Goal: Task Accomplishment & Management: Complete application form

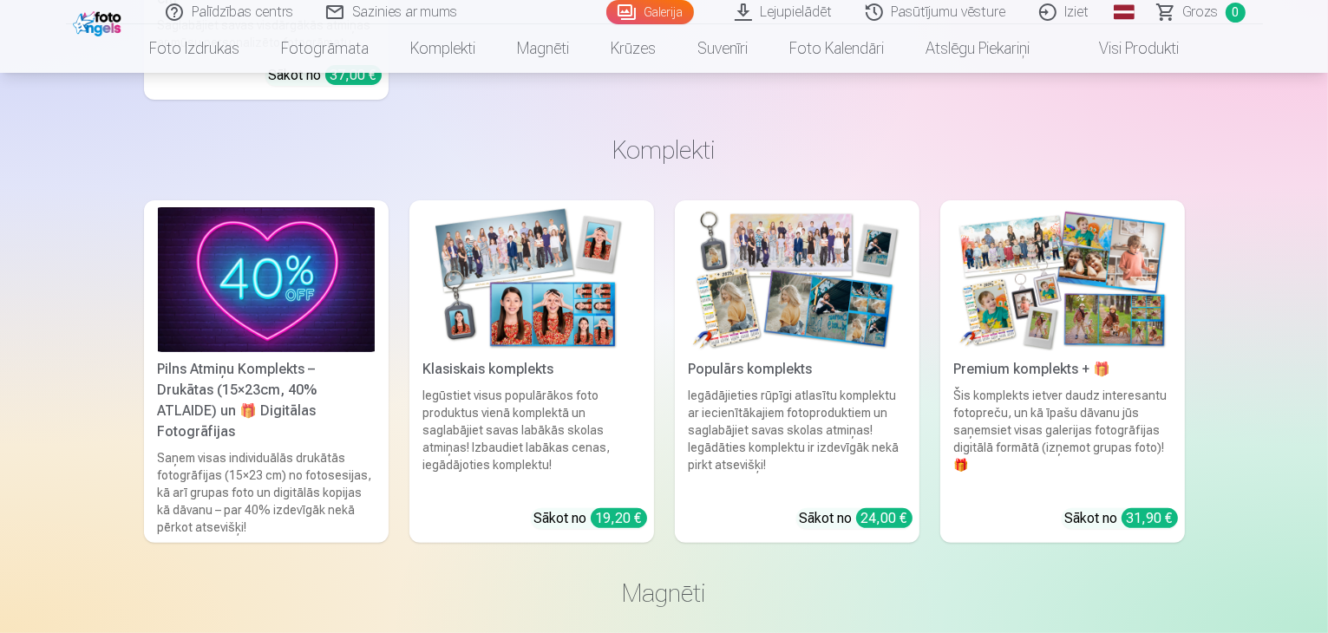
scroll to position [7043, 0]
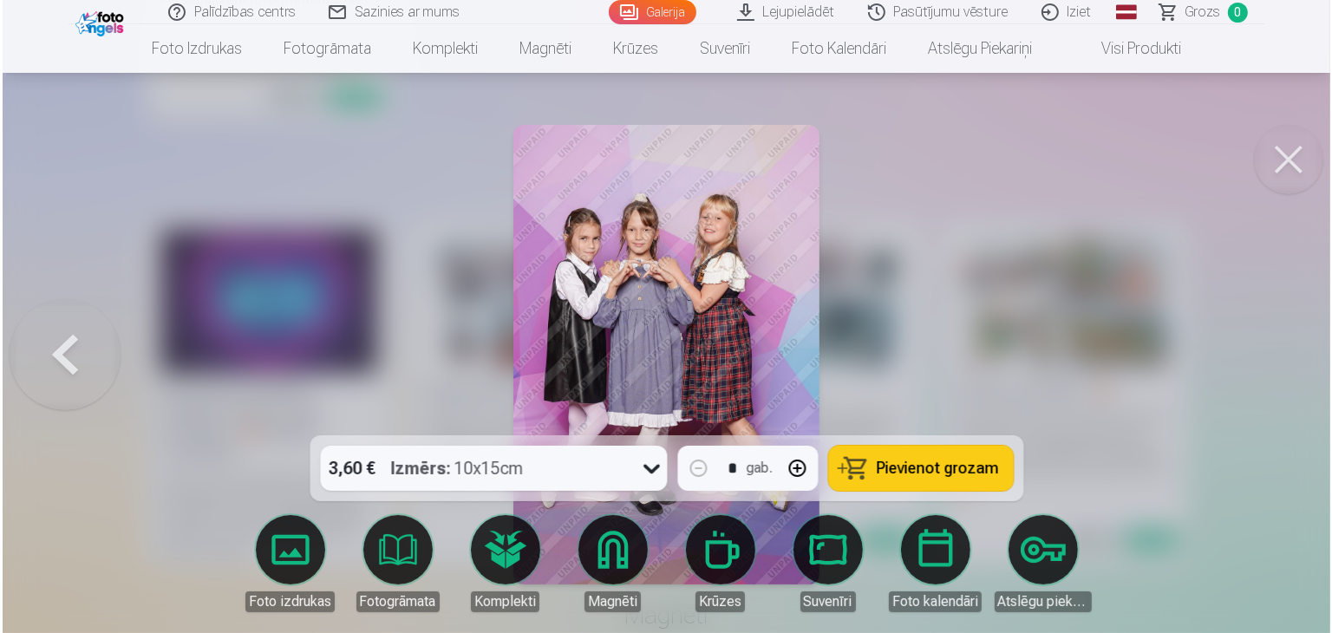
scroll to position [7064, 0]
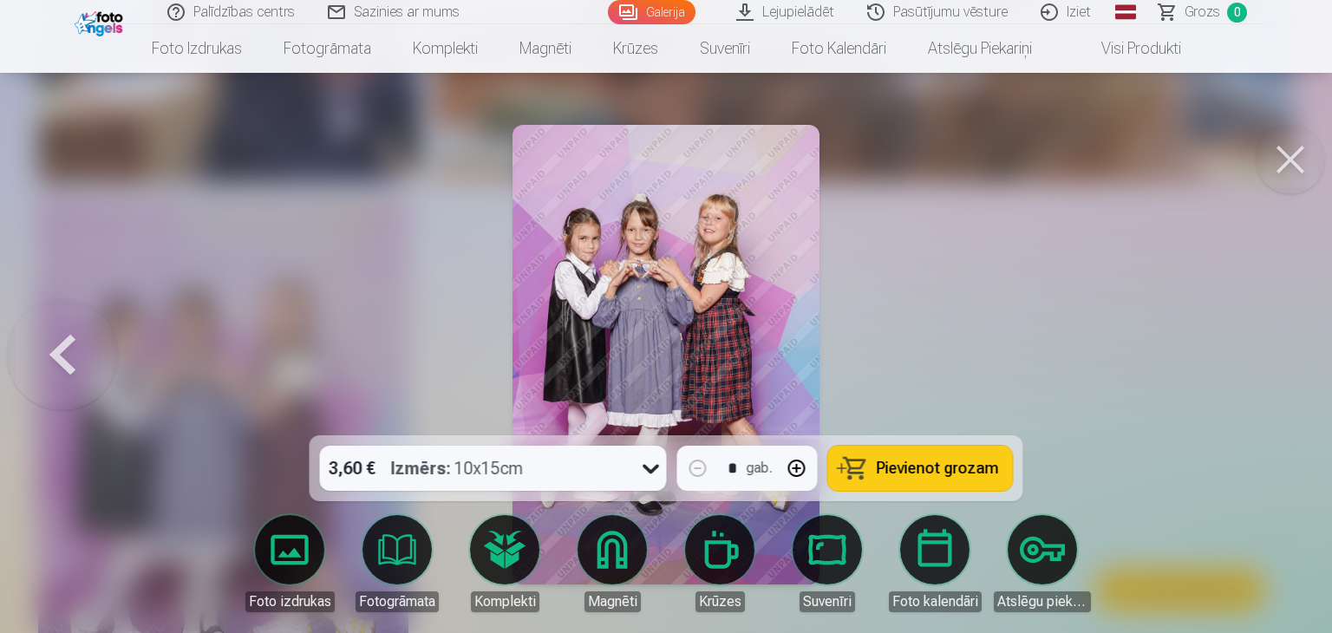
click at [1272, 146] on button at bounding box center [1290, 159] width 69 height 69
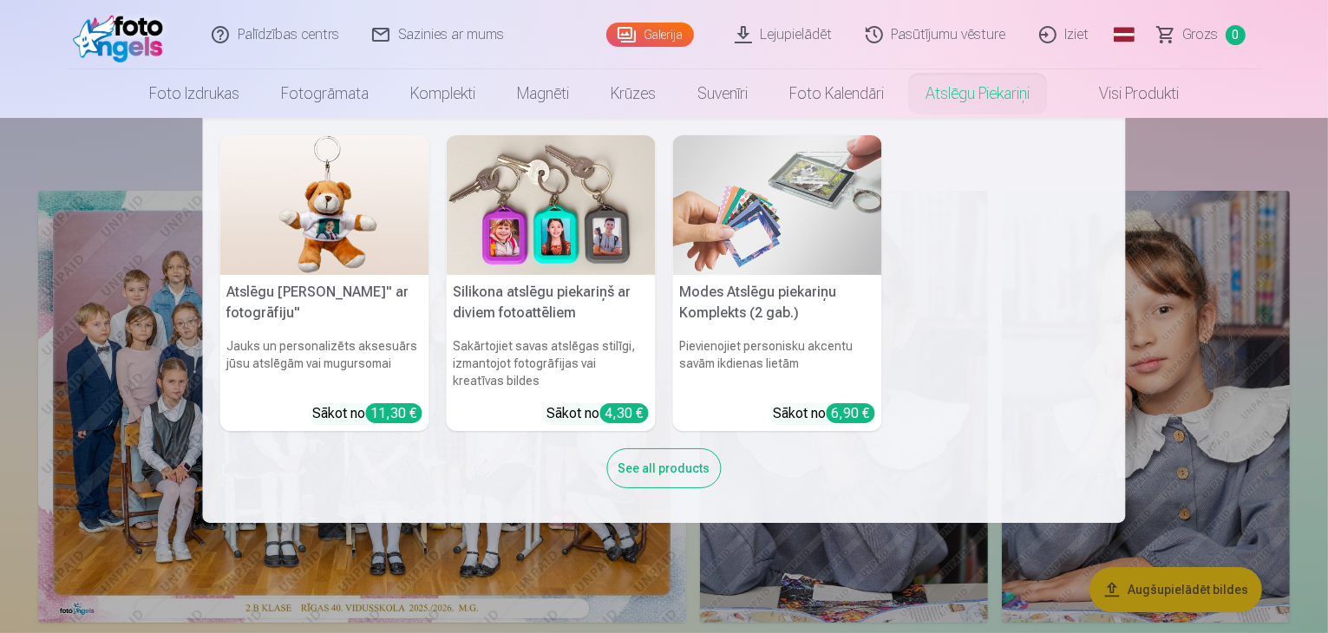
click at [992, 103] on link "Atslēgu piekariņi" at bounding box center [978, 93] width 146 height 49
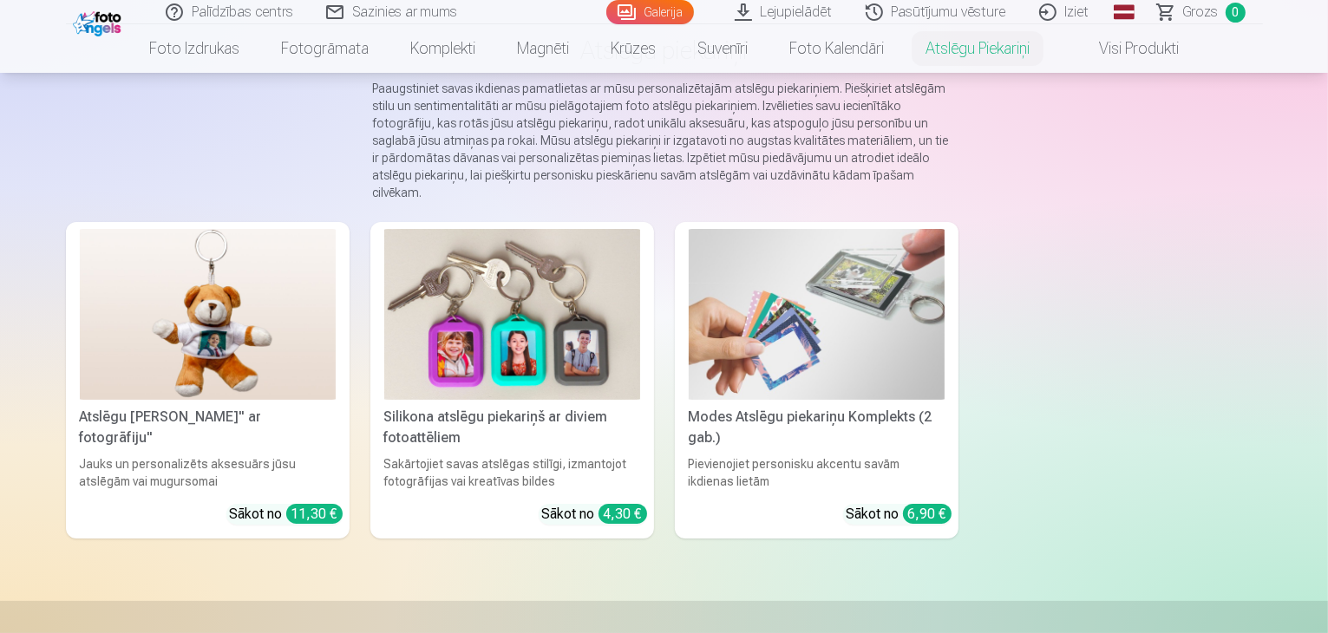
scroll to position [173, 0]
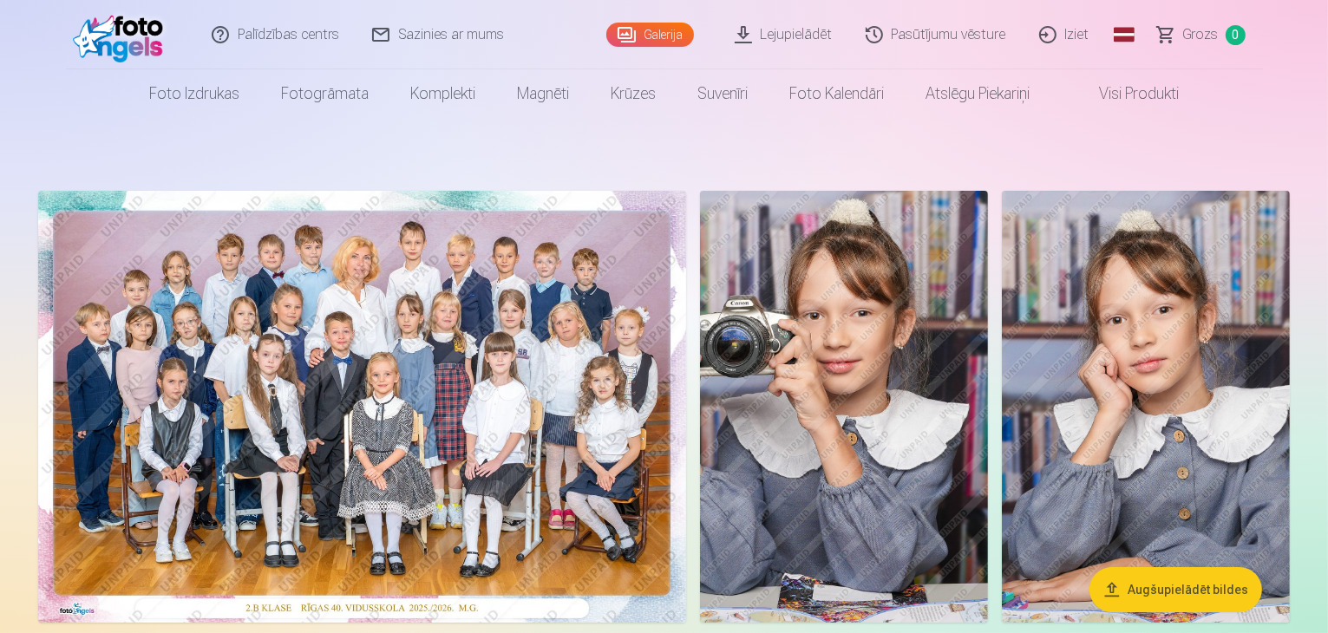
click at [1089, 86] on span at bounding box center [1081, 93] width 21 height 21
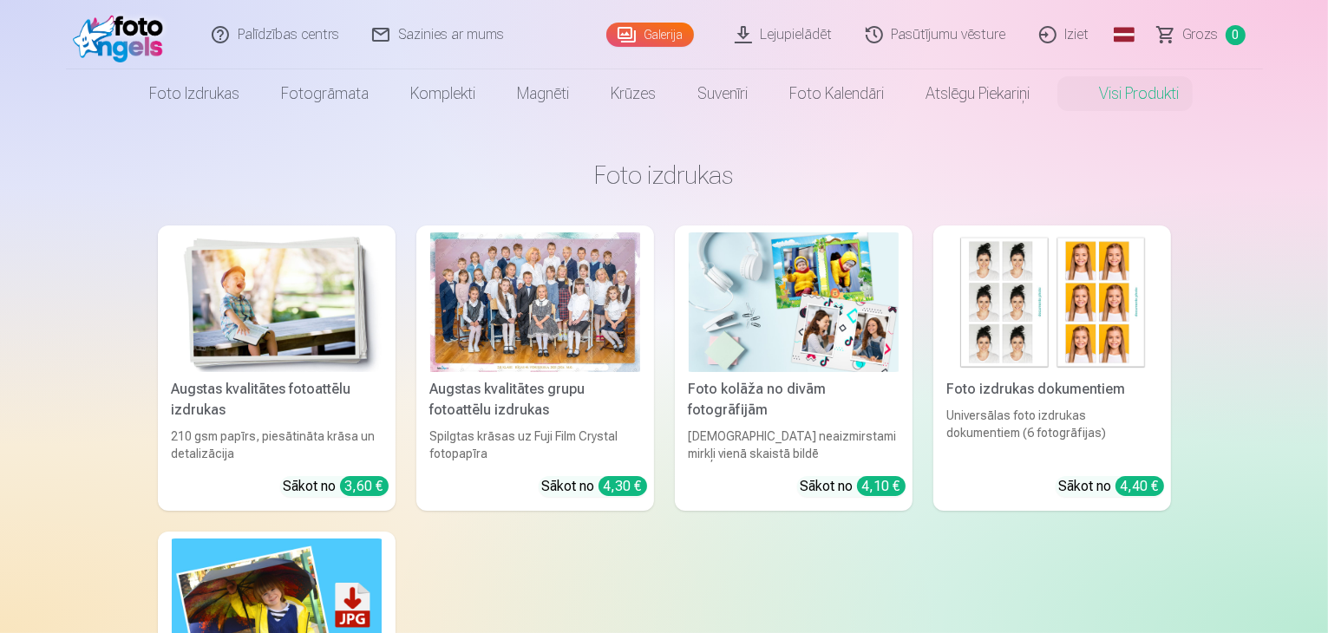
click at [1063, 27] on link "Iziet" at bounding box center [1065, 34] width 83 height 69
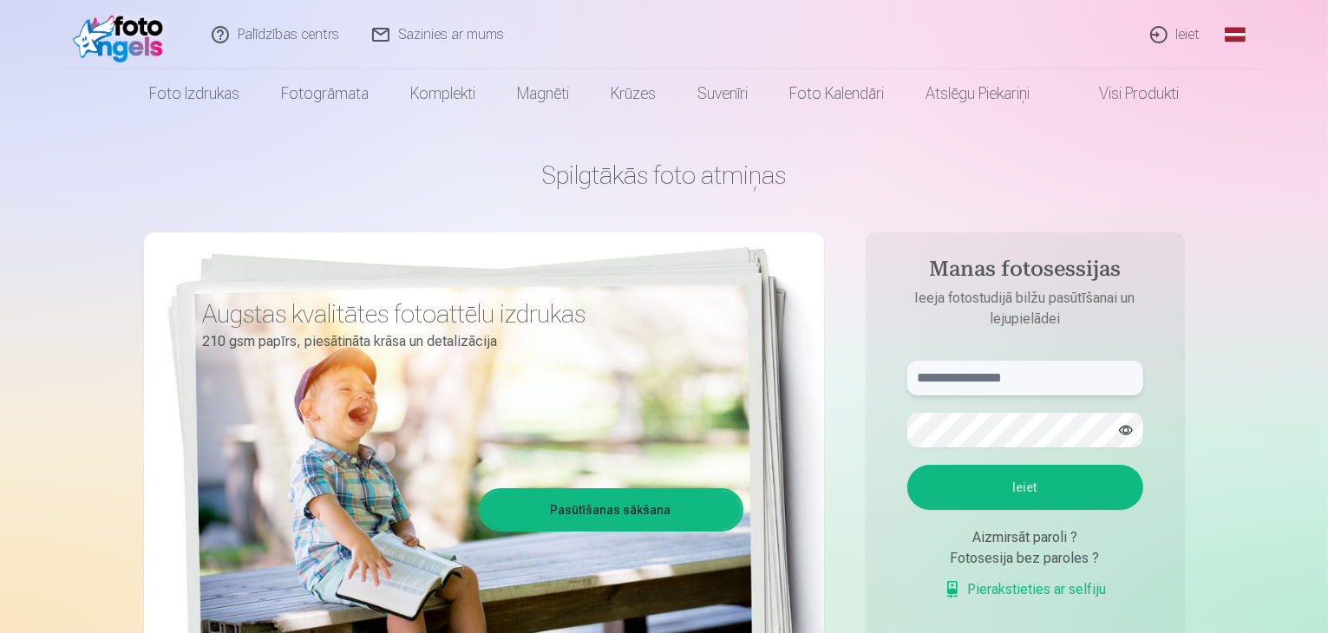
click at [1044, 382] on input "text" at bounding box center [1025, 378] width 236 height 35
type input "**********"
click at [991, 383] on input "text" at bounding box center [1025, 378] width 236 height 35
click at [991, 383] on input "*******" at bounding box center [1025, 378] width 236 height 35
type input "**********"
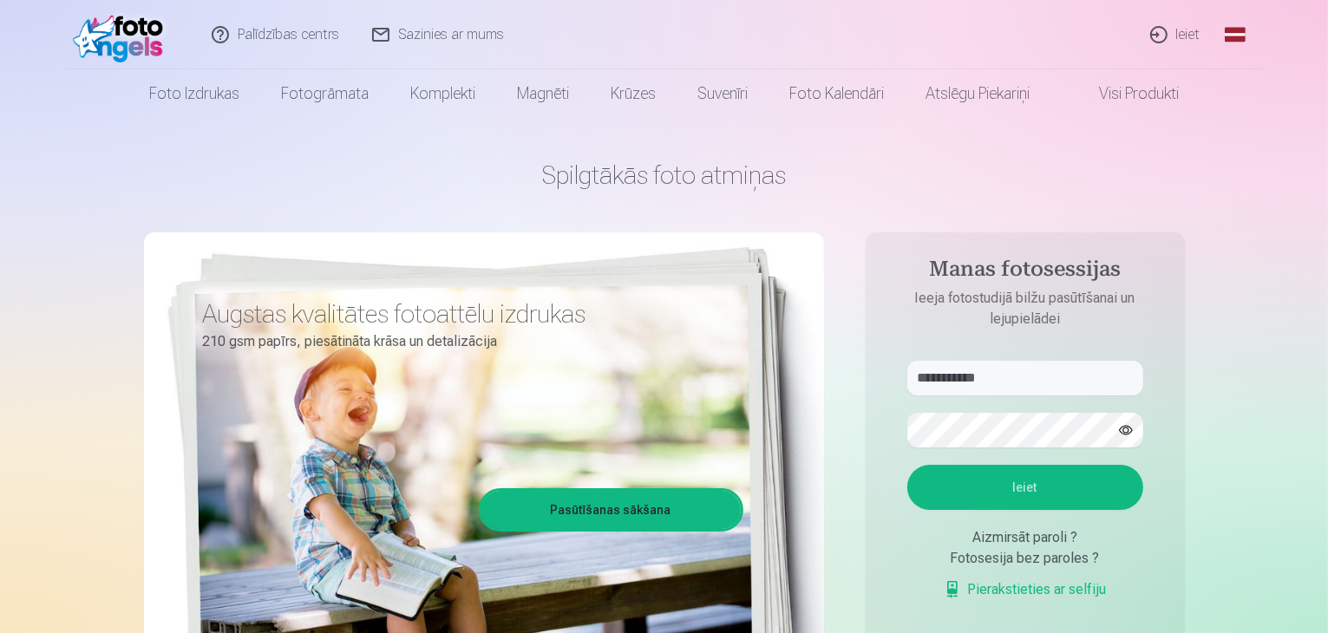
click at [1122, 428] on button "button" at bounding box center [1125, 430] width 33 height 33
click at [1128, 428] on button "button" at bounding box center [1125, 430] width 33 height 33
click at [1084, 494] on button "Ieiet" at bounding box center [1025, 487] width 236 height 45
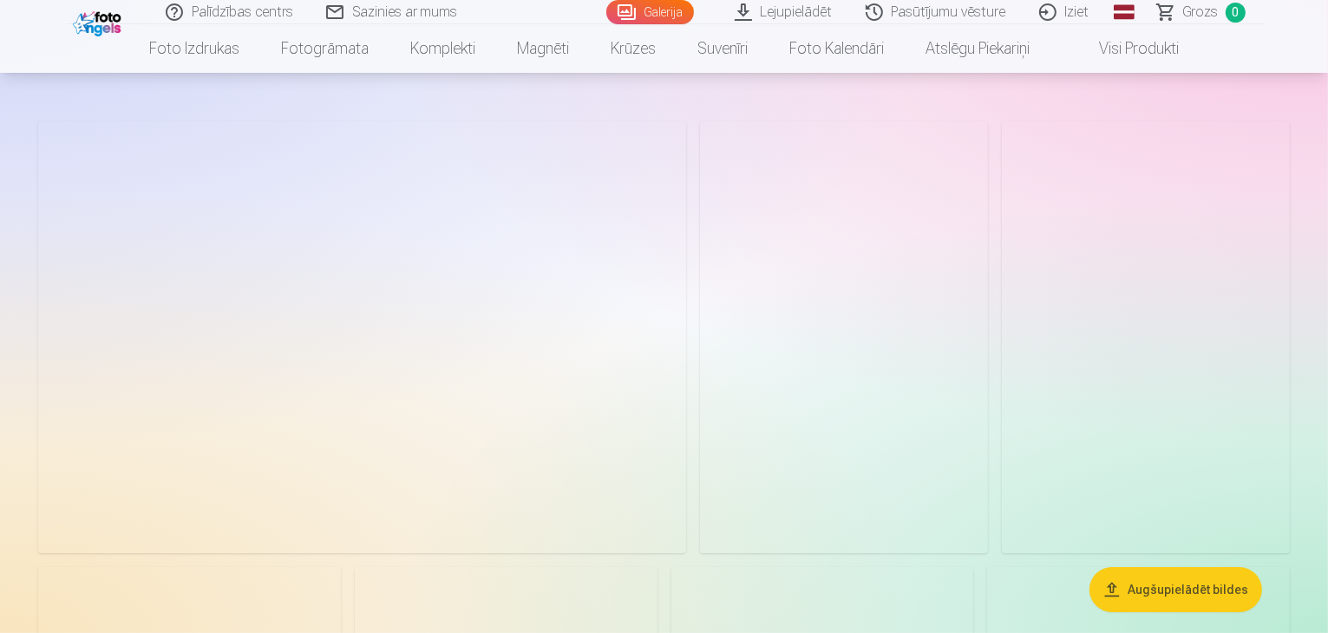
scroll to position [104, 0]
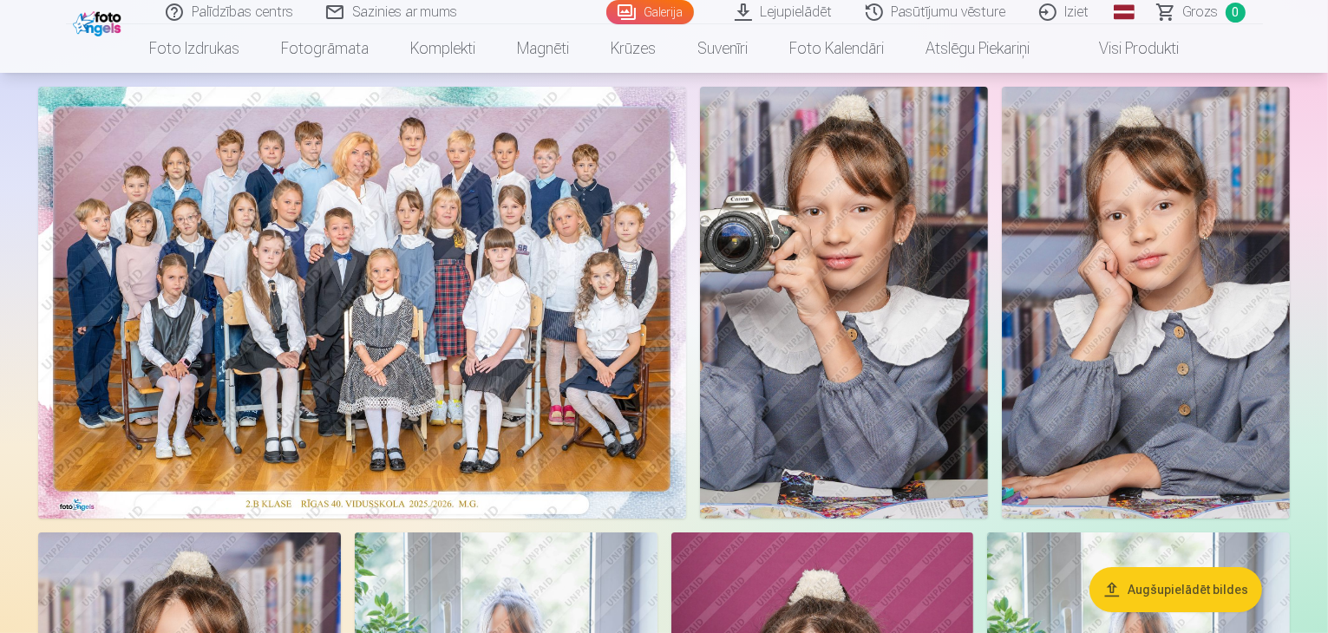
click at [686, 376] on img at bounding box center [362, 303] width 648 height 432
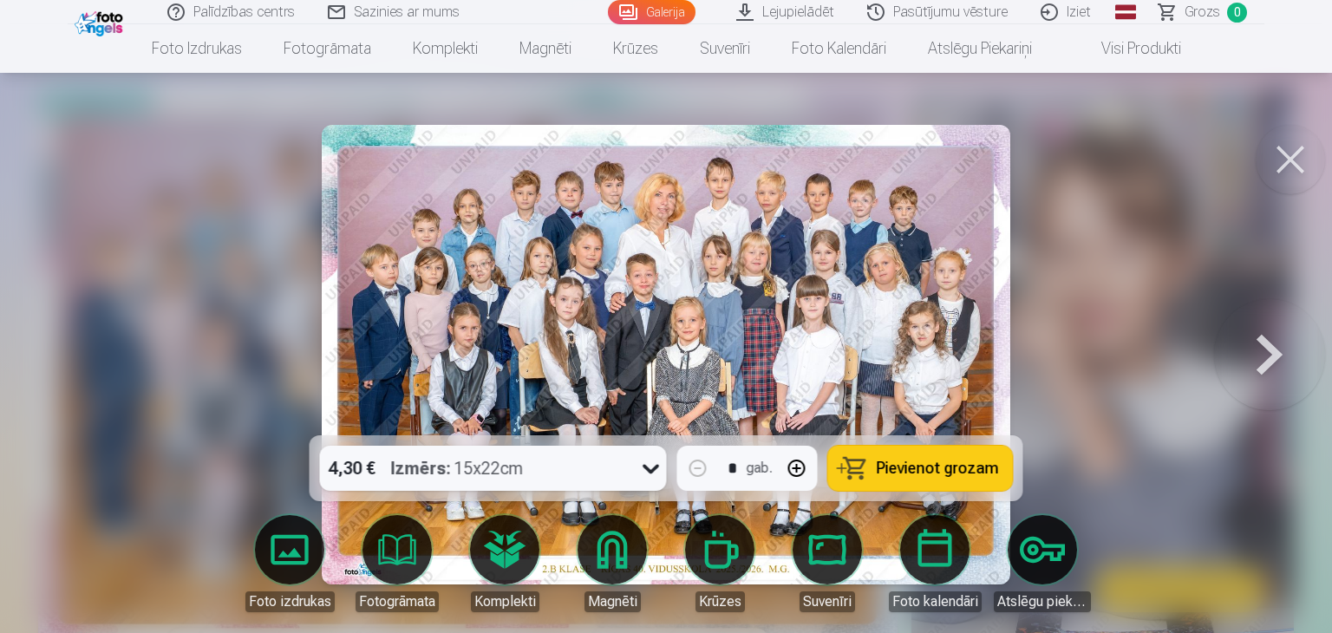
click at [1273, 344] on button at bounding box center [1269, 354] width 111 height 127
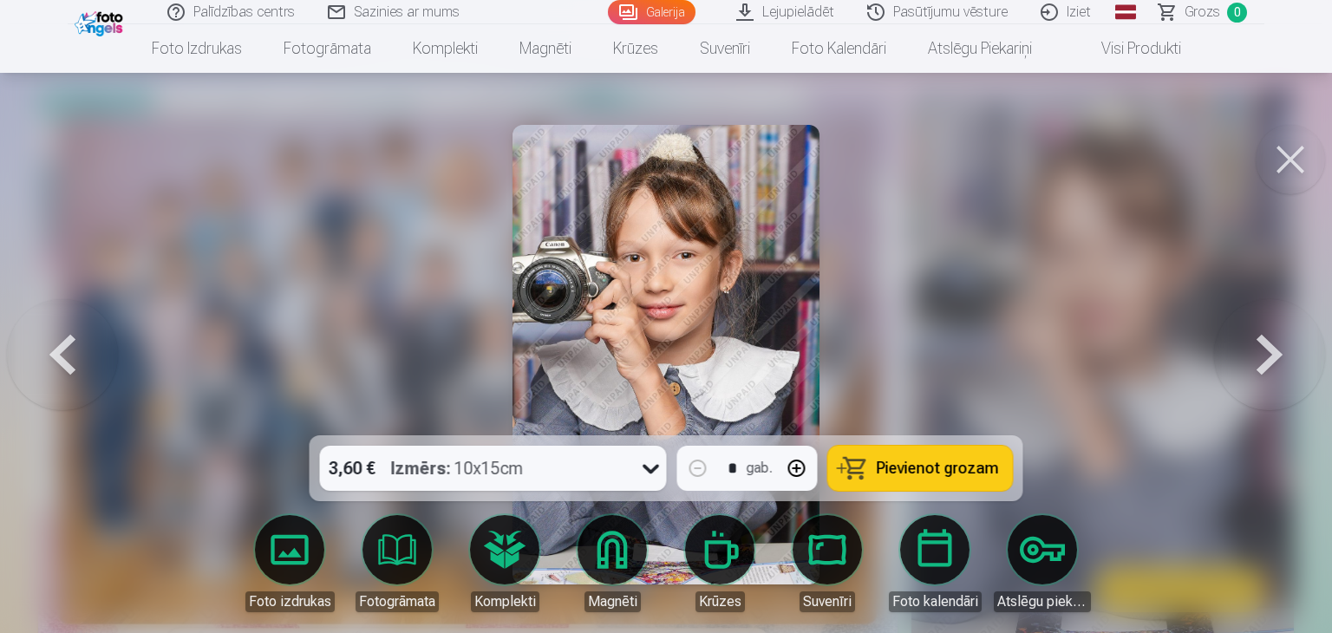
click at [1273, 344] on button at bounding box center [1269, 354] width 111 height 127
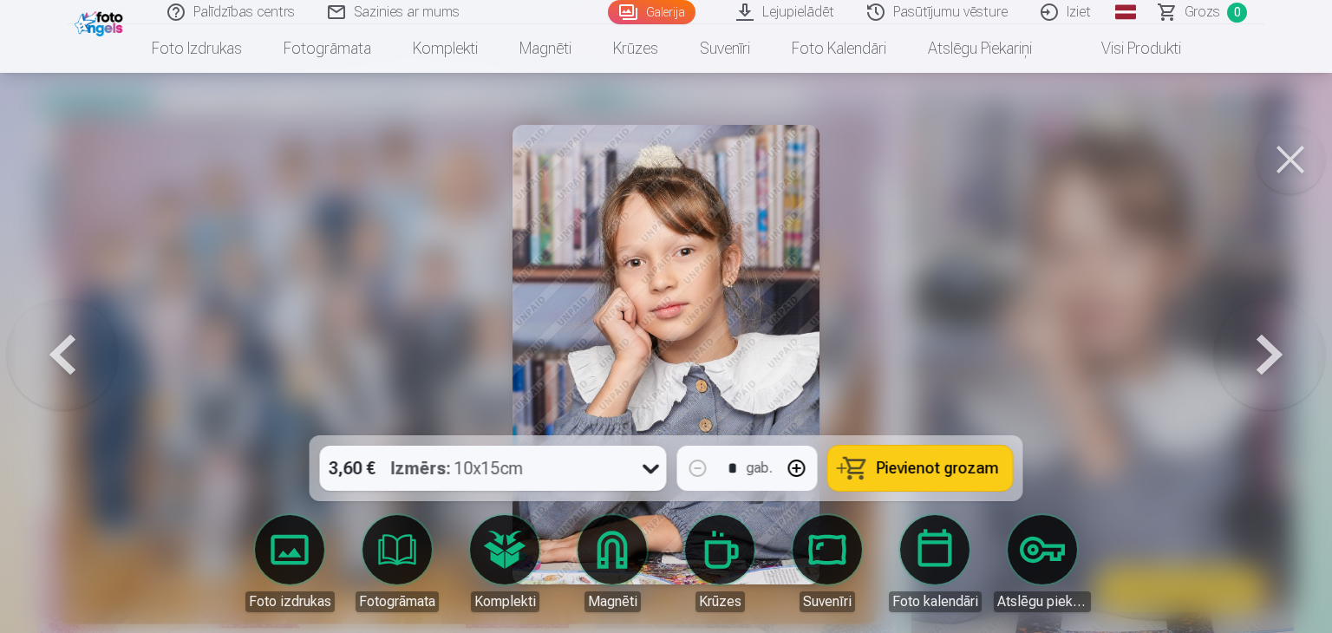
click at [1273, 344] on button at bounding box center [1269, 354] width 111 height 127
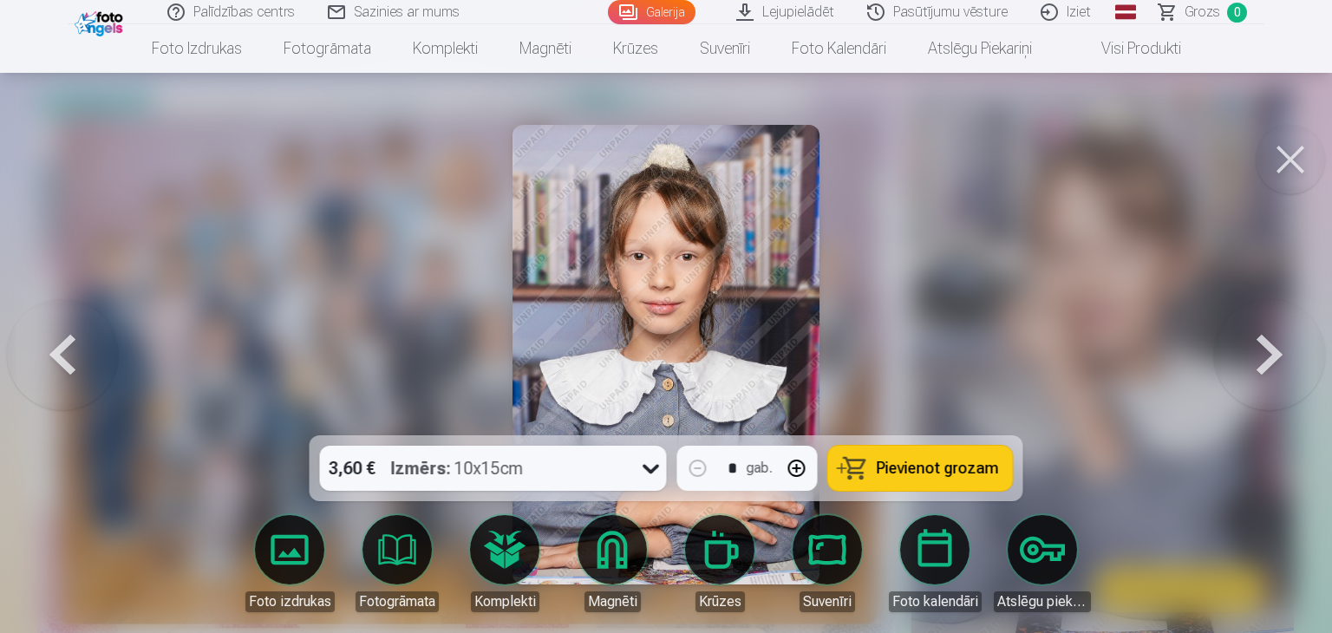
click at [1273, 344] on button at bounding box center [1269, 354] width 111 height 127
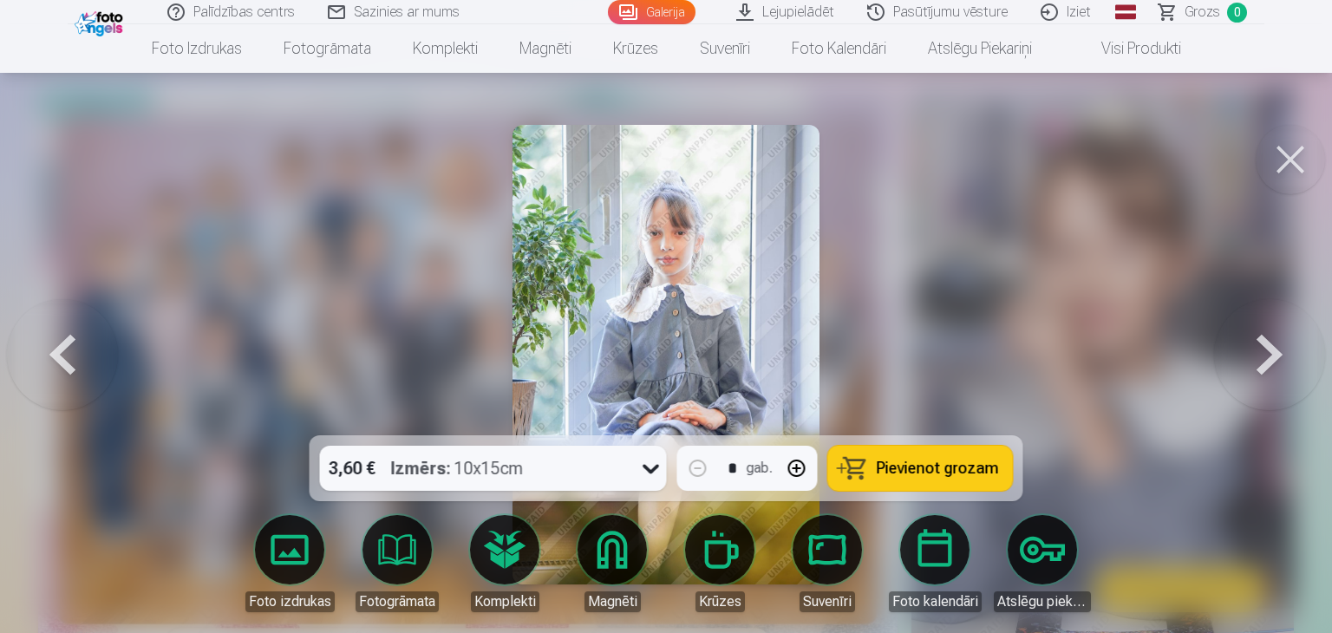
click at [1273, 344] on button at bounding box center [1269, 354] width 111 height 127
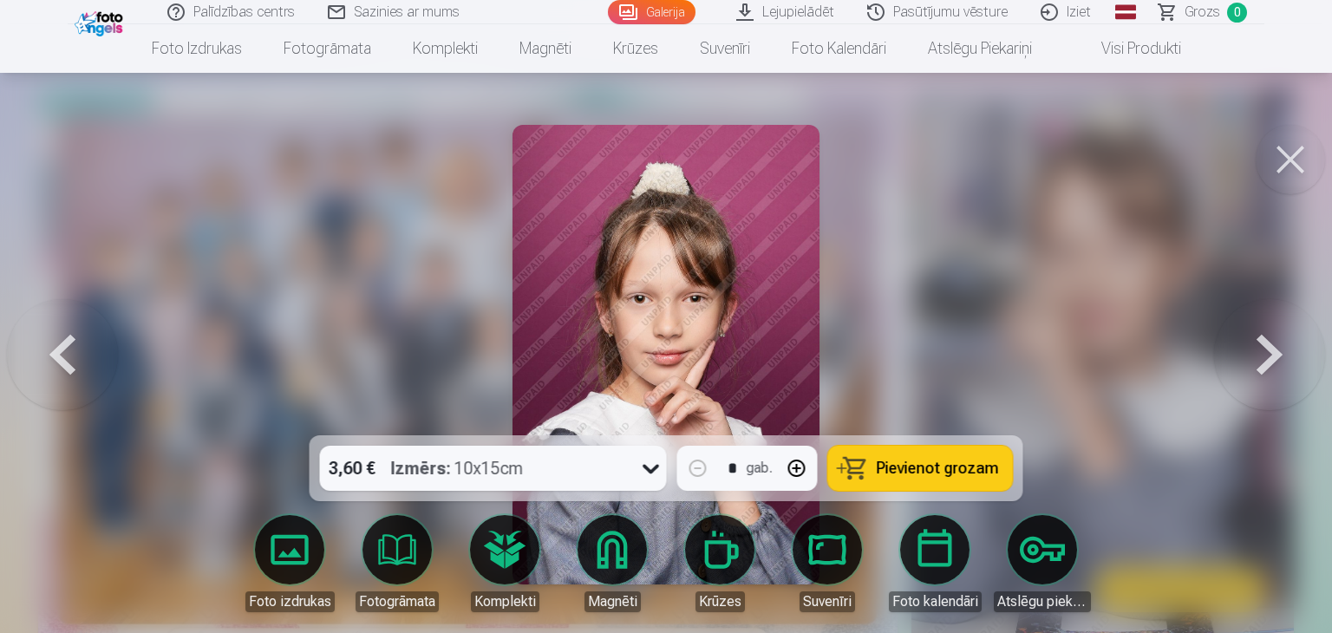
click at [1273, 344] on button at bounding box center [1269, 354] width 111 height 127
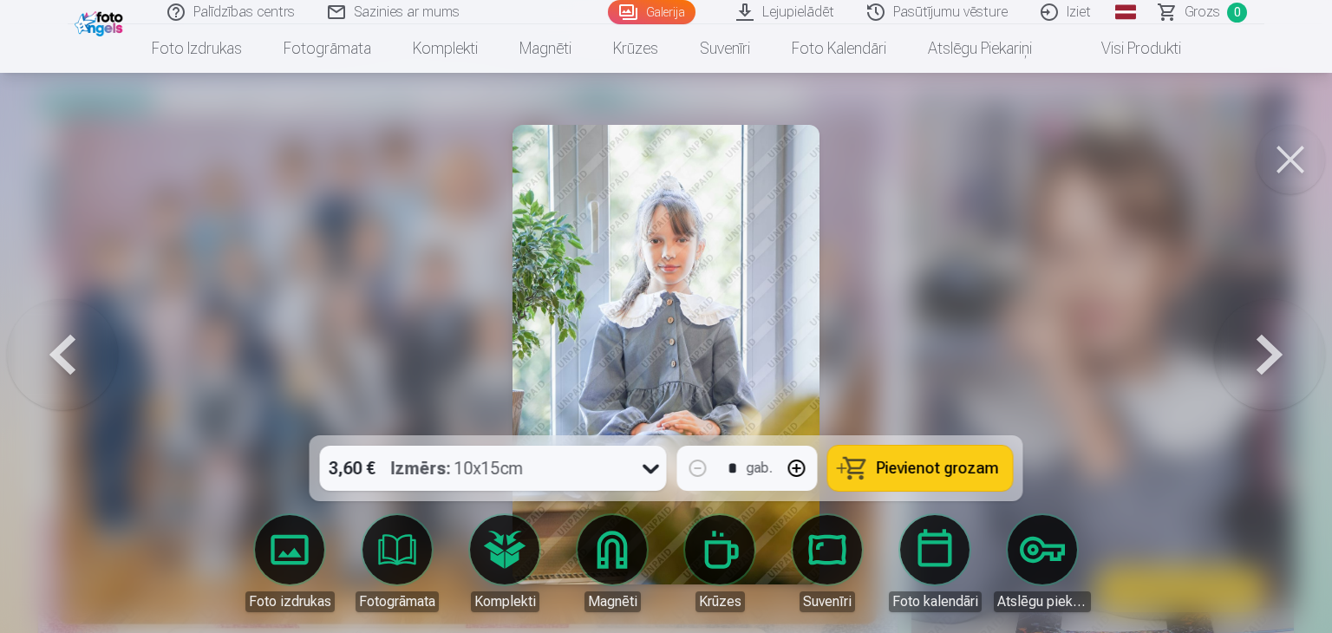
click at [1273, 344] on button at bounding box center [1269, 354] width 111 height 127
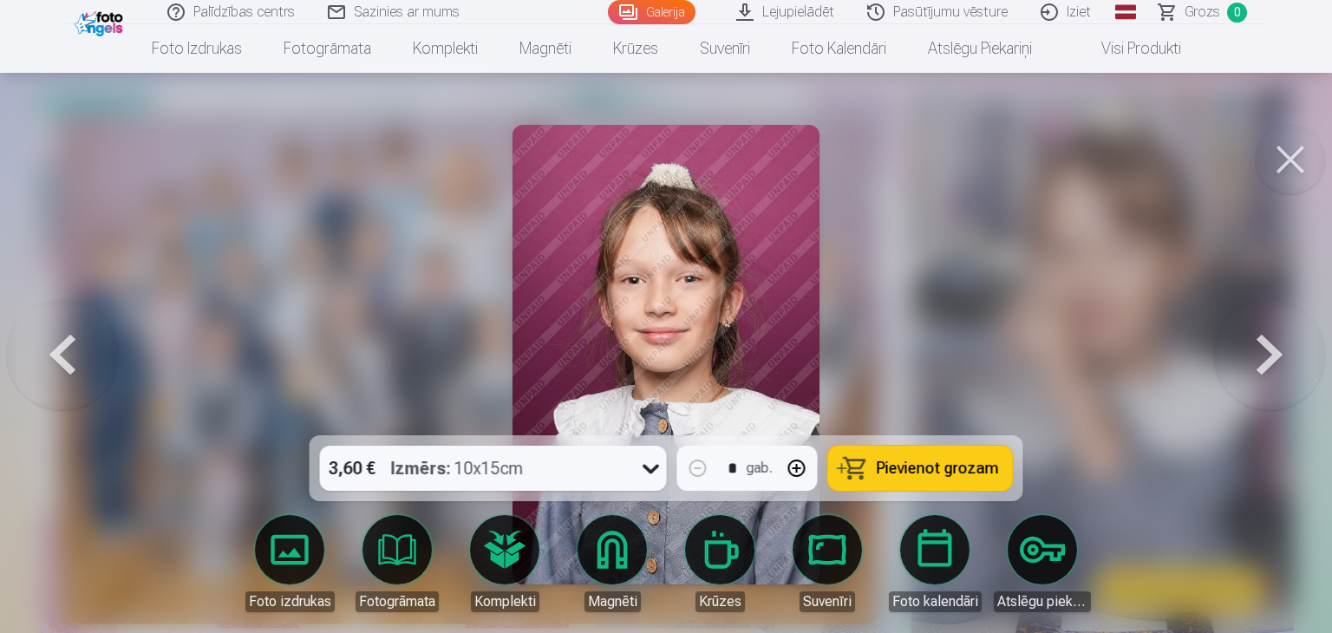
click at [1299, 370] on button at bounding box center [1269, 354] width 111 height 127
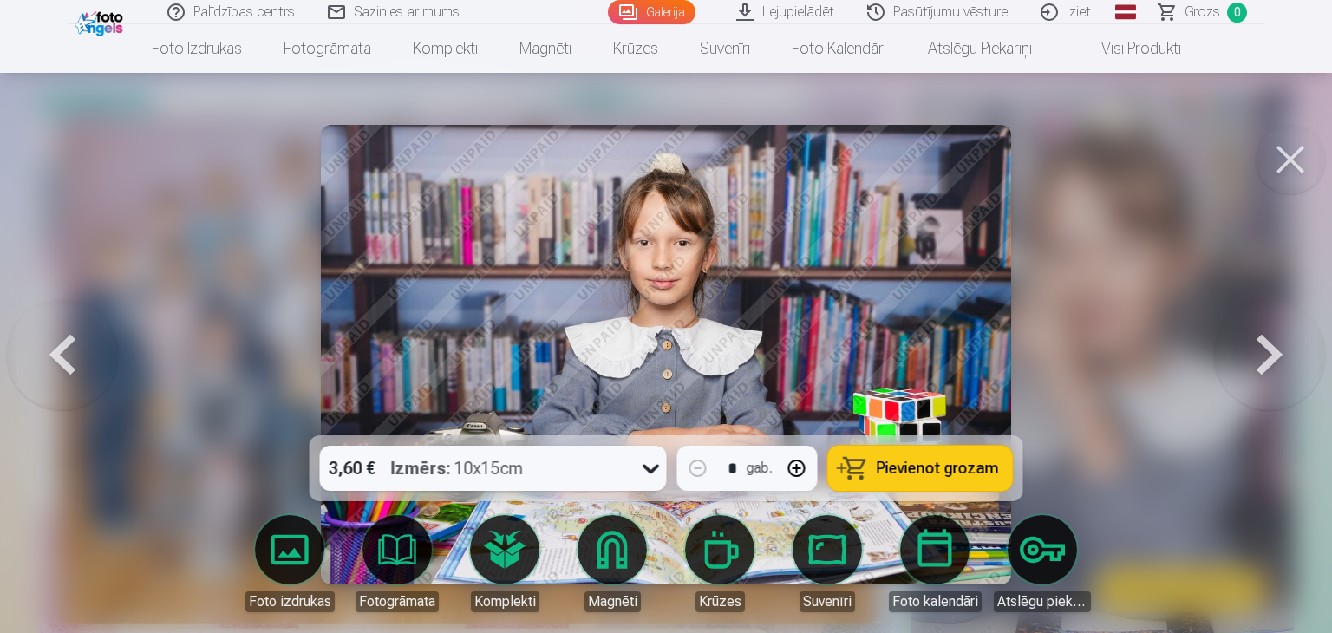
click at [1299, 370] on button at bounding box center [1269, 354] width 111 height 127
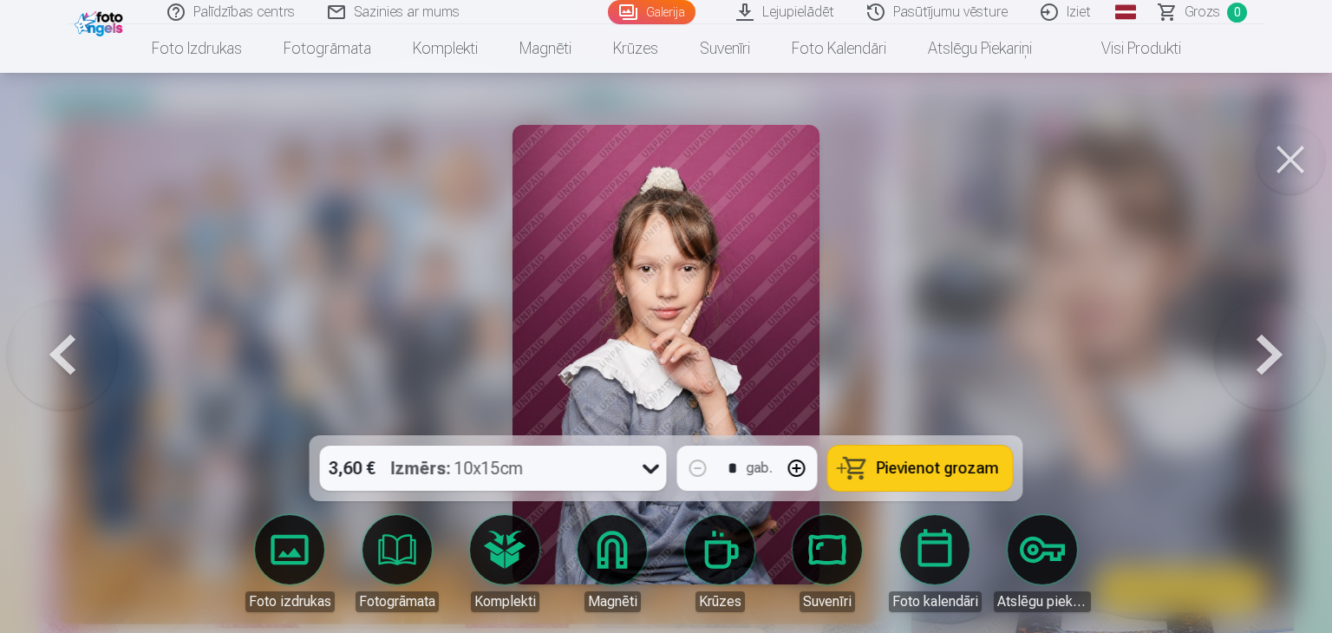
click at [1299, 370] on button at bounding box center [1269, 354] width 111 height 127
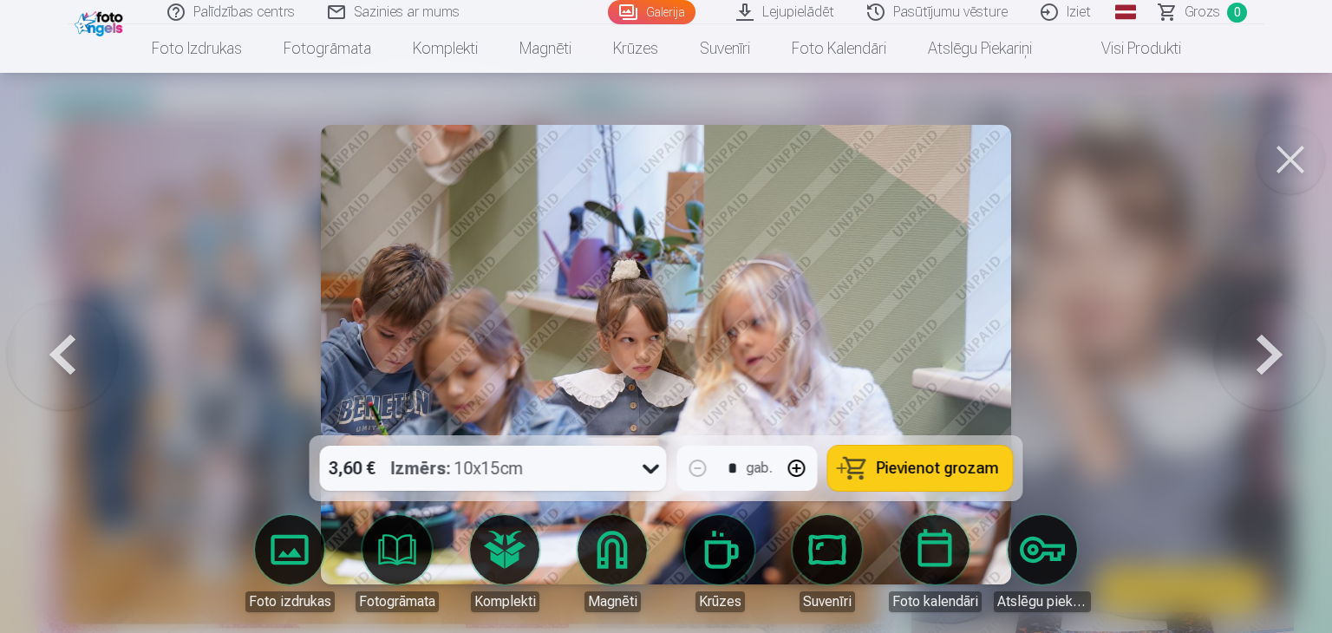
click at [1299, 370] on button at bounding box center [1269, 354] width 111 height 127
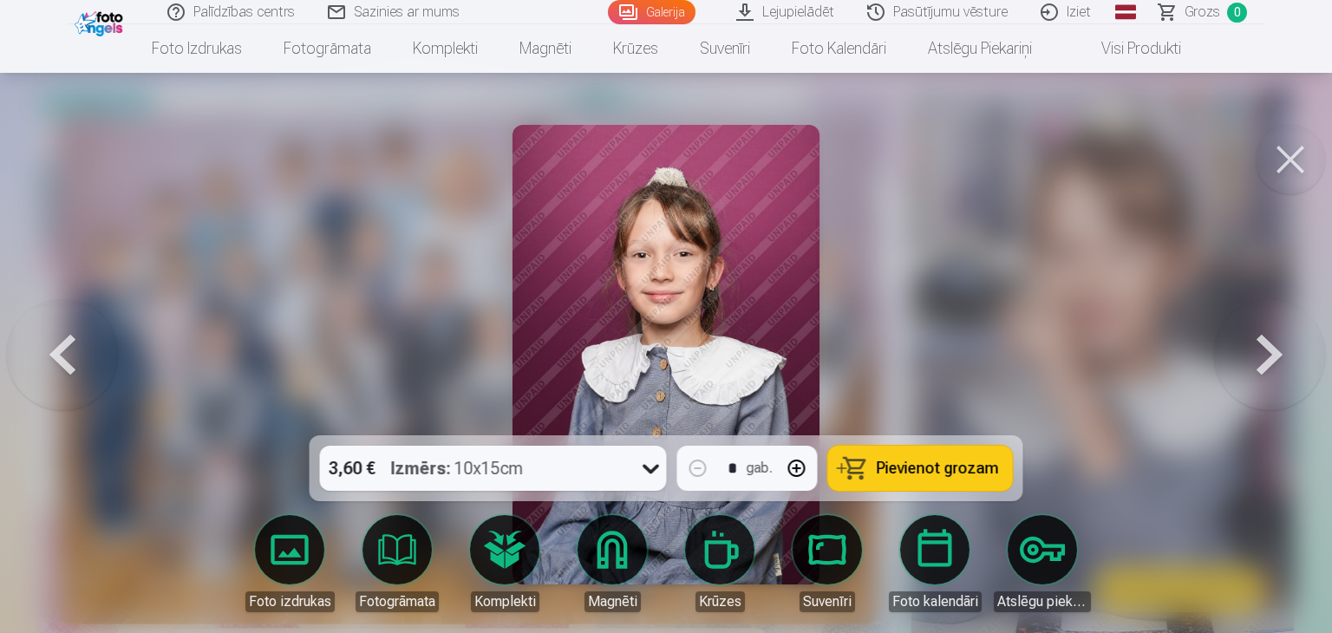
click at [1299, 370] on button at bounding box center [1269, 354] width 111 height 127
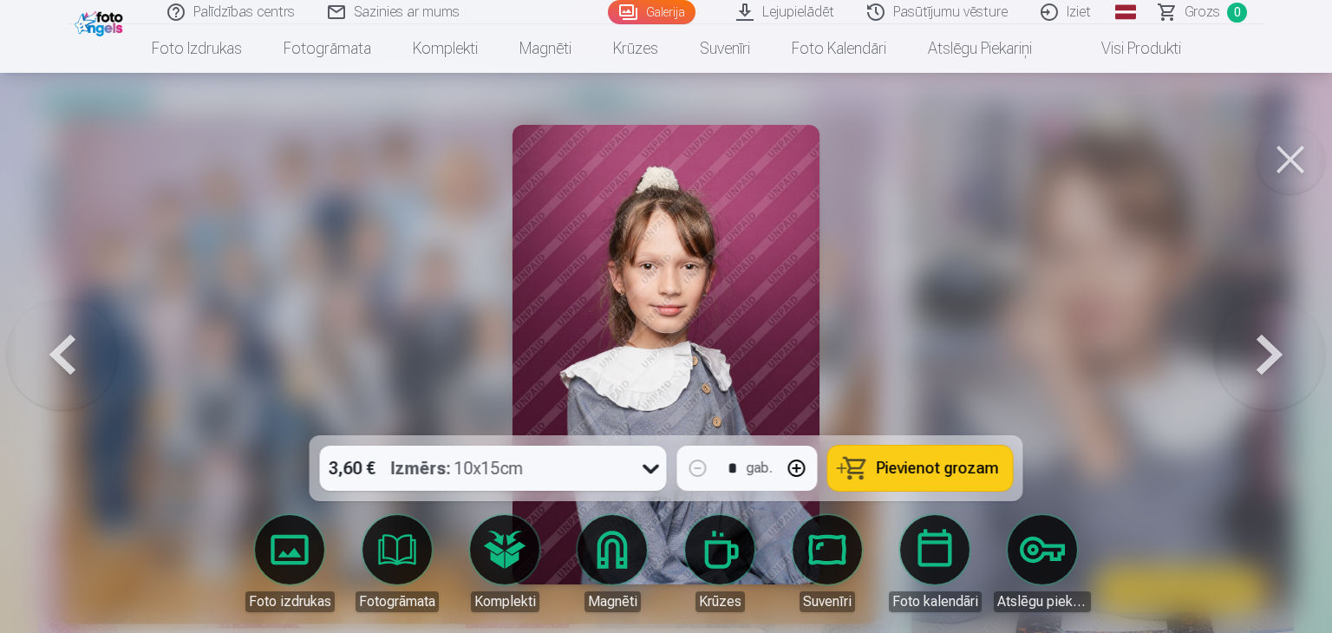
click at [1299, 370] on button at bounding box center [1269, 354] width 111 height 127
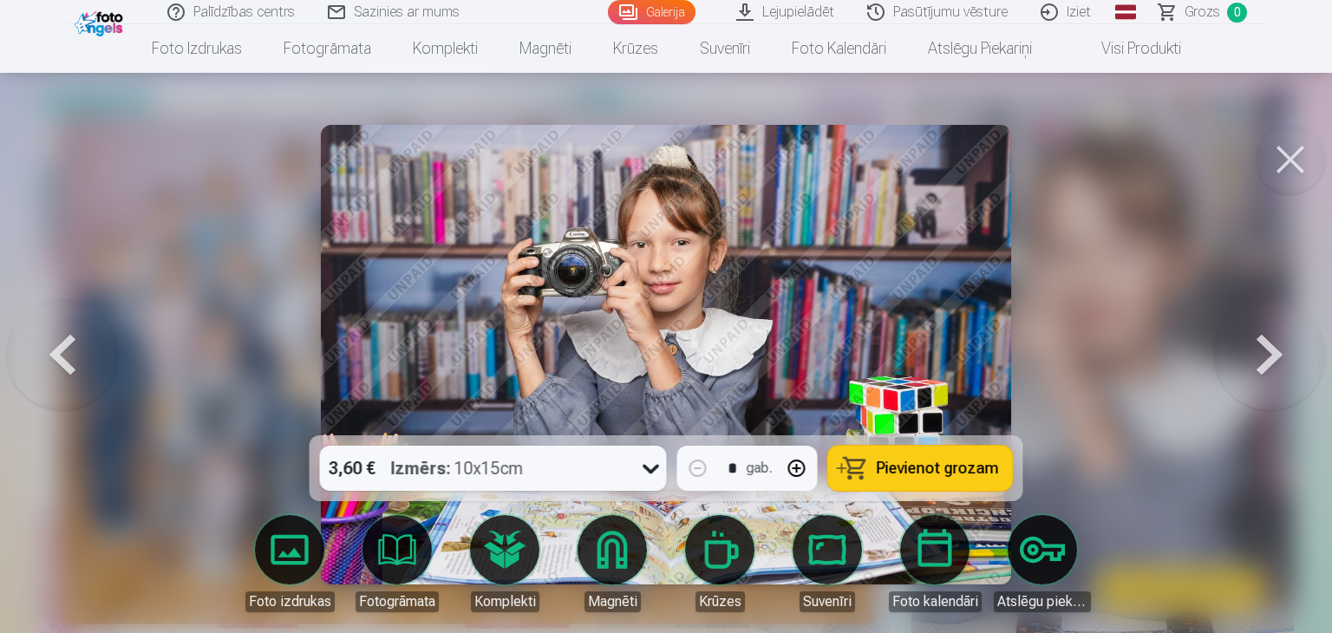
click at [1299, 370] on button at bounding box center [1269, 354] width 111 height 127
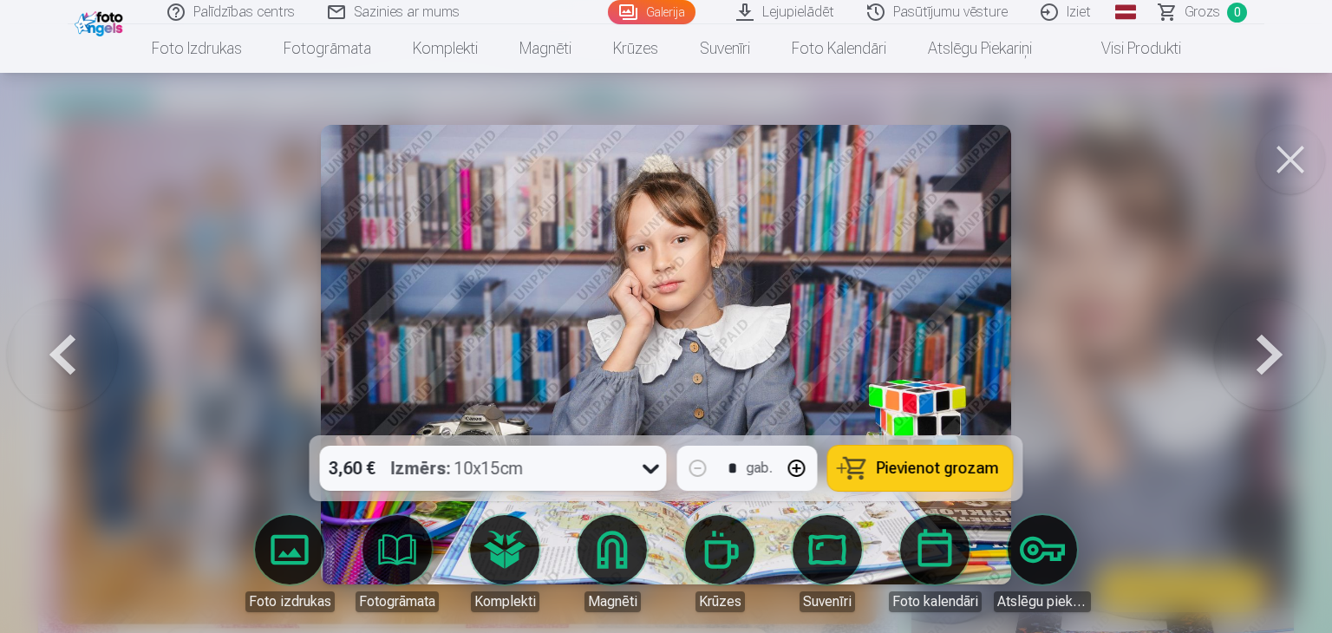
click at [1299, 370] on button at bounding box center [1269, 354] width 111 height 127
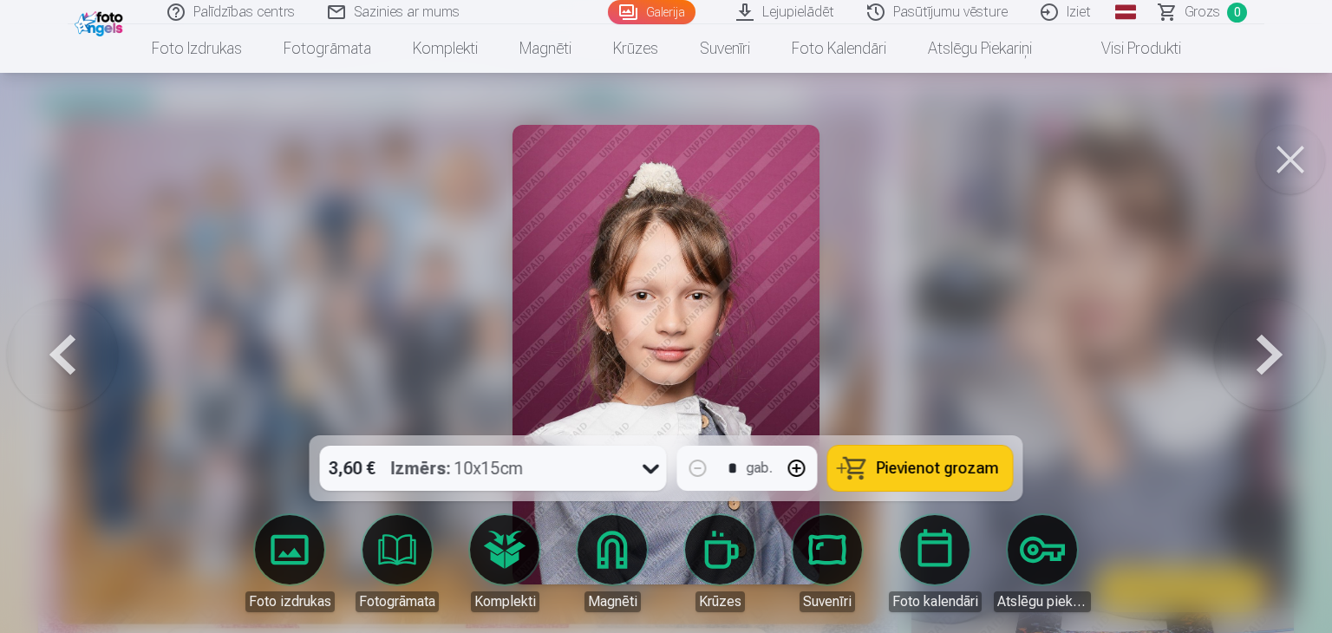
click at [1299, 370] on button at bounding box center [1269, 354] width 111 height 127
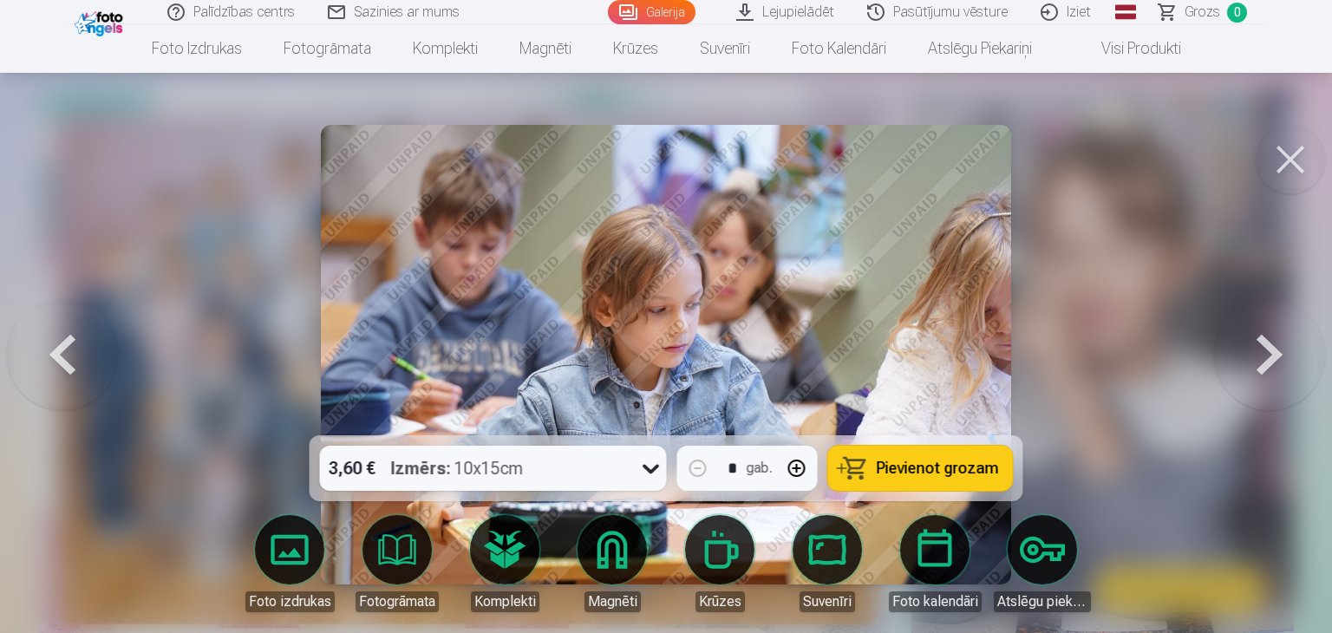
click at [1299, 370] on button at bounding box center [1269, 354] width 111 height 127
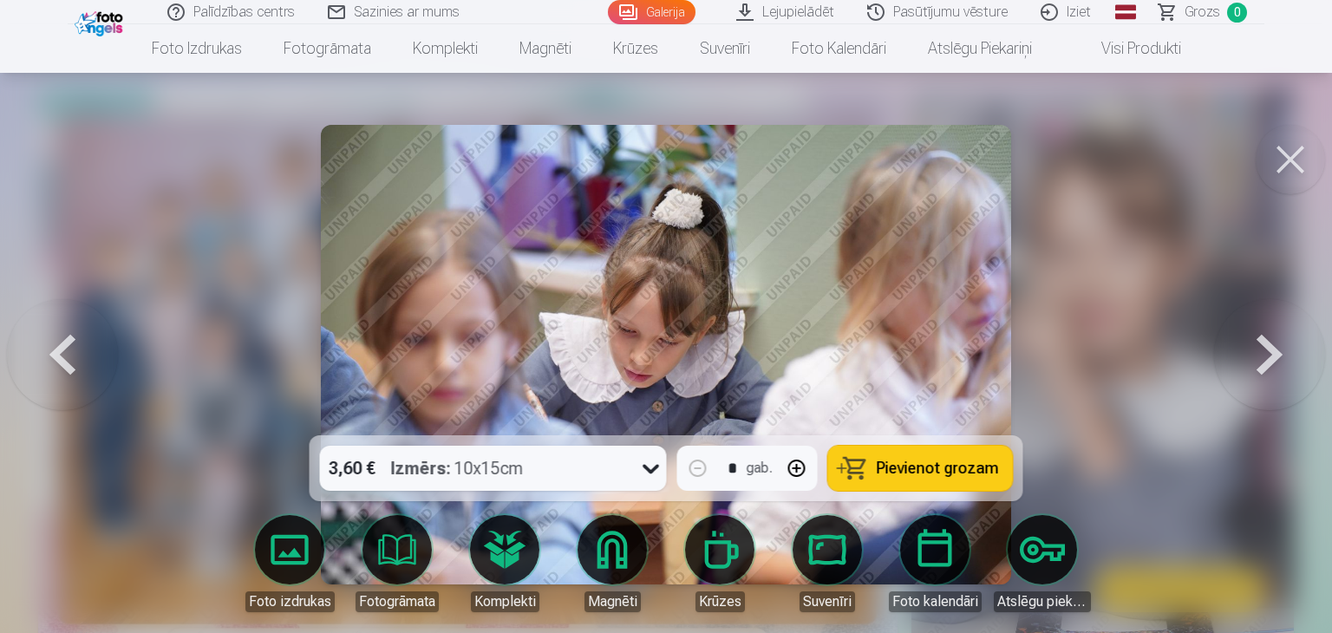
click at [1299, 370] on button at bounding box center [1269, 354] width 111 height 127
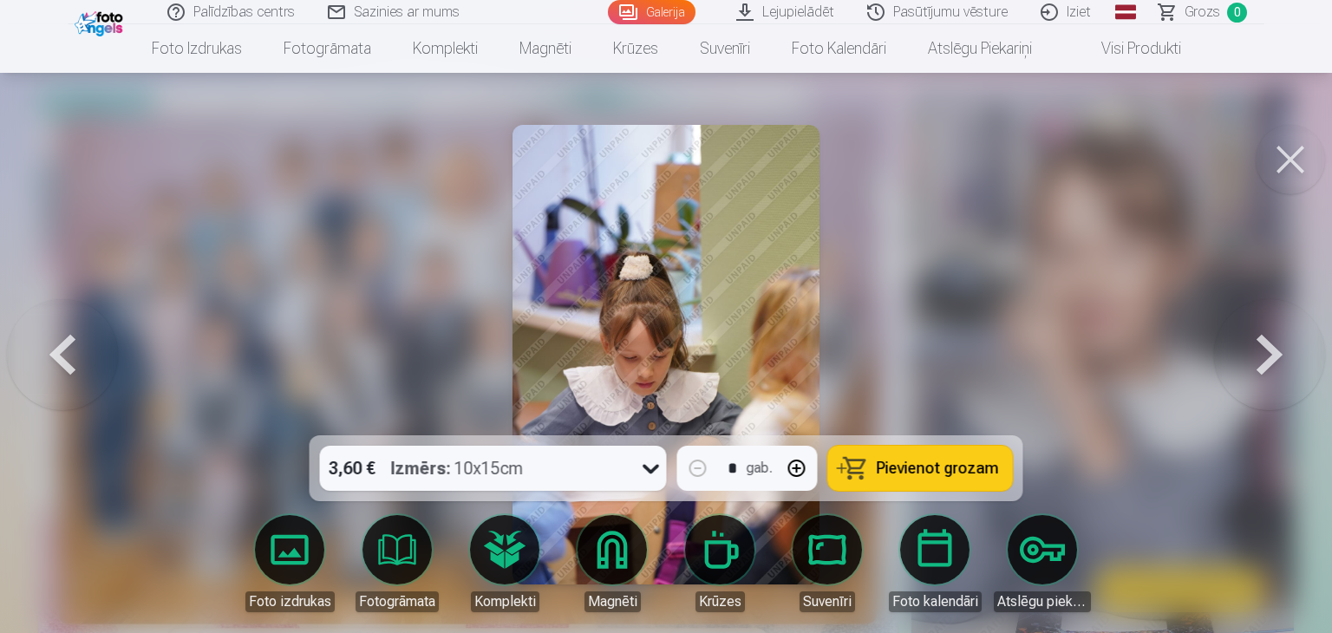
click at [1299, 370] on button at bounding box center [1269, 354] width 111 height 127
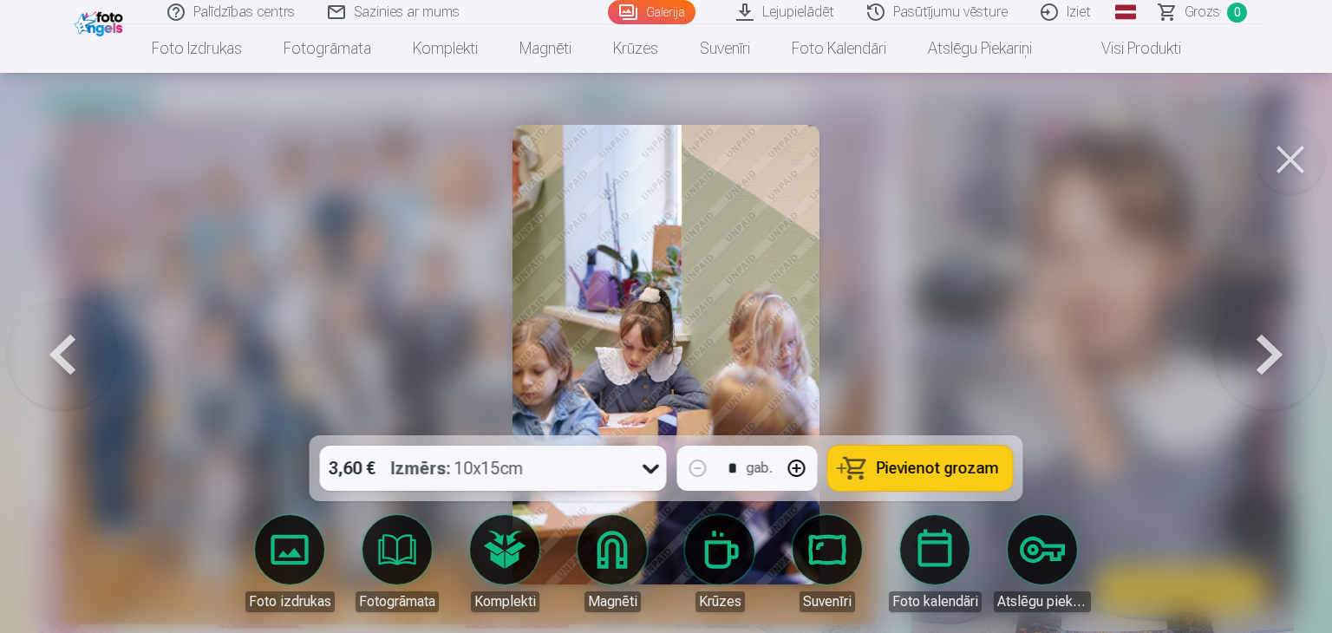
click at [1299, 370] on button at bounding box center [1269, 354] width 111 height 127
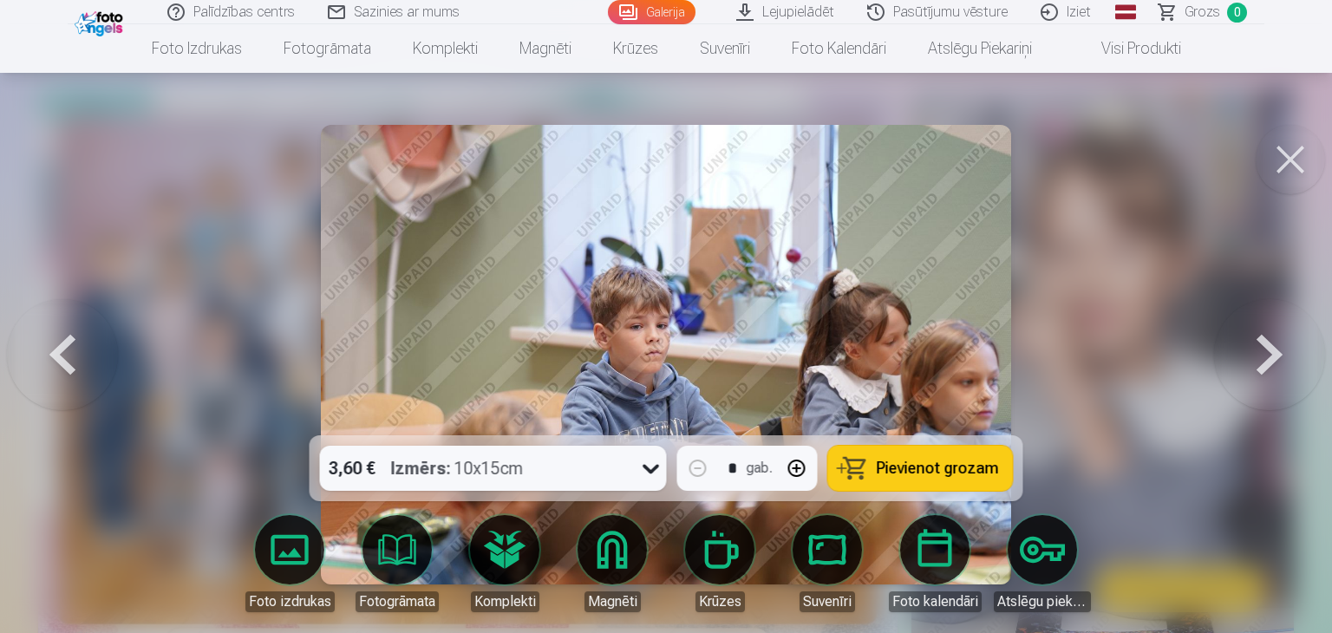
click at [1299, 370] on button at bounding box center [1269, 354] width 111 height 127
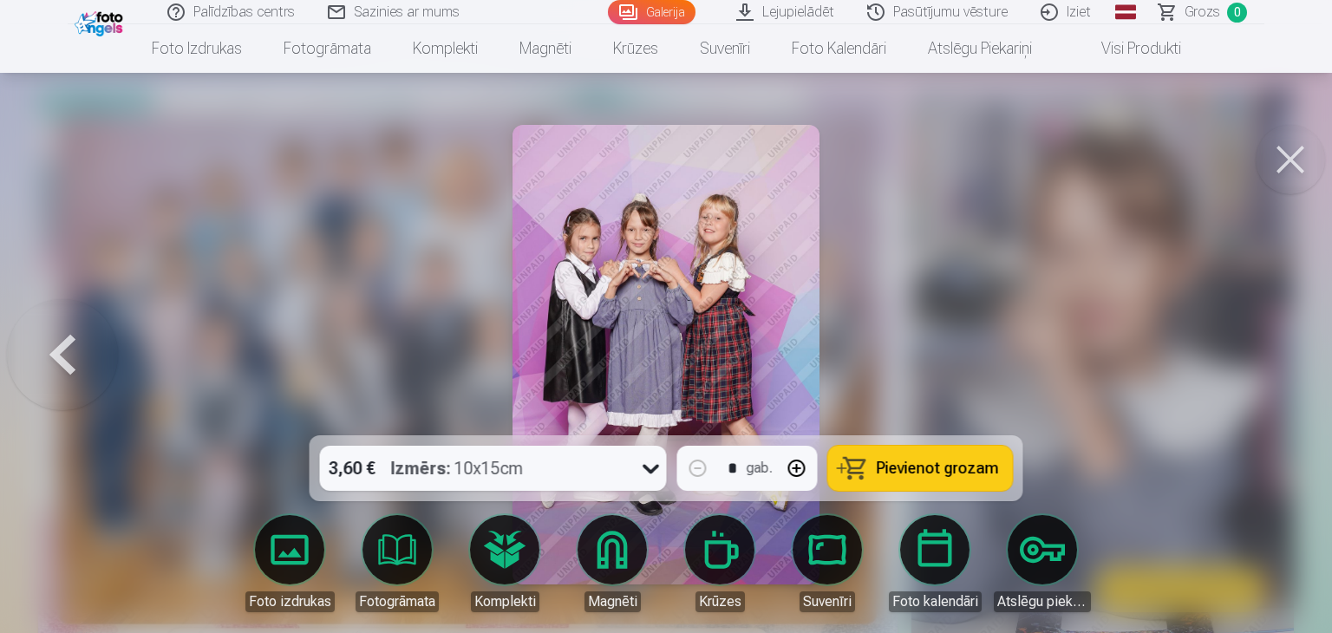
click at [1299, 370] on div at bounding box center [666, 316] width 1332 height 633
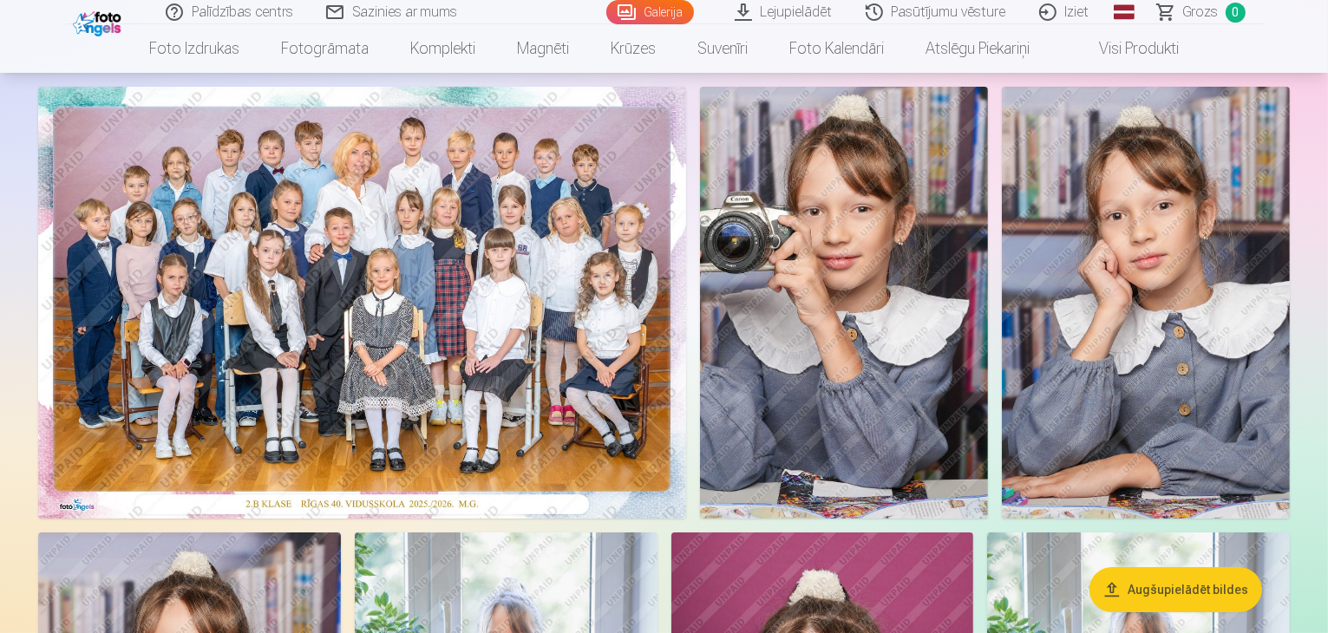
click at [686, 395] on img at bounding box center [362, 303] width 648 height 432
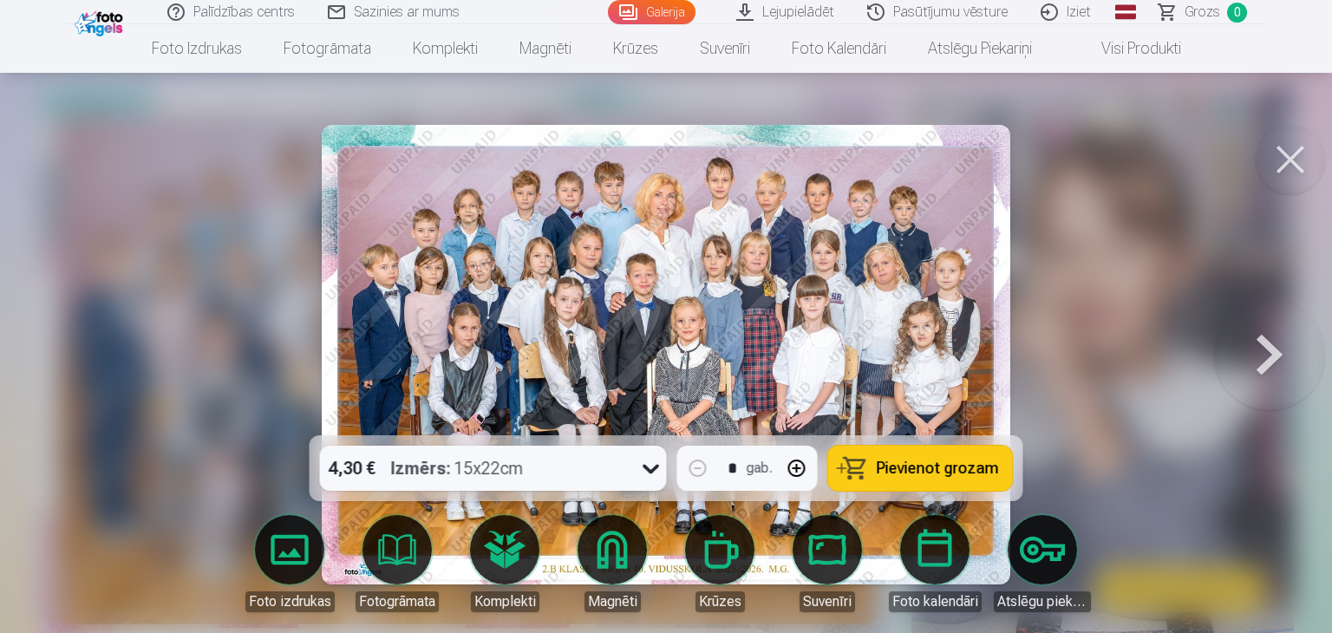
click at [1276, 345] on button at bounding box center [1269, 354] width 111 height 127
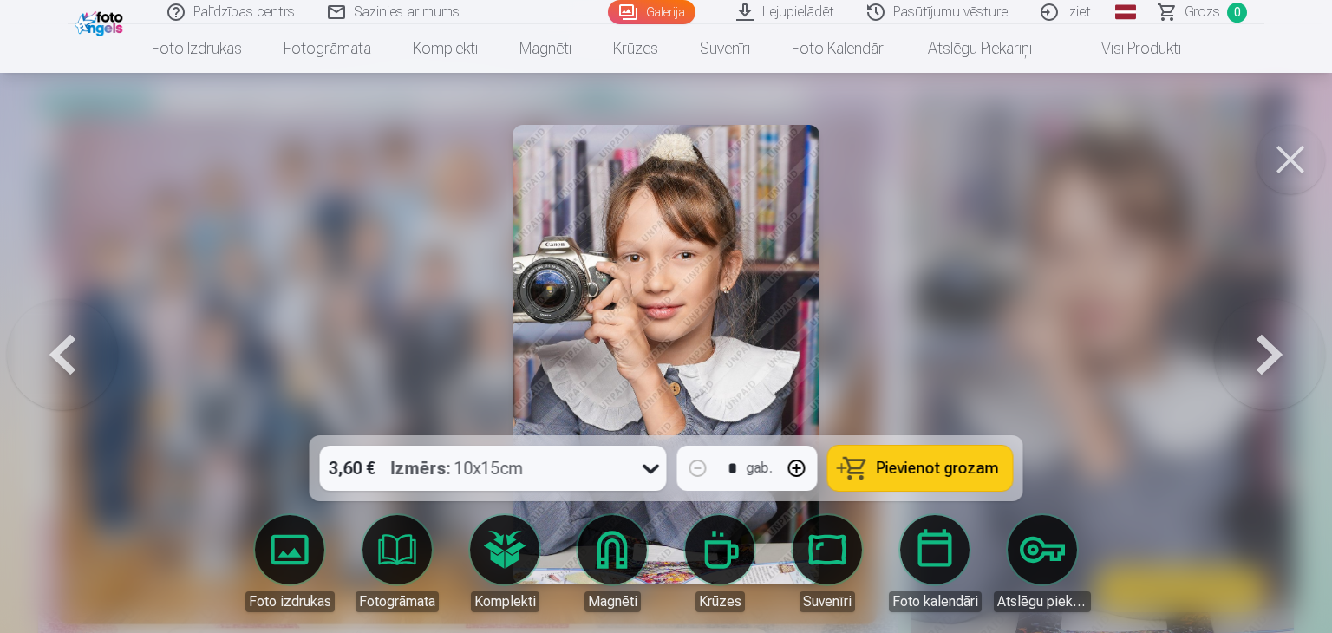
click at [1276, 345] on button at bounding box center [1269, 354] width 111 height 127
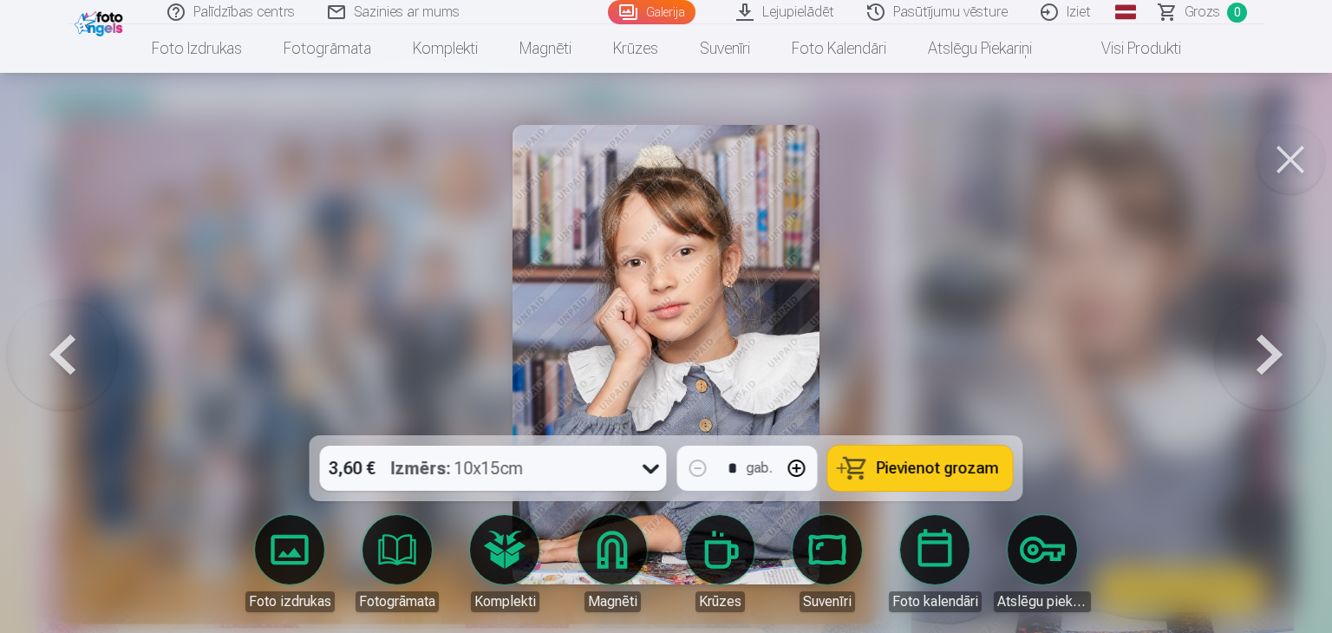
click at [1276, 345] on button at bounding box center [1269, 354] width 111 height 127
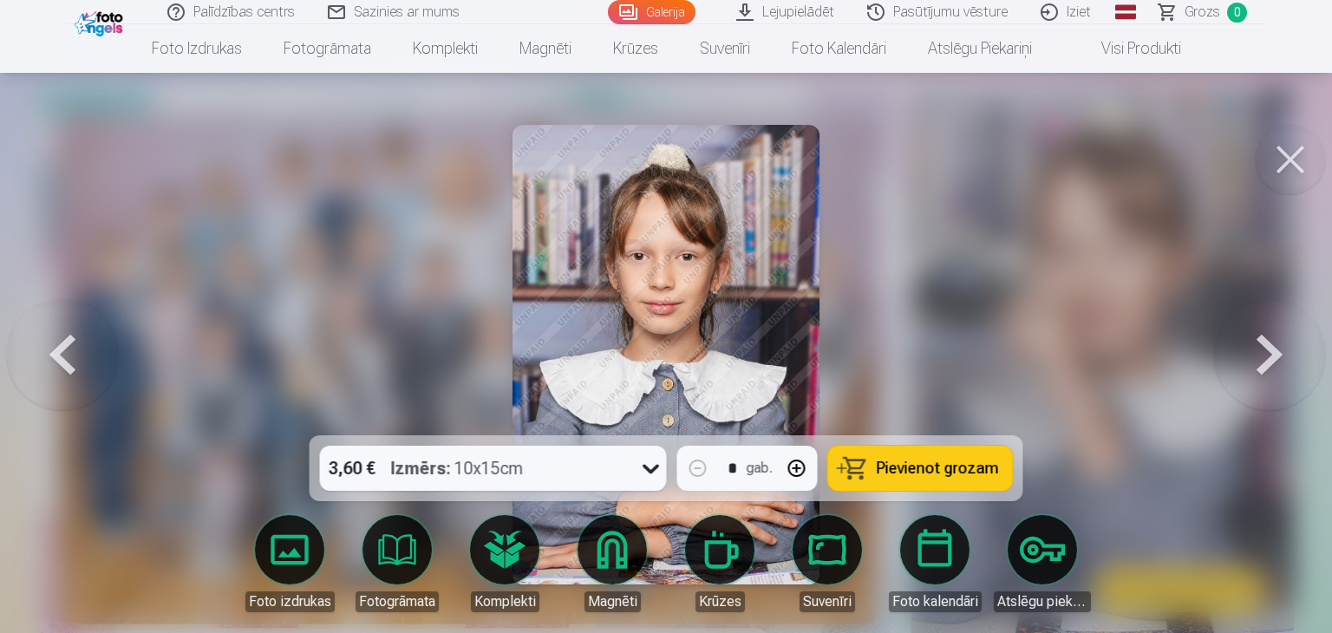
click at [1281, 352] on button at bounding box center [1269, 354] width 111 height 127
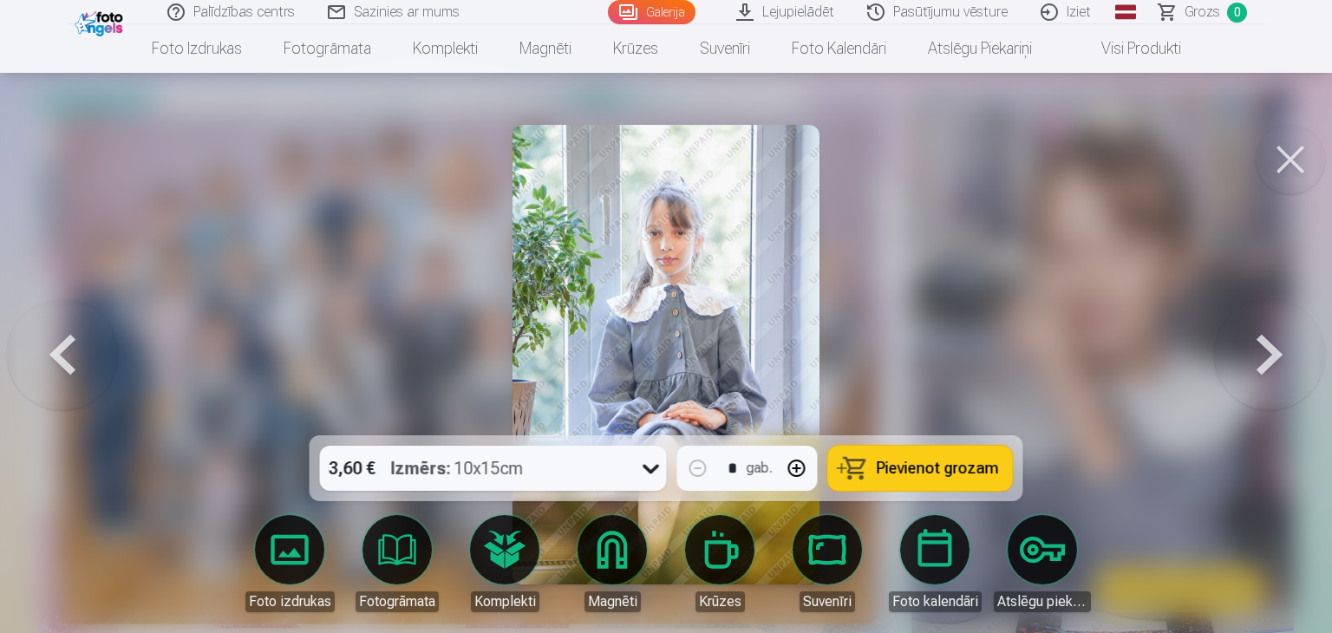
click at [1281, 352] on button at bounding box center [1269, 354] width 111 height 127
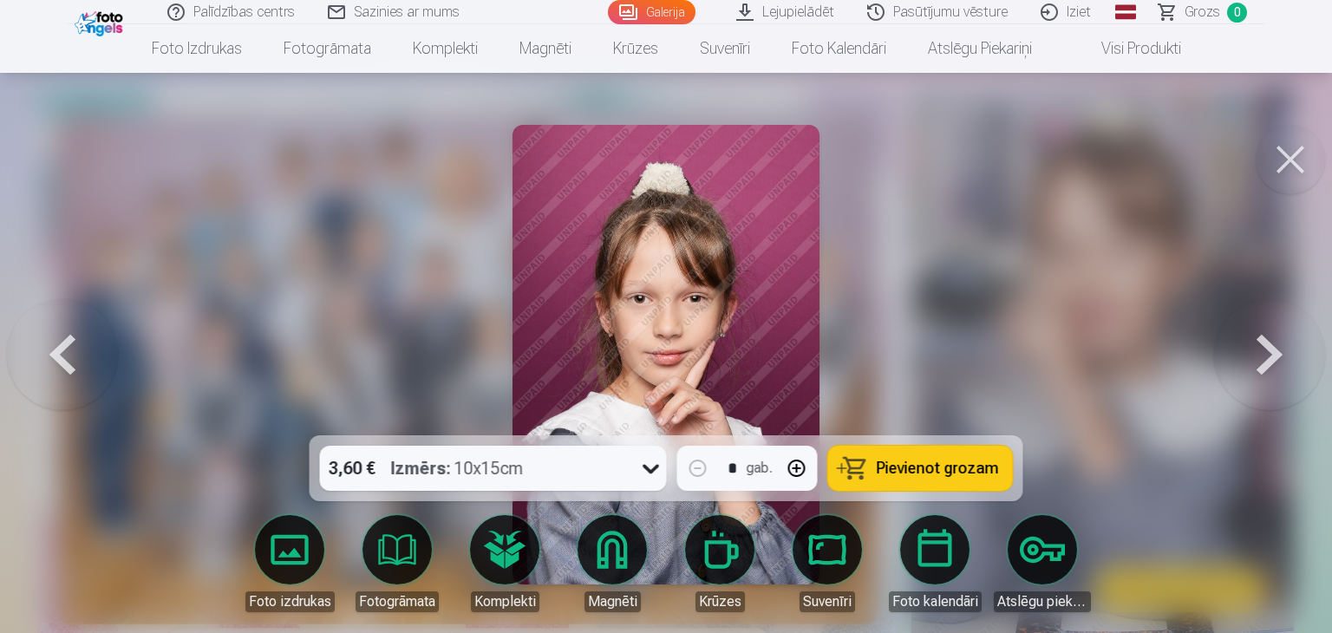
click at [1281, 352] on button at bounding box center [1269, 354] width 111 height 127
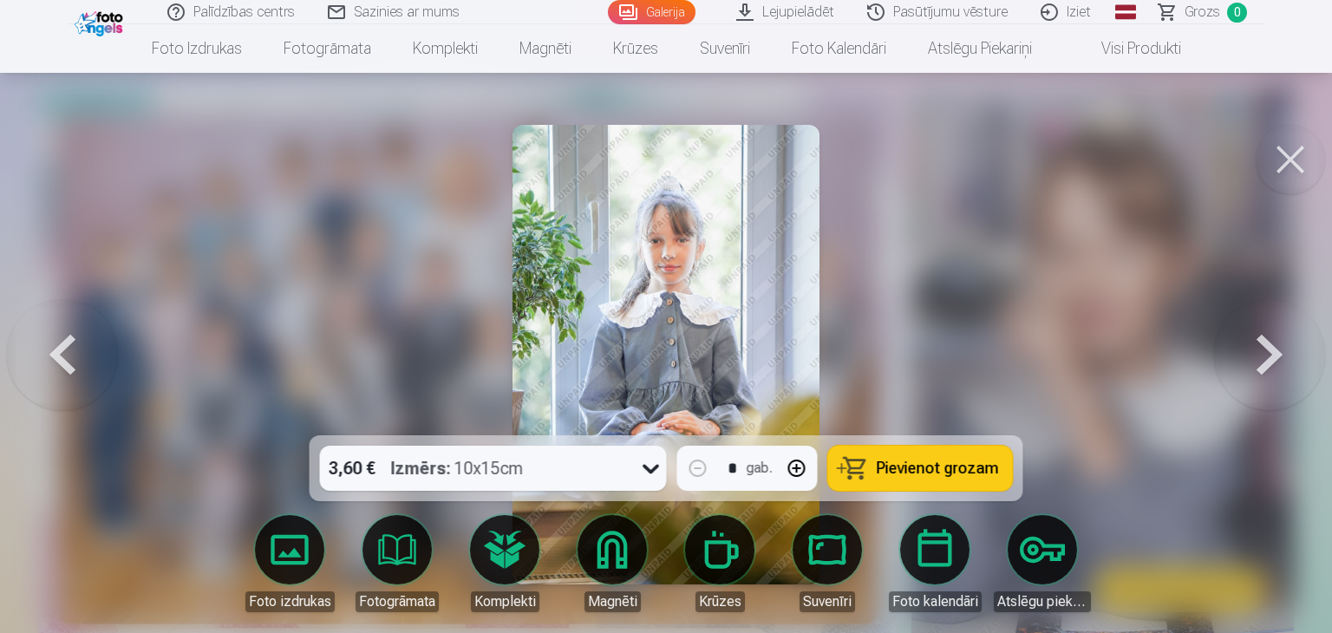
click at [1281, 352] on button at bounding box center [1269, 354] width 111 height 127
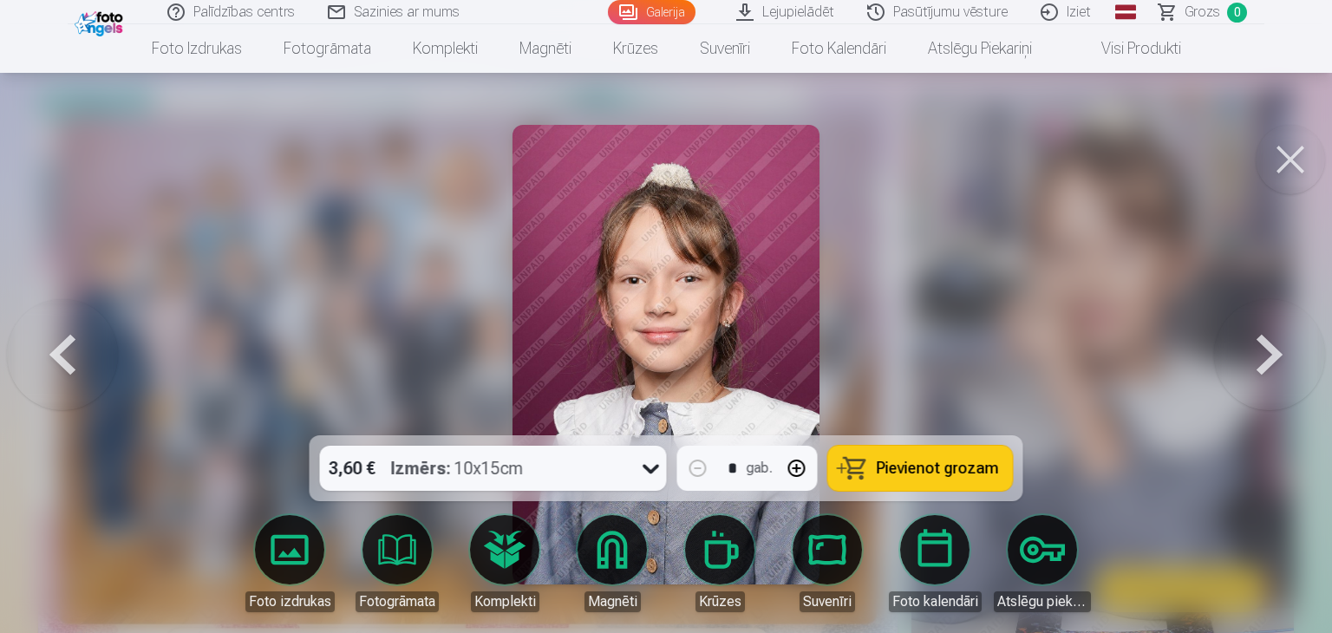
click at [1281, 352] on button at bounding box center [1269, 354] width 111 height 127
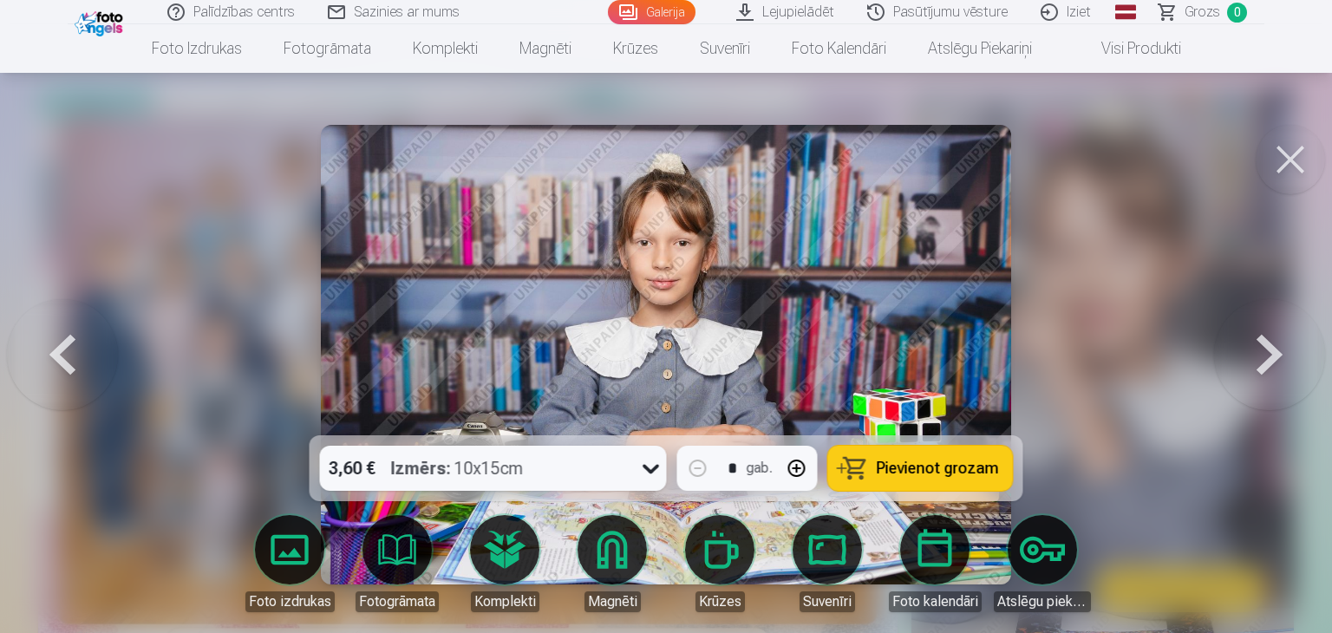
click at [1281, 352] on button at bounding box center [1269, 354] width 111 height 127
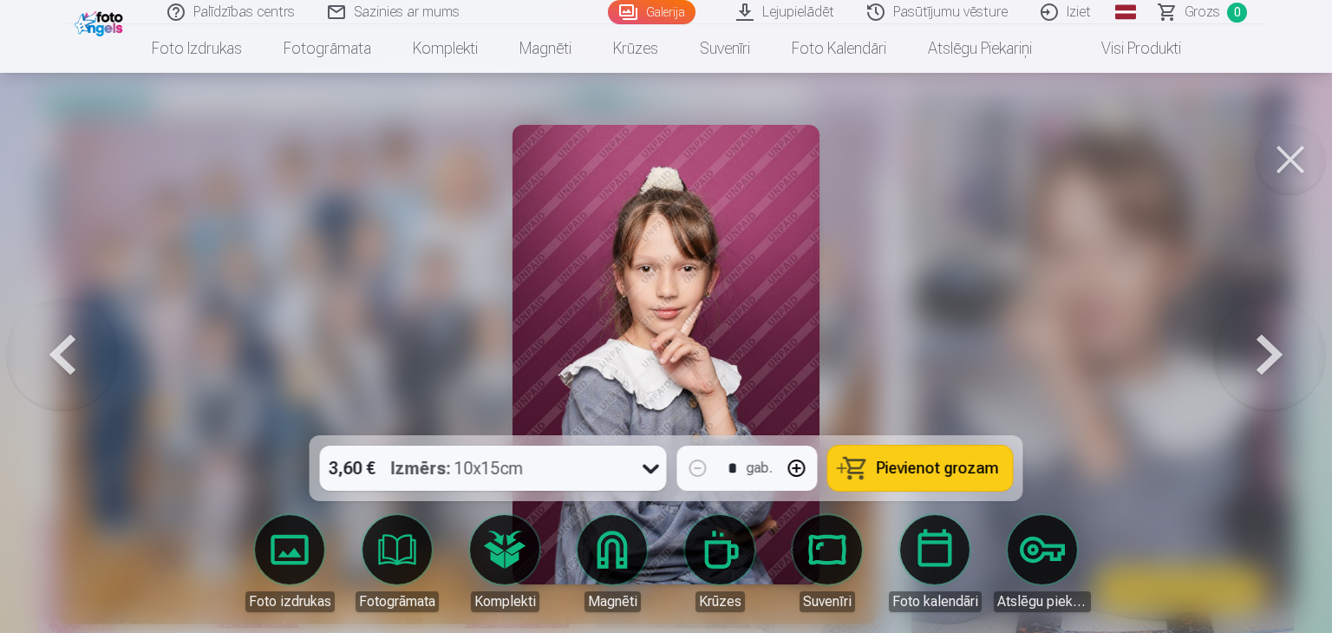
click at [1281, 352] on button at bounding box center [1269, 354] width 111 height 127
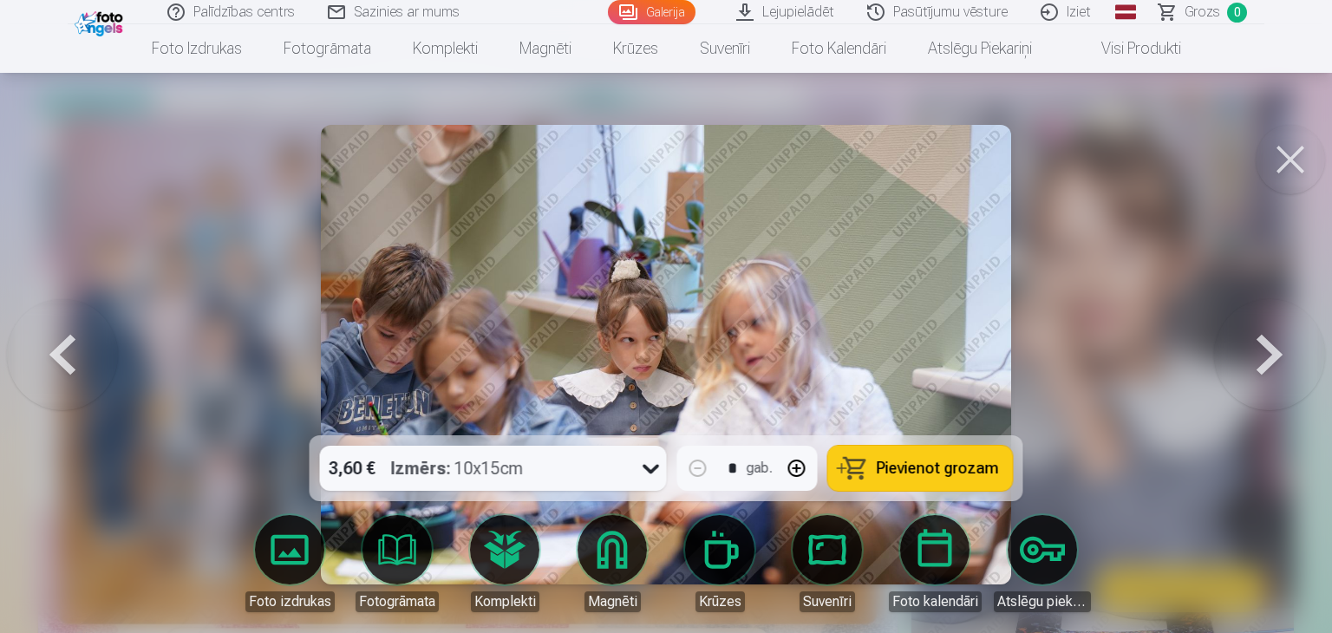
click at [1281, 352] on button at bounding box center [1269, 354] width 111 height 127
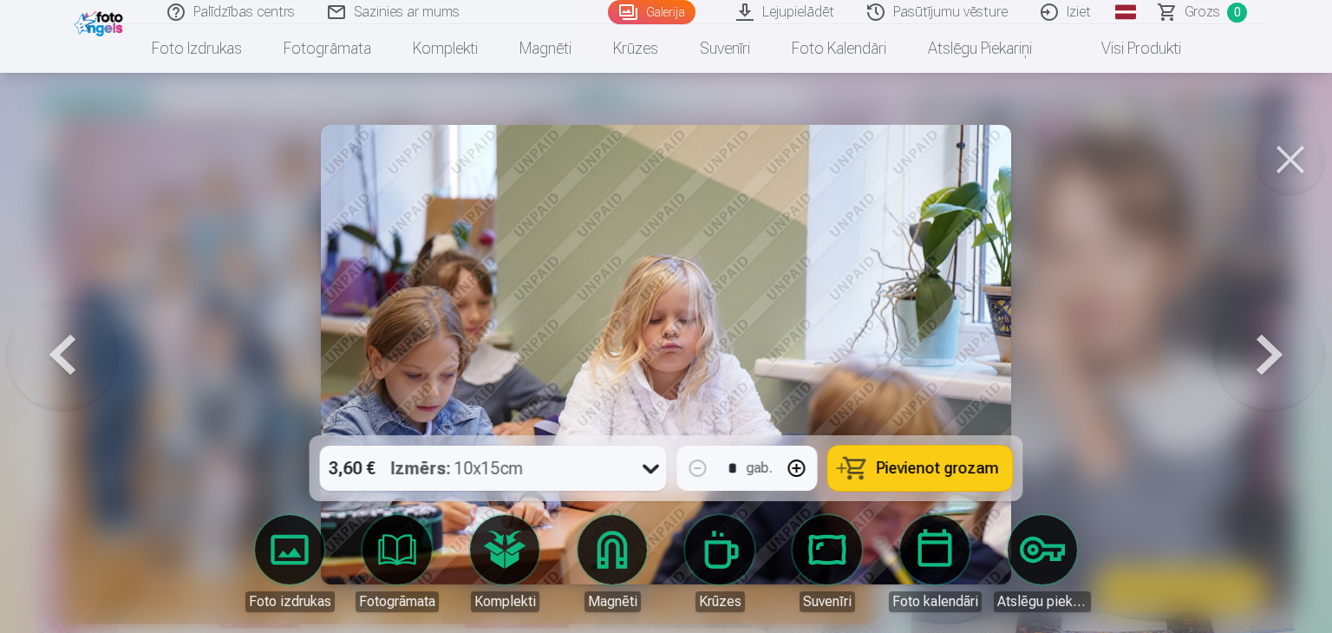
click at [1281, 352] on button at bounding box center [1269, 354] width 111 height 127
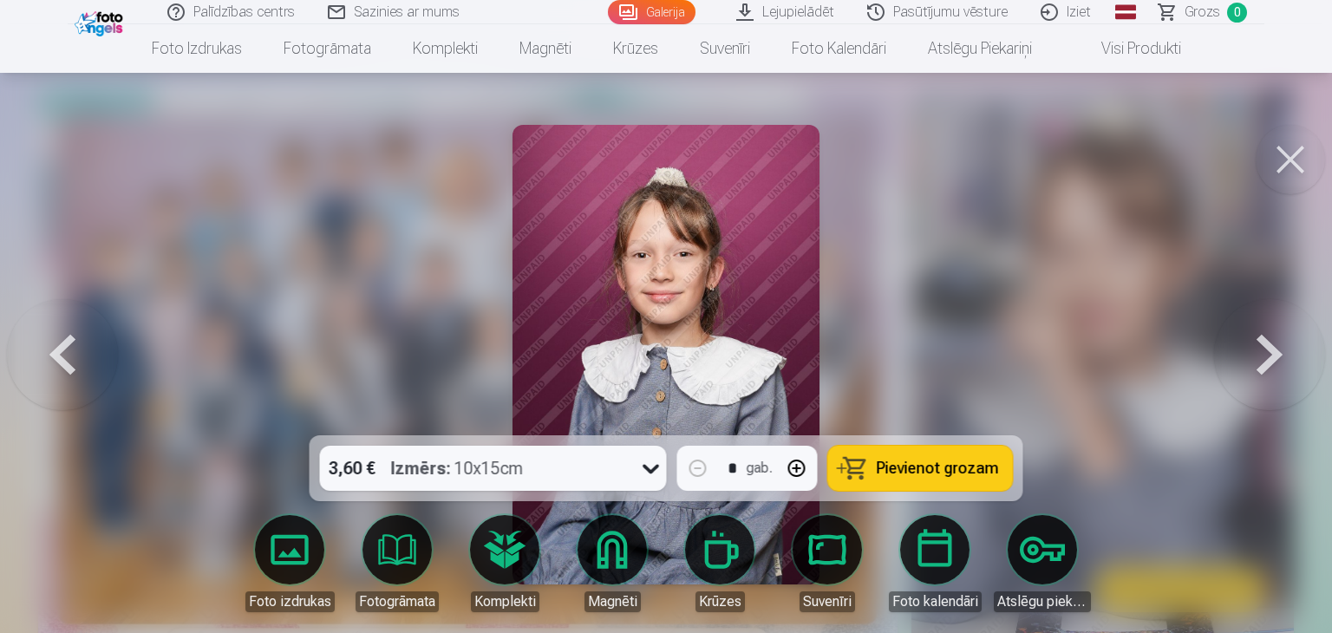
click at [1281, 352] on button at bounding box center [1269, 354] width 111 height 127
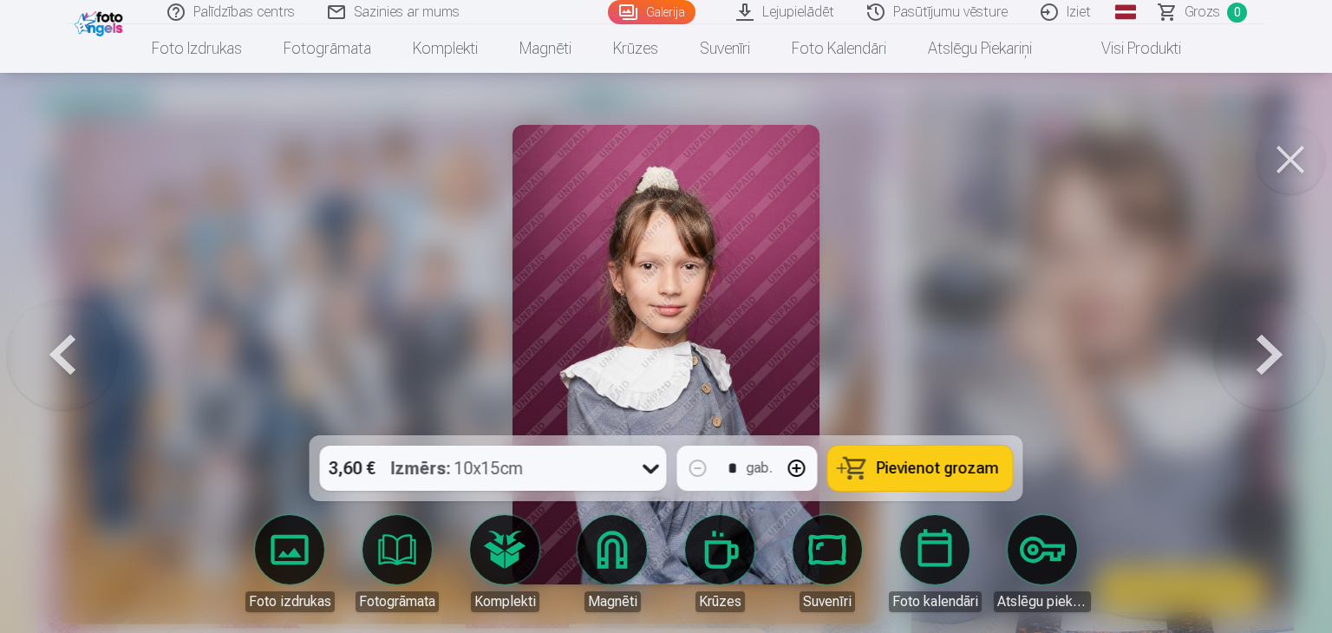
click at [1281, 352] on button at bounding box center [1269, 354] width 111 height 127
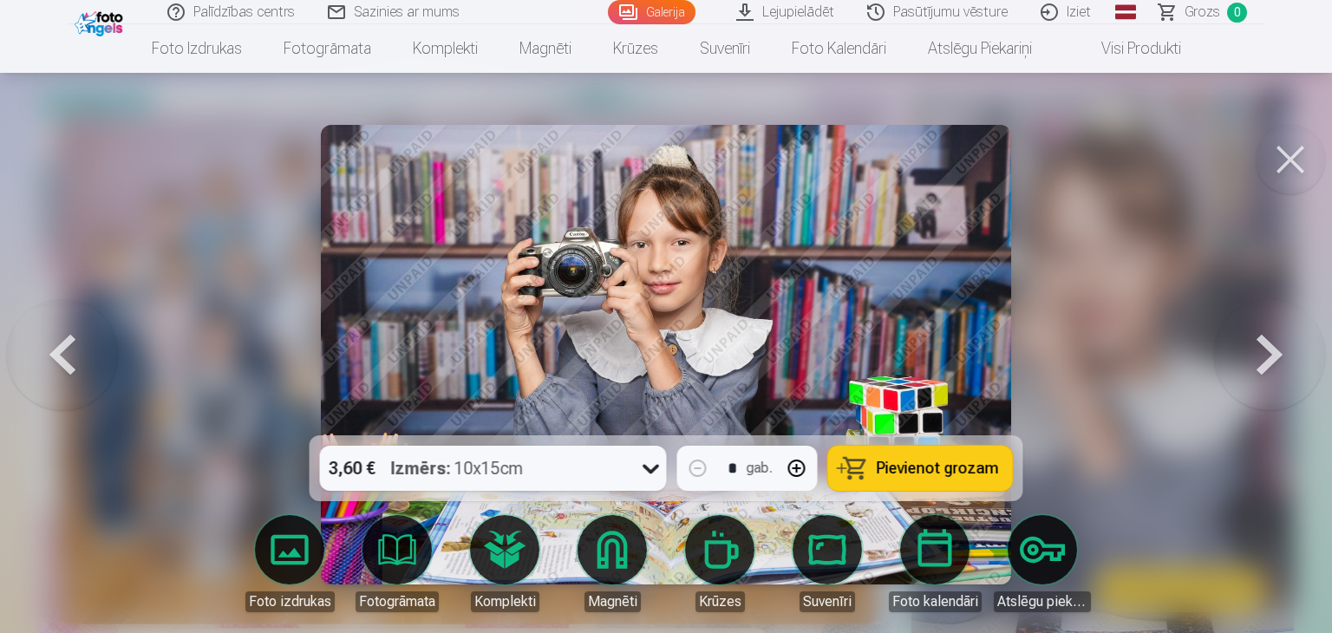
click at [1281, 352] on button at bounding box center [1269, 354] width 111 height 127
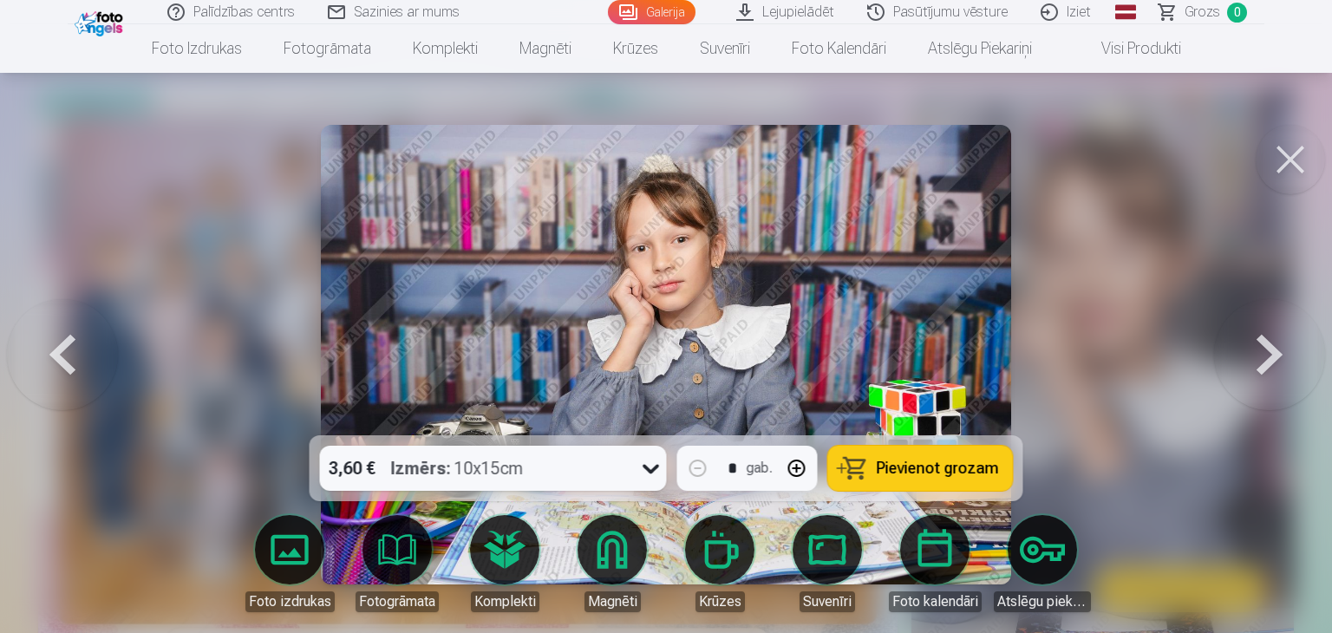
click at [1281, 352] on button at bounding box center [1269, 354] width 111 height 127
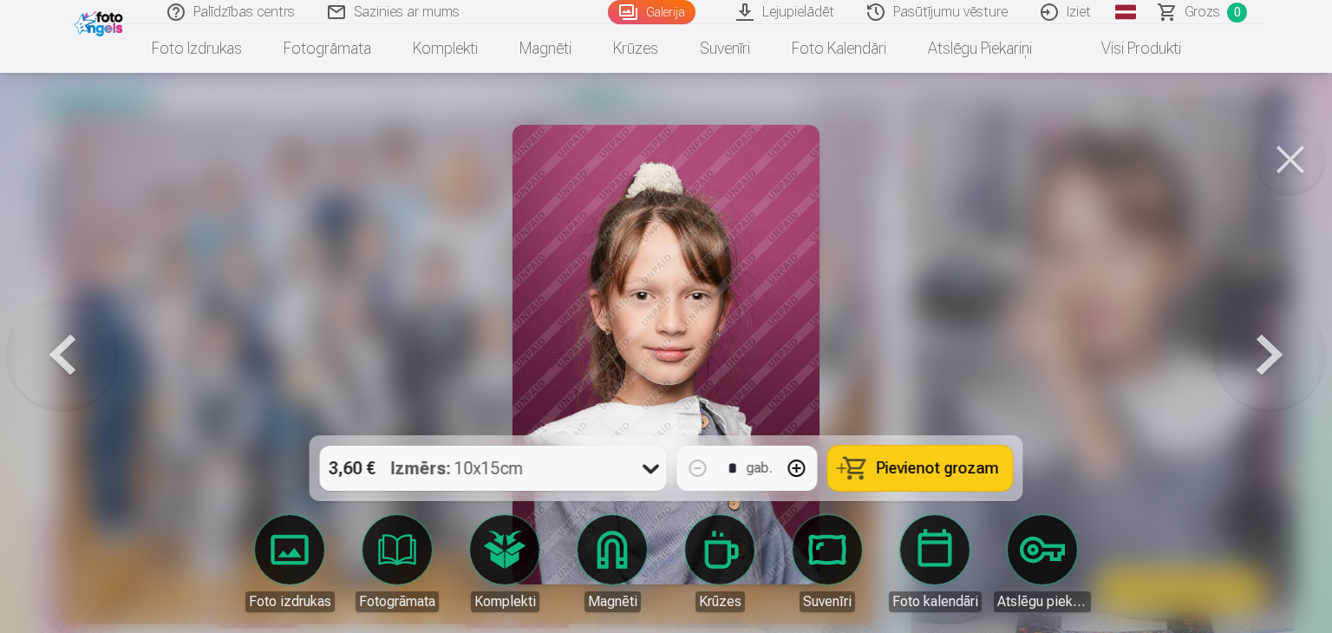
click at [1281, 352] on button at bounding box center [1269, 354] width 111 height 127
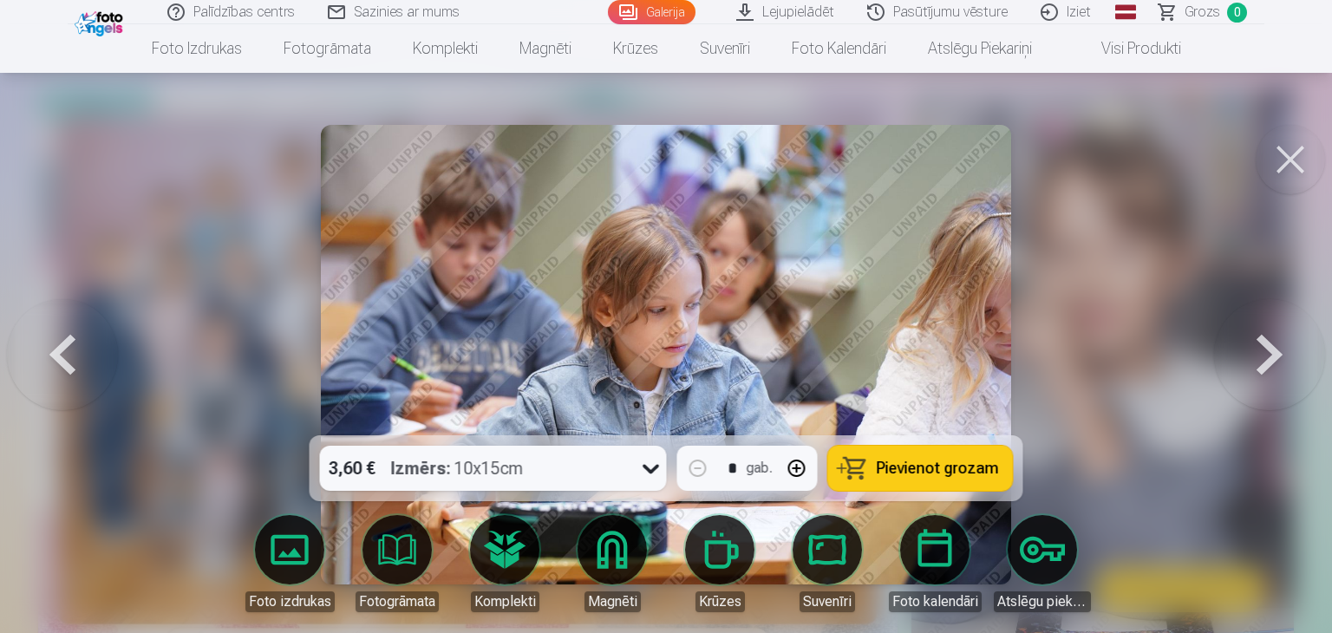
click at [1281, 352] on button at bounding box center [1269, 354] width 111 height 127
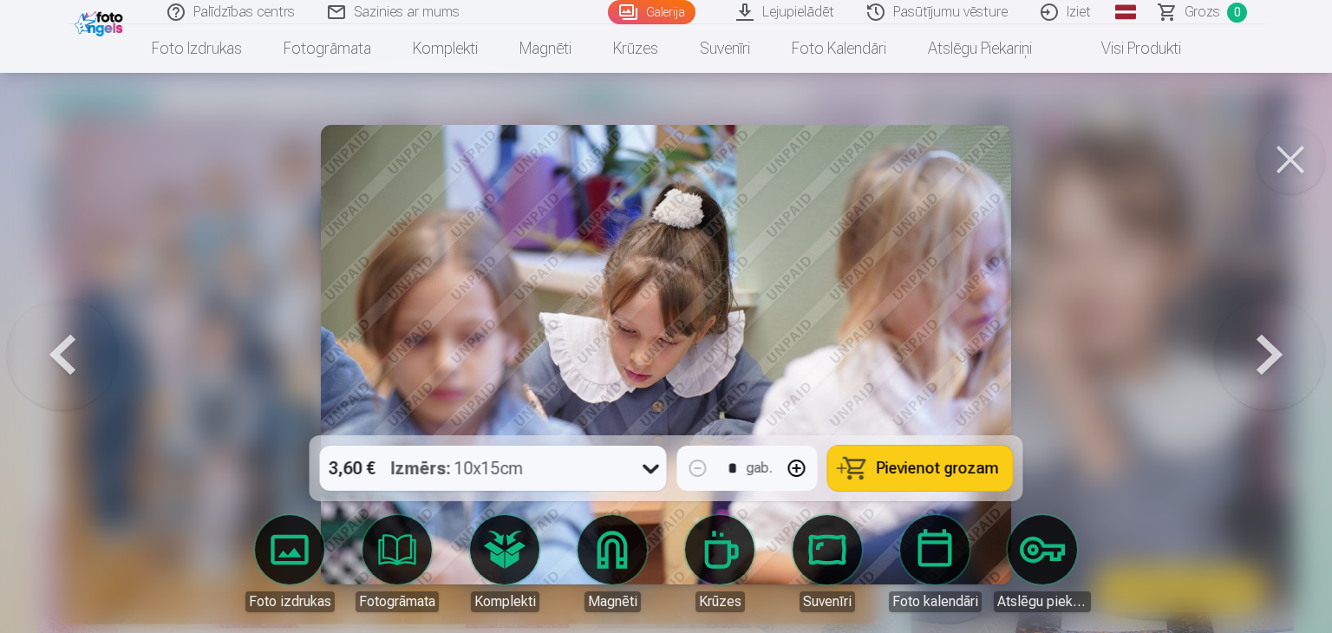
click at [1281, 352] on button at bounding box center [1269, 354] width 111 height 127
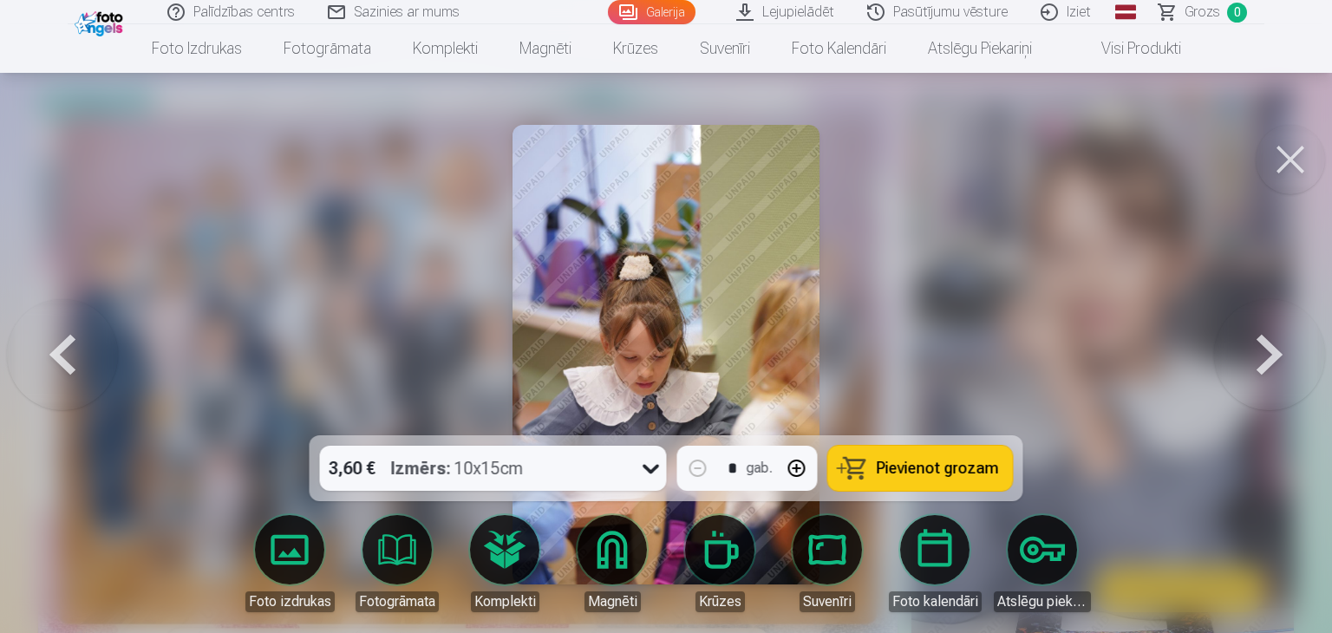
click at [1281, 352] on button at bounding box center [1269, 354] width 111 height 127
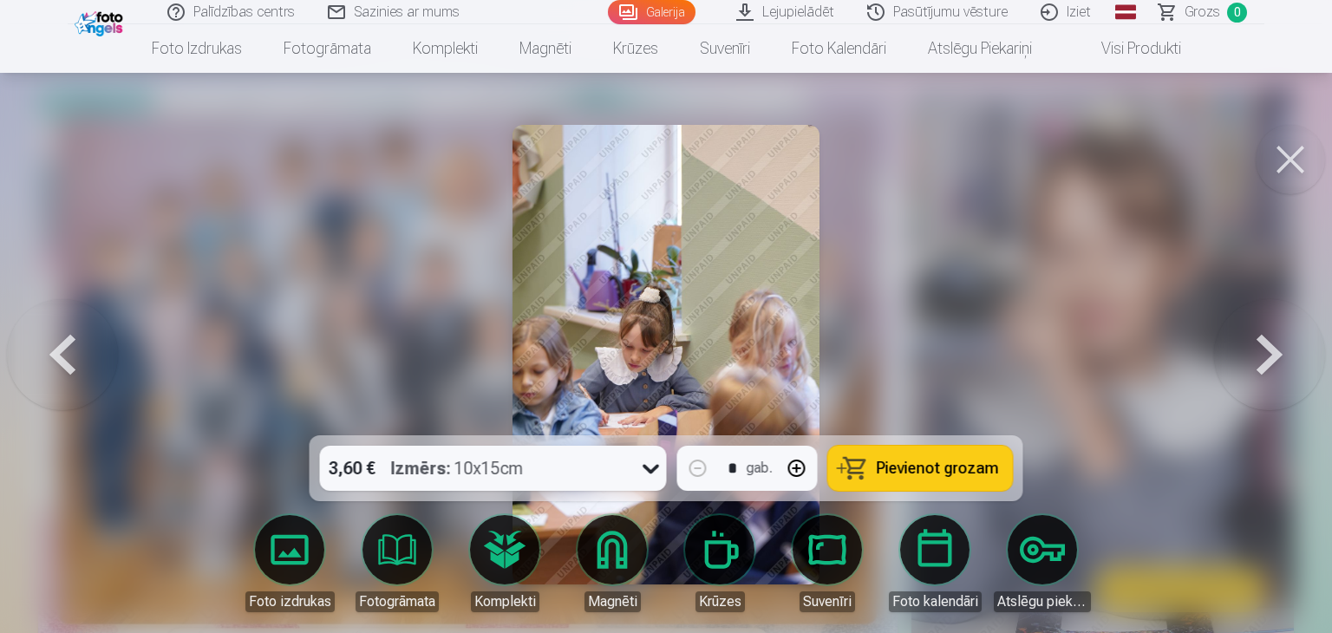
click at [1279, 355] on button at bounding box center [1269, 354] width 111 height 127
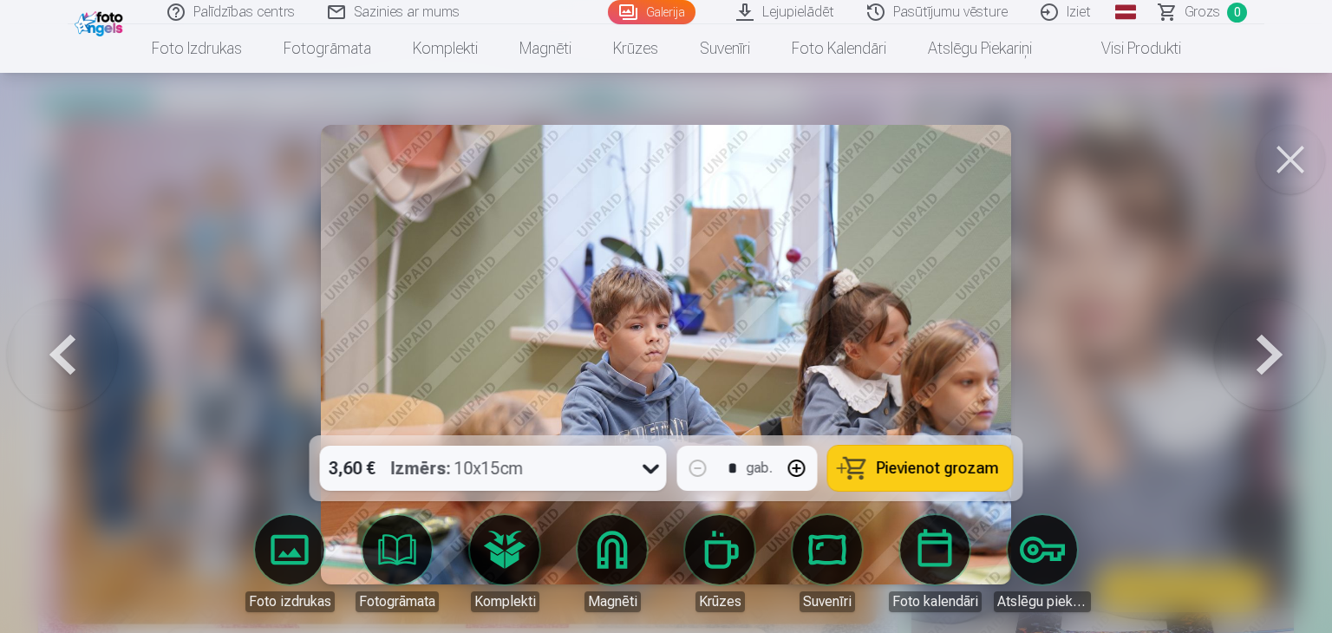
click at [1279, 355] on button at bounding box center [1269, 354] width 111 height 127
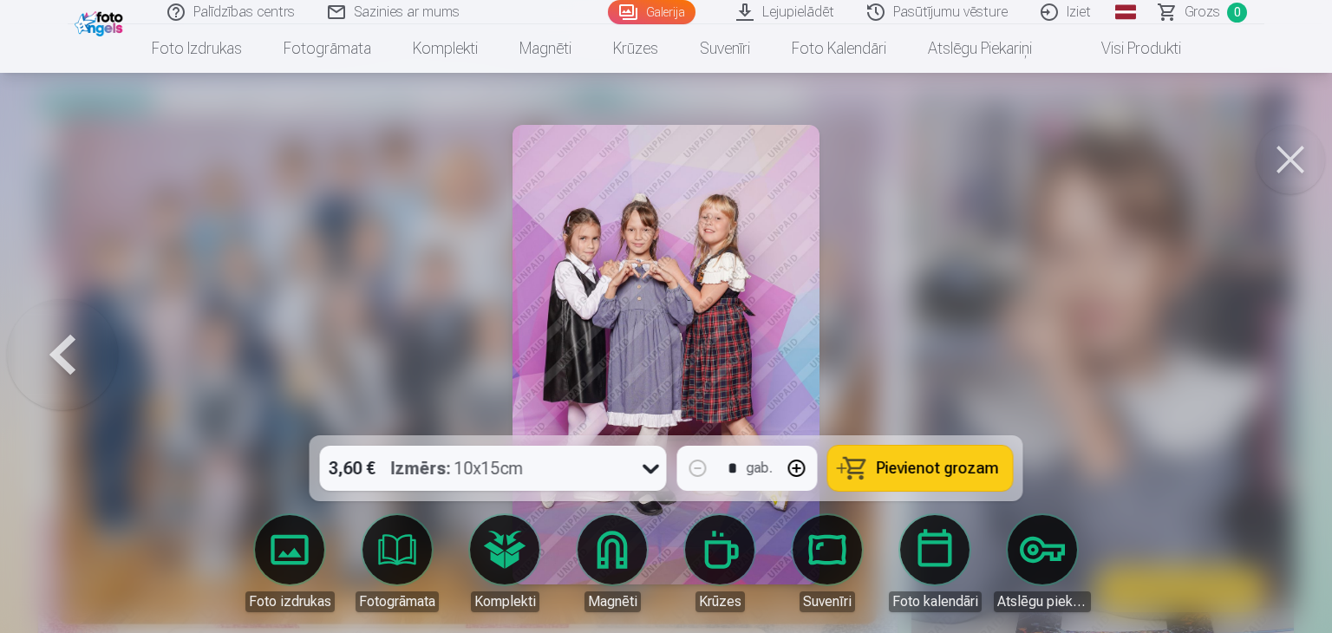
click at [1279, 355] on div at bounding box center [666, 316] width 1332 height 633
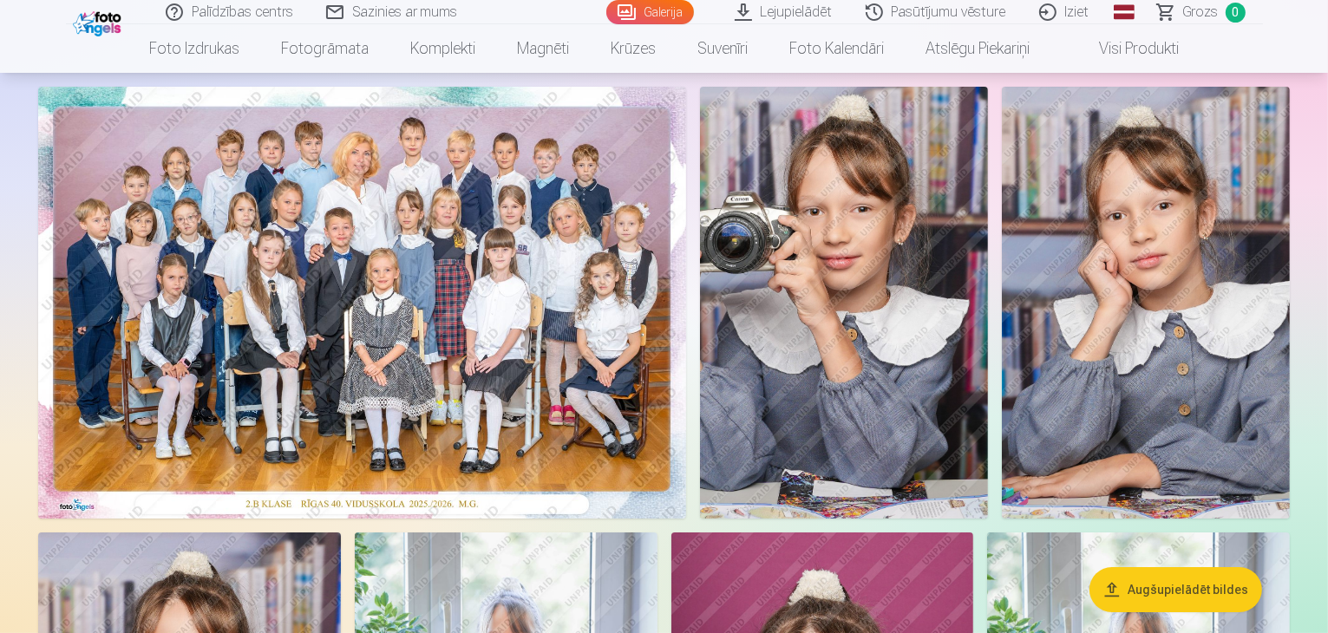
click at [686, 320] on img at bounding box center [362, 303] width 648 height 432
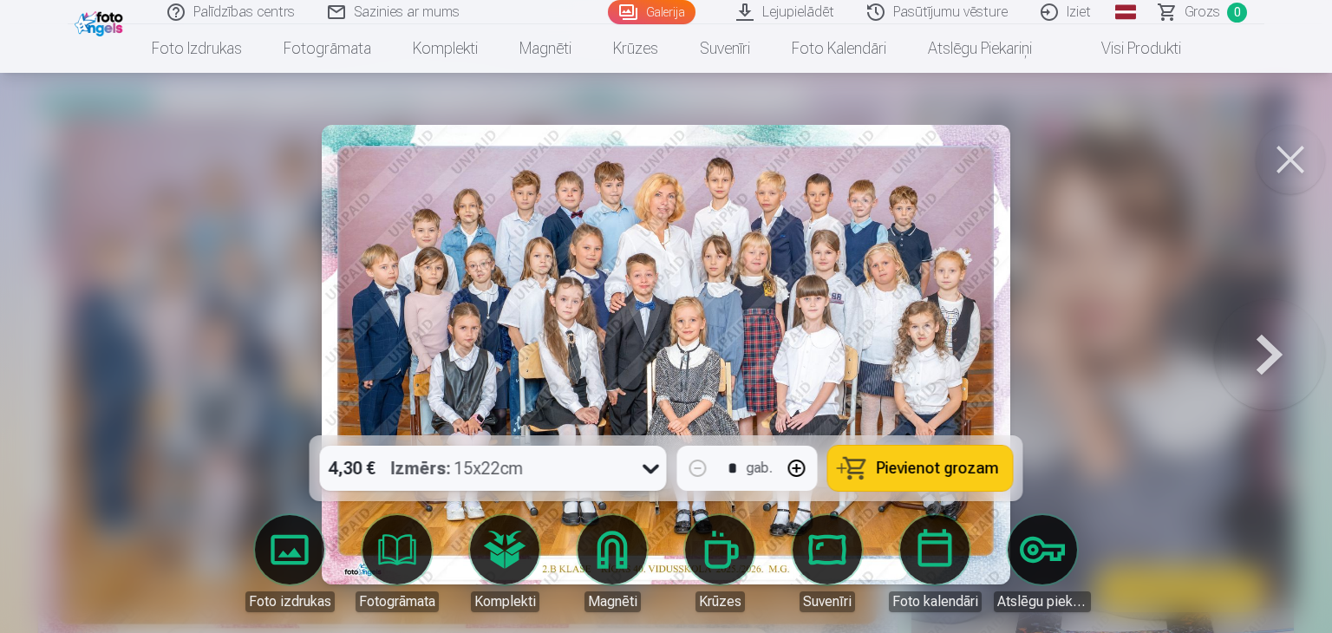
click at [1249, 350] on button at bounding box center [1269, 354] width 111 height 127
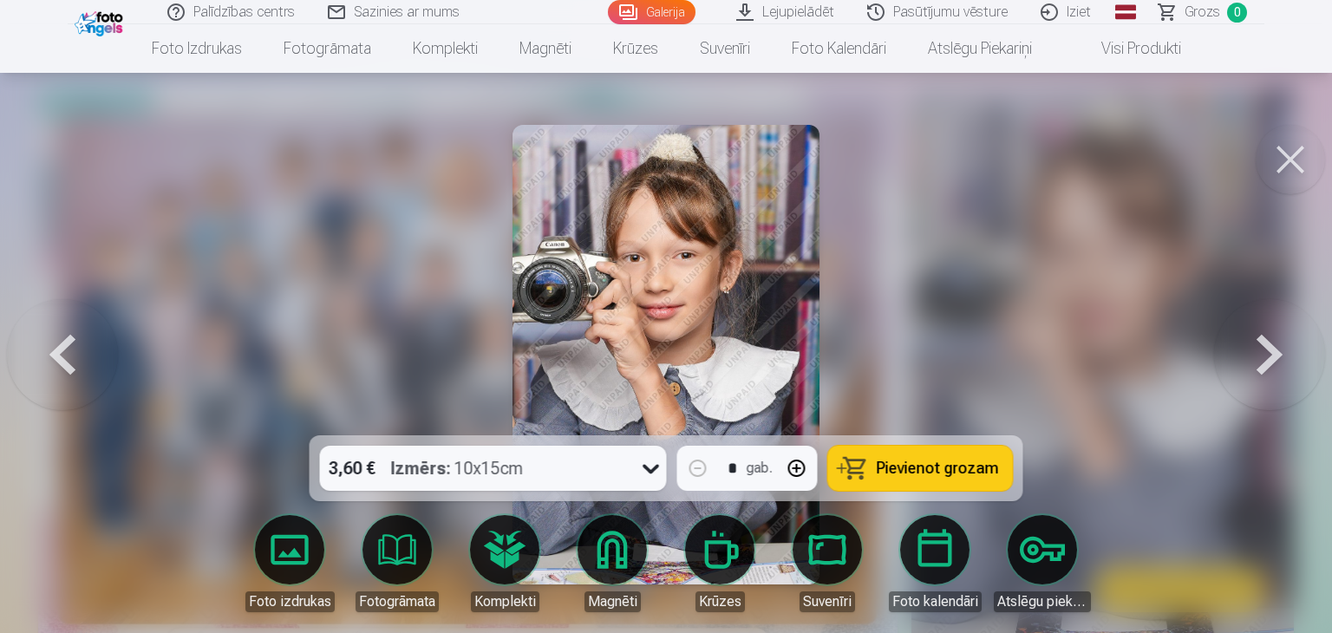
click at [1304, 370] on button at bounding box center [1269, 354] width 111 height 127
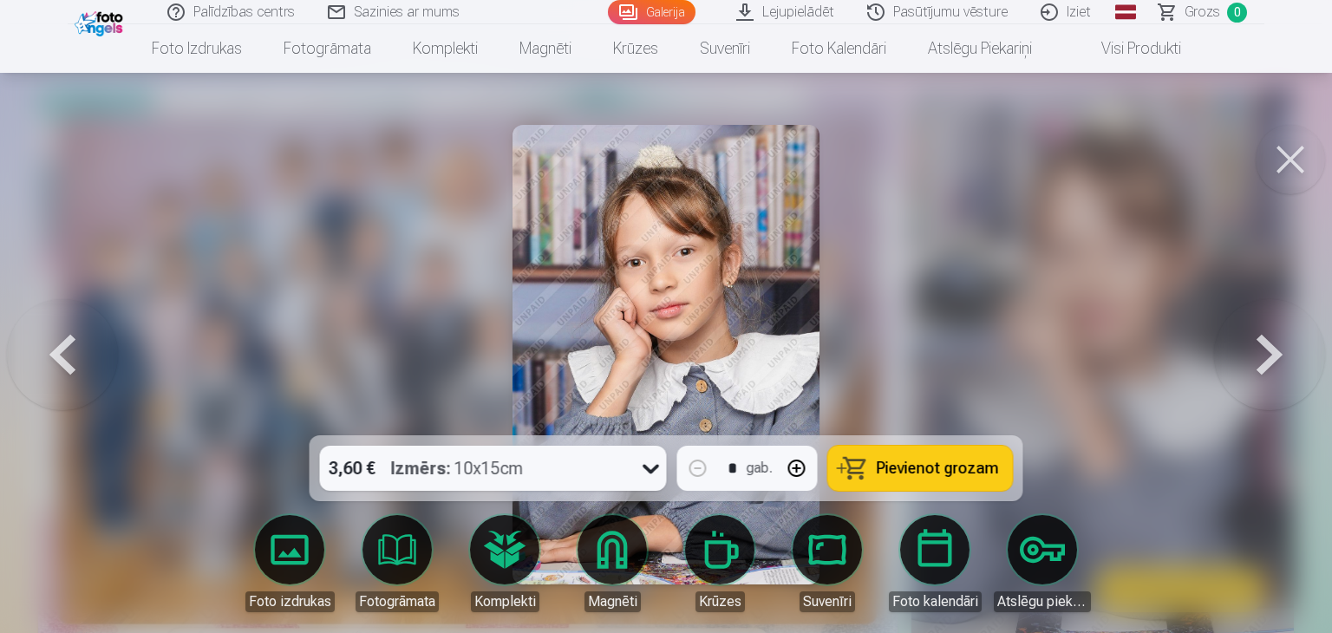
click at [1304, 370] on button at bounding box center [1269, 354] width 111 height 127
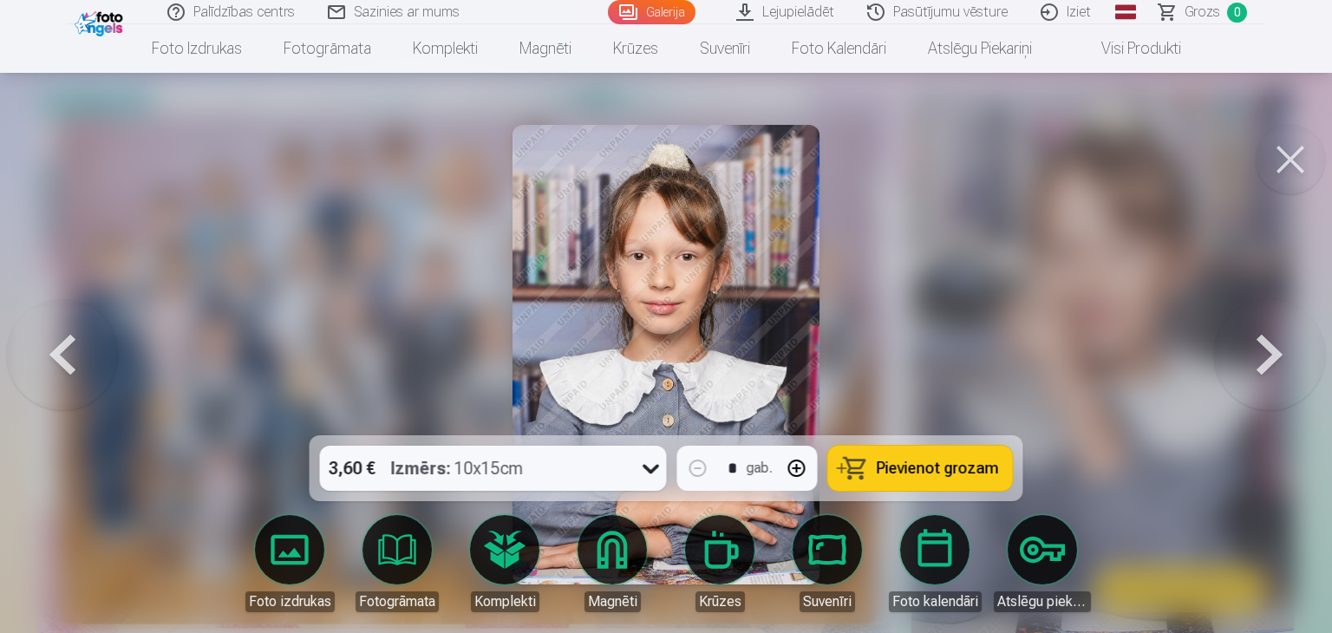
click at [1304, 370] on button at bounding box center [1269, 354] width 111 height 127
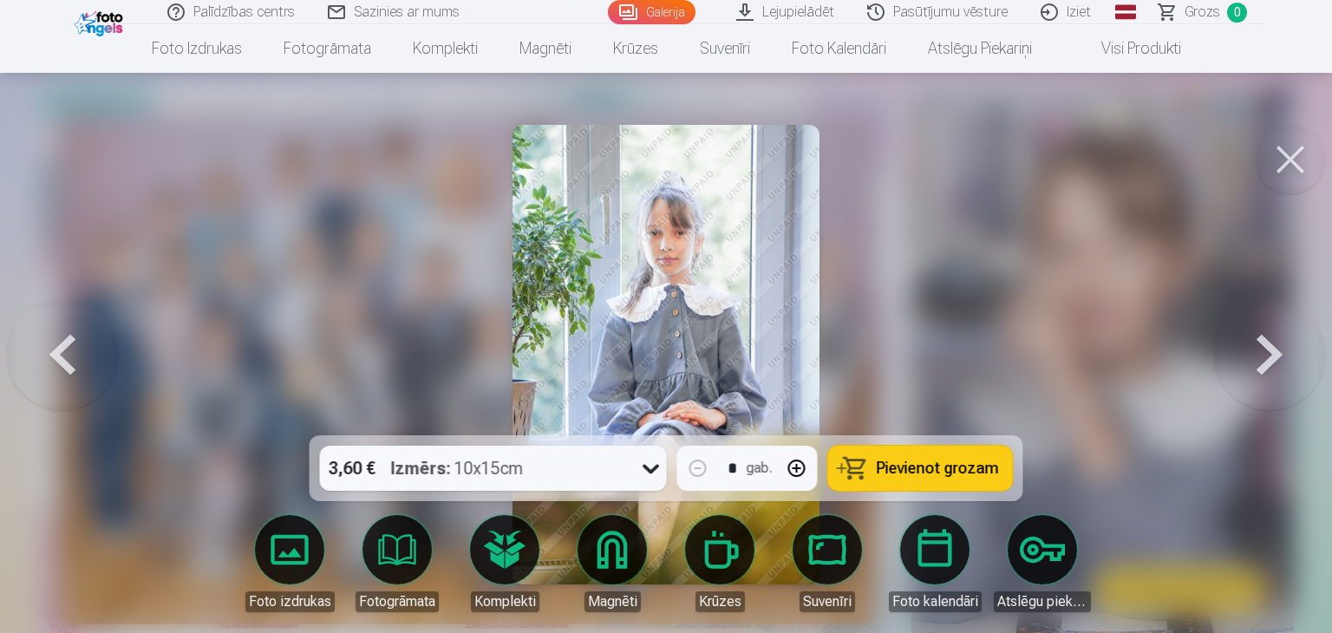
click at [1304, 370] on button at bounding box center [1269, 354] width 111 height 127
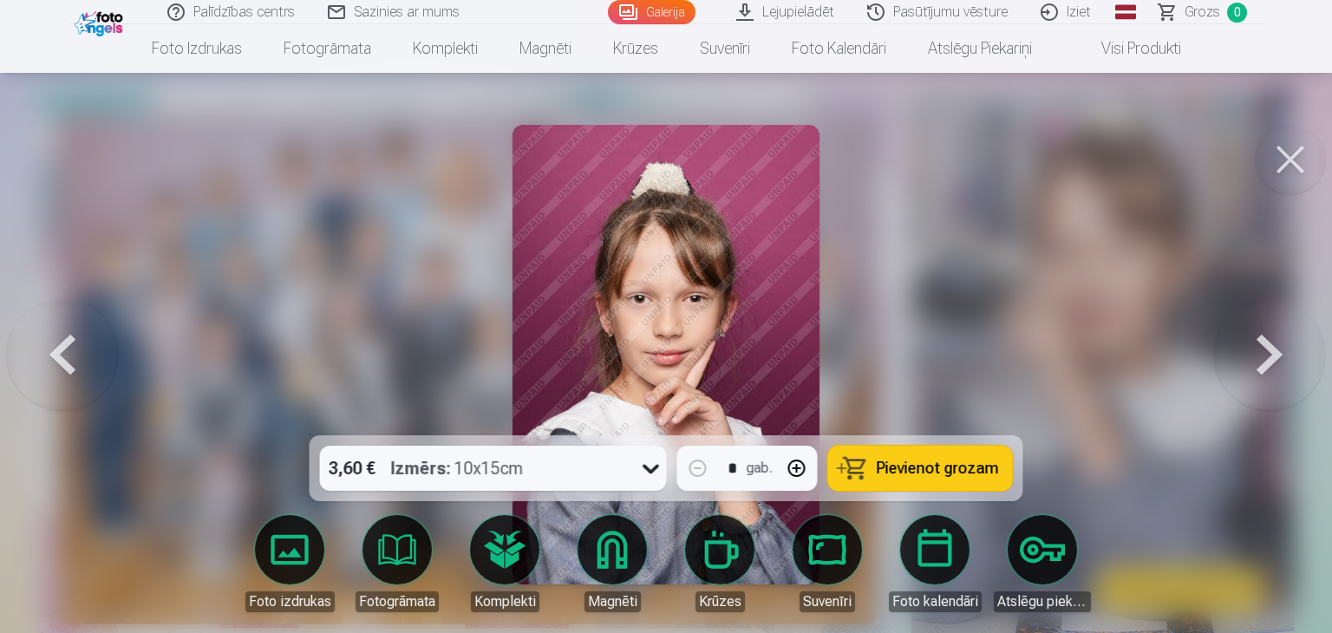
click at [1304, 370] on button at bounding box center [1269, 354] width 111 height 127
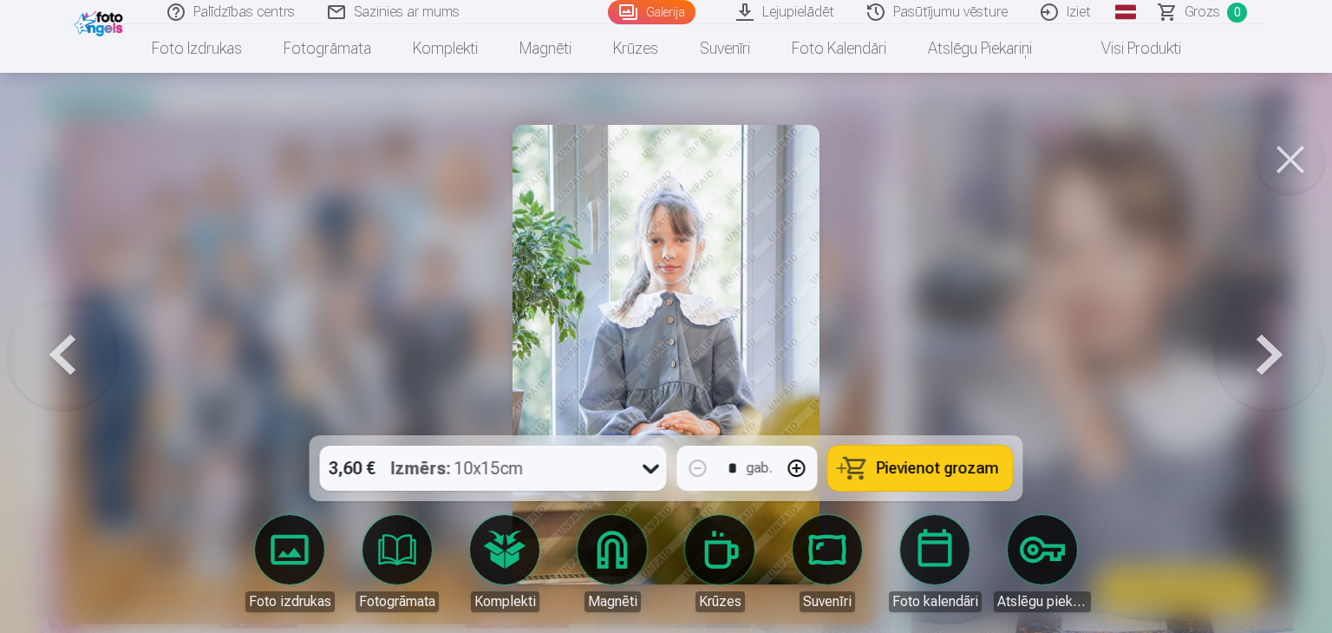
click at [1299, 404] on button at bounding box center [1269, 354] width 111 height 127
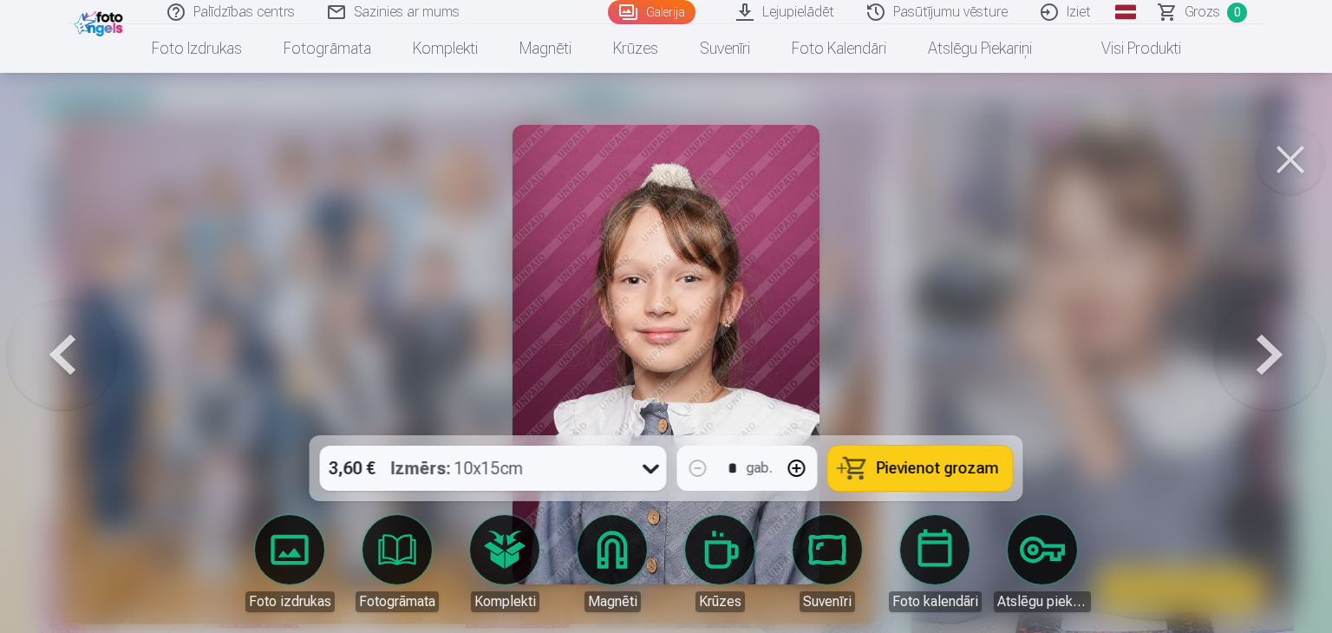
click at [1299, 404] on button at bounding box center [1269, 354] width 111 height 127
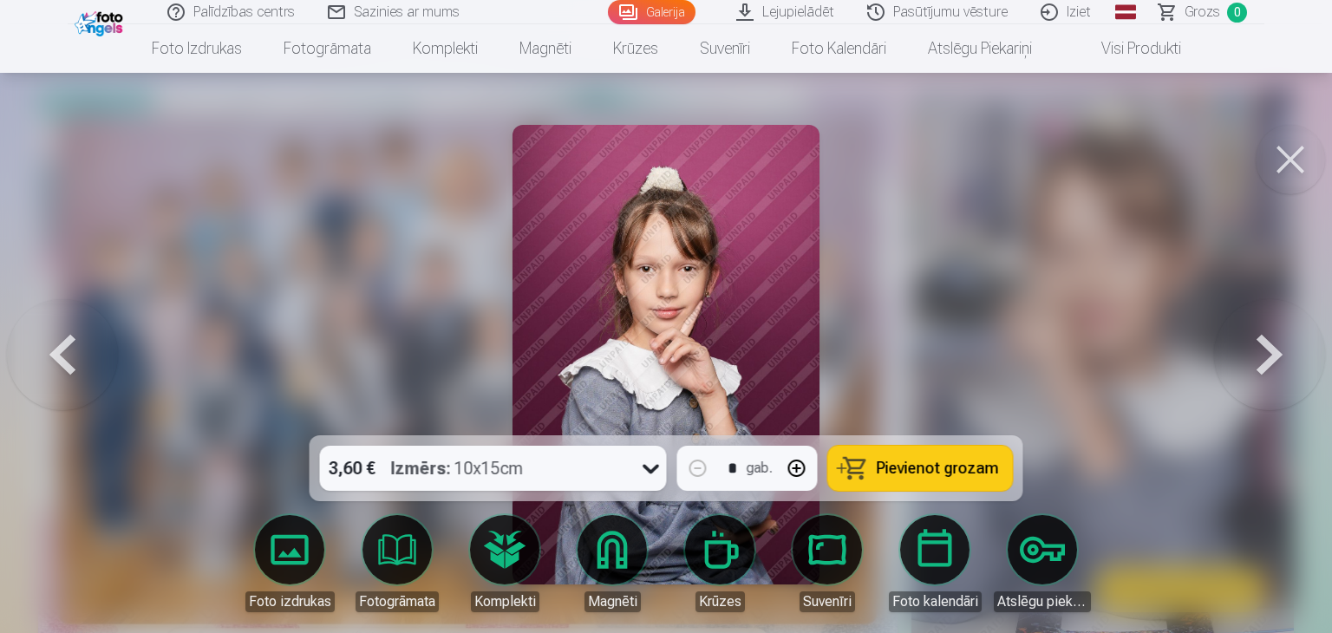
click at [1299, 403] on button at bounding box center [1269, 354] width 111 height 127
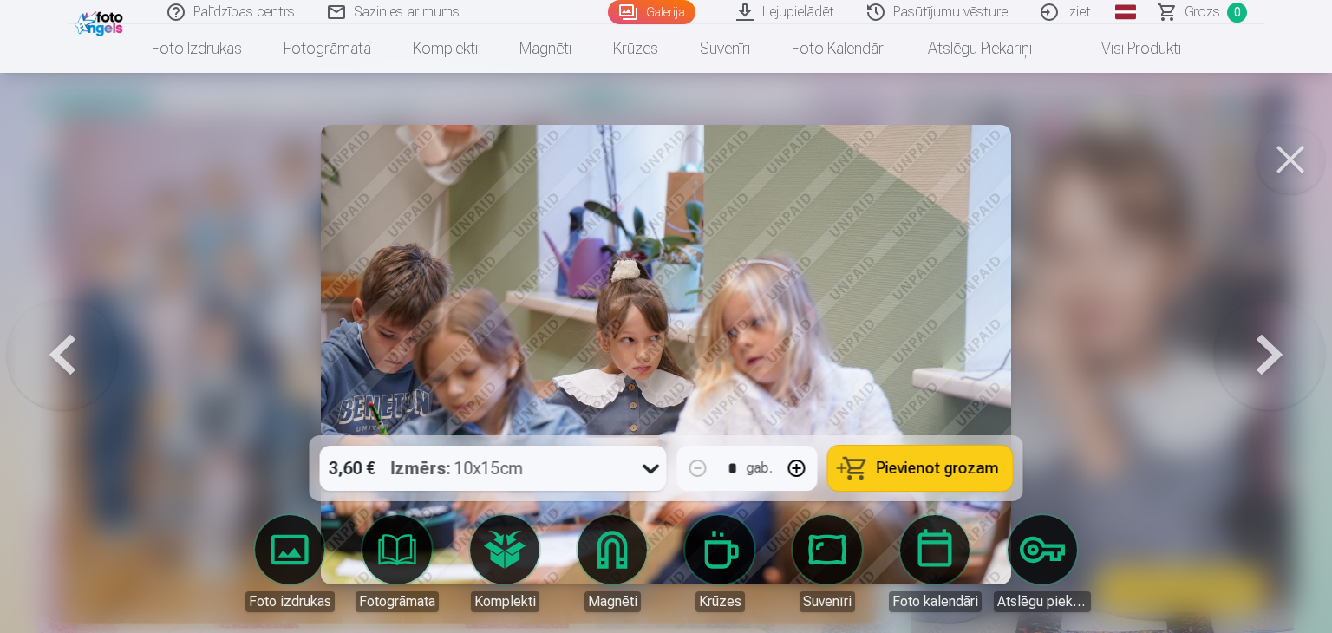
click at [1297, 398] on button at bounding box center [1269, 354] width 111 height 127
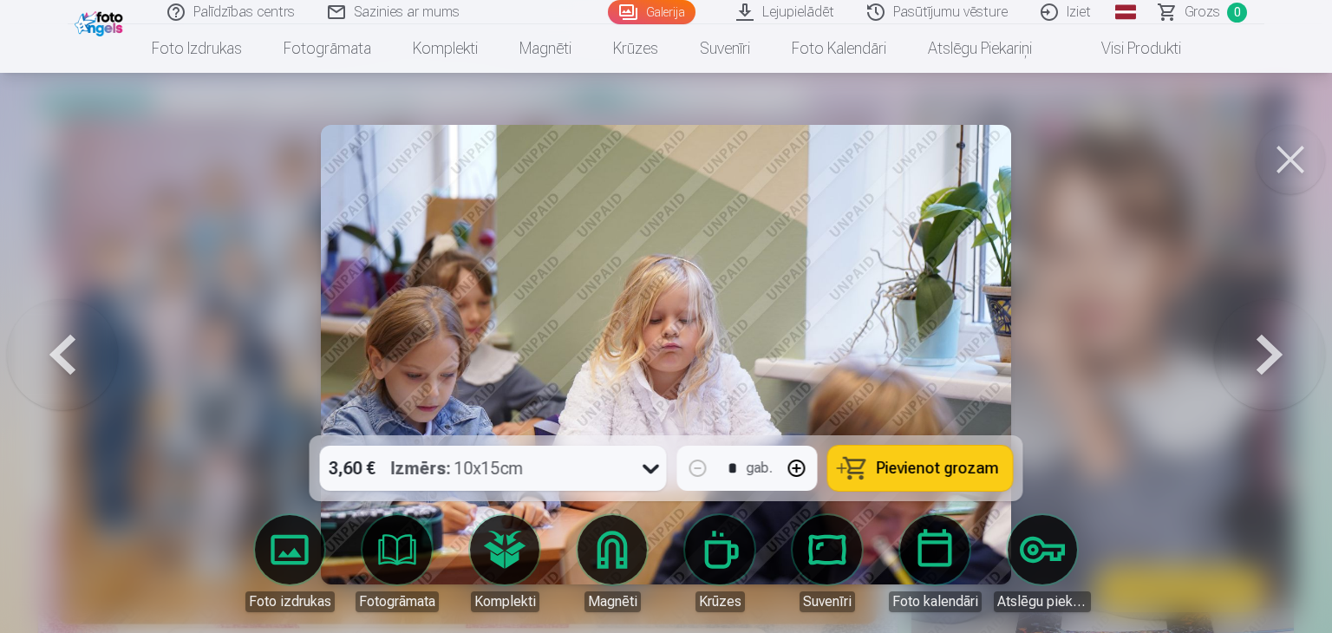
click at [1297, 398] on button at bounding box center [1269, 354] width 111 height 127
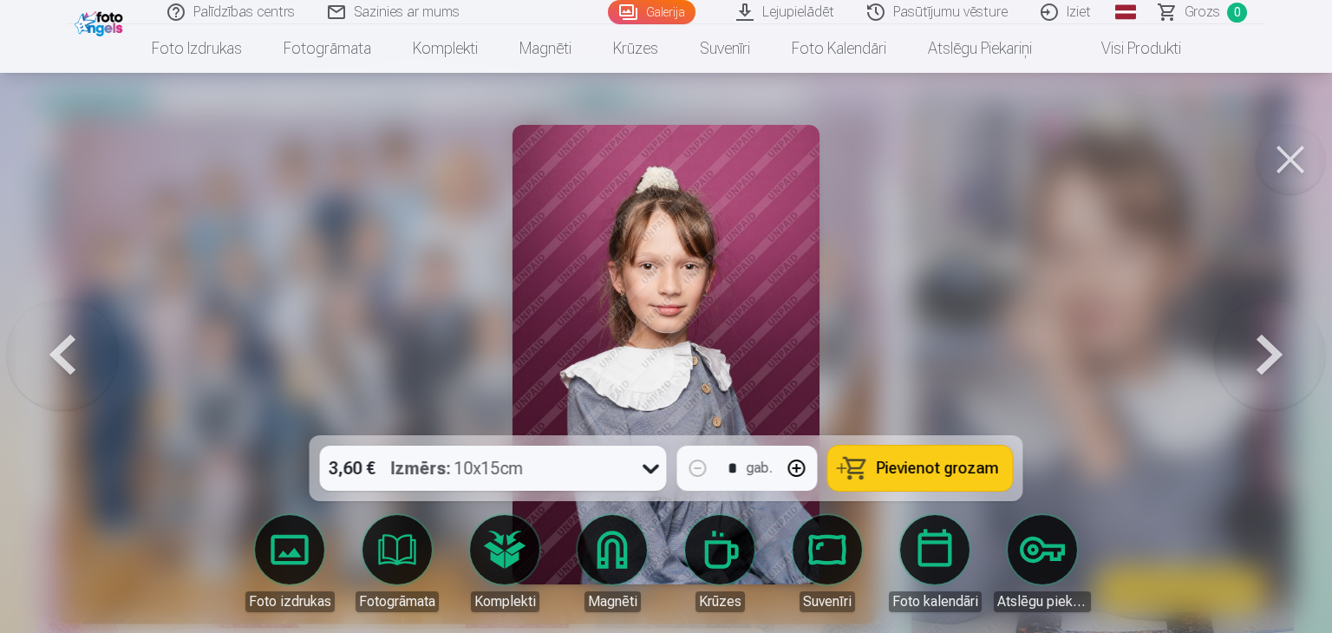
click at [1297, 398] on button at bounding box center [1269, 354] width 111 height 127
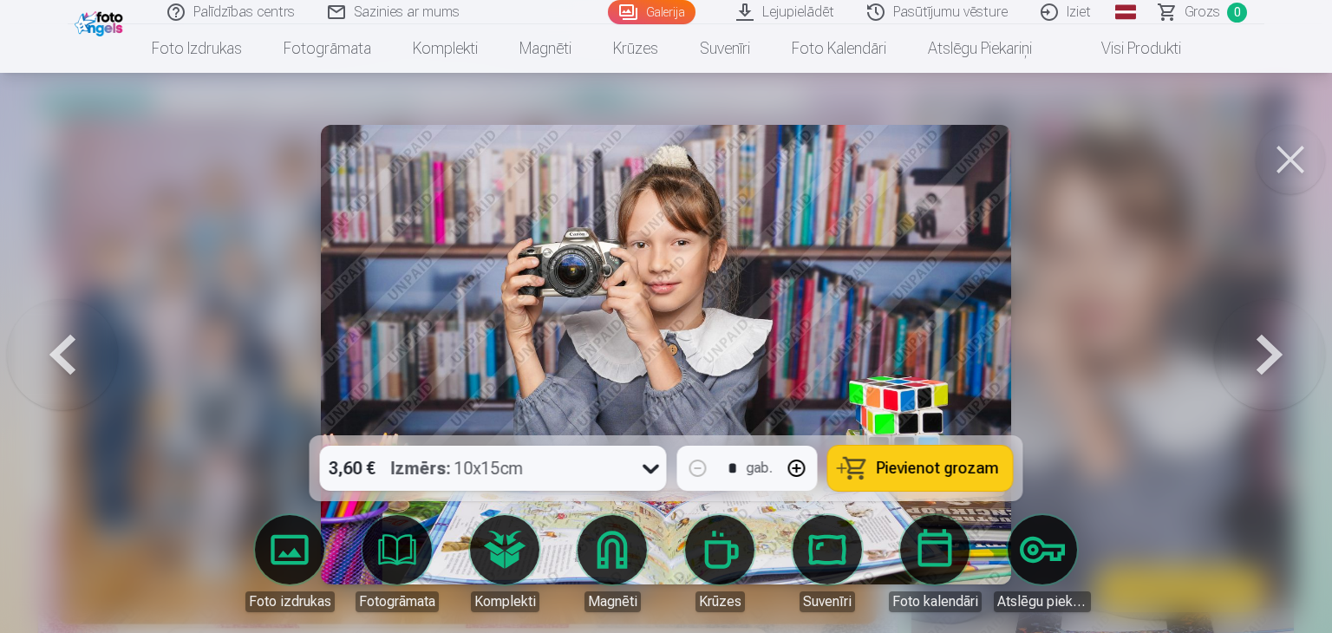
click at [1297, 398] on button at bounding box center [1269, 354] width 111 height 127
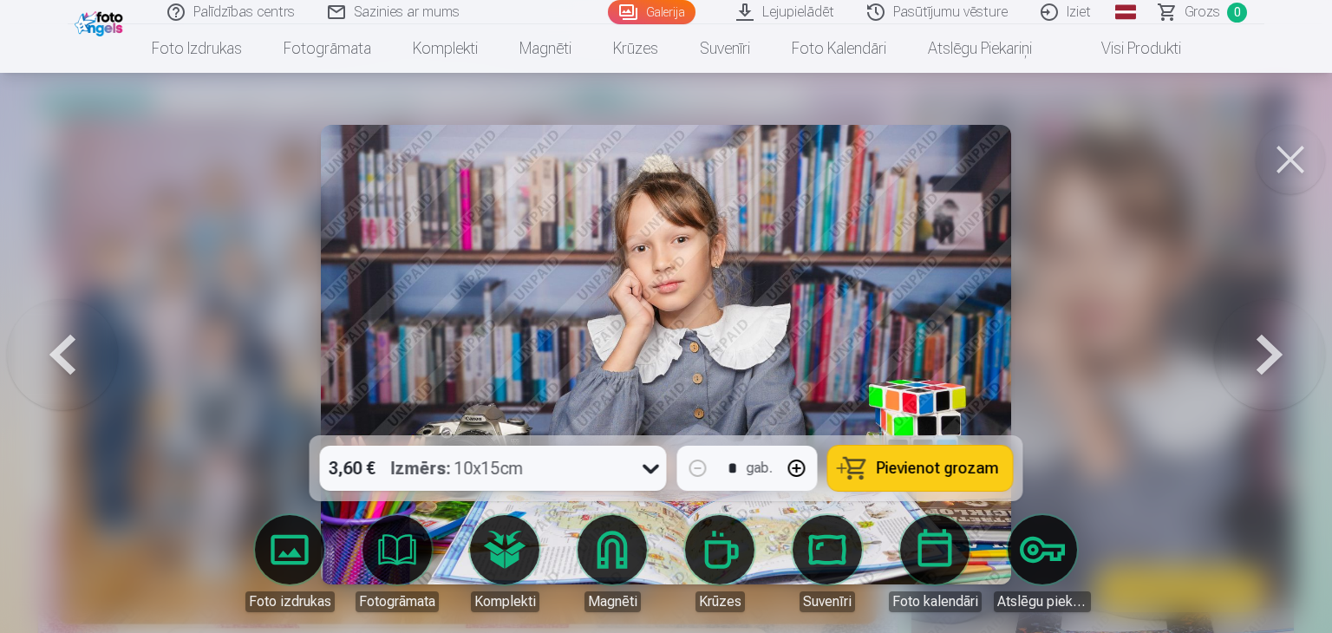
click at [1297, 398] on button at bounding box center [1269, 354] width 111 height 127
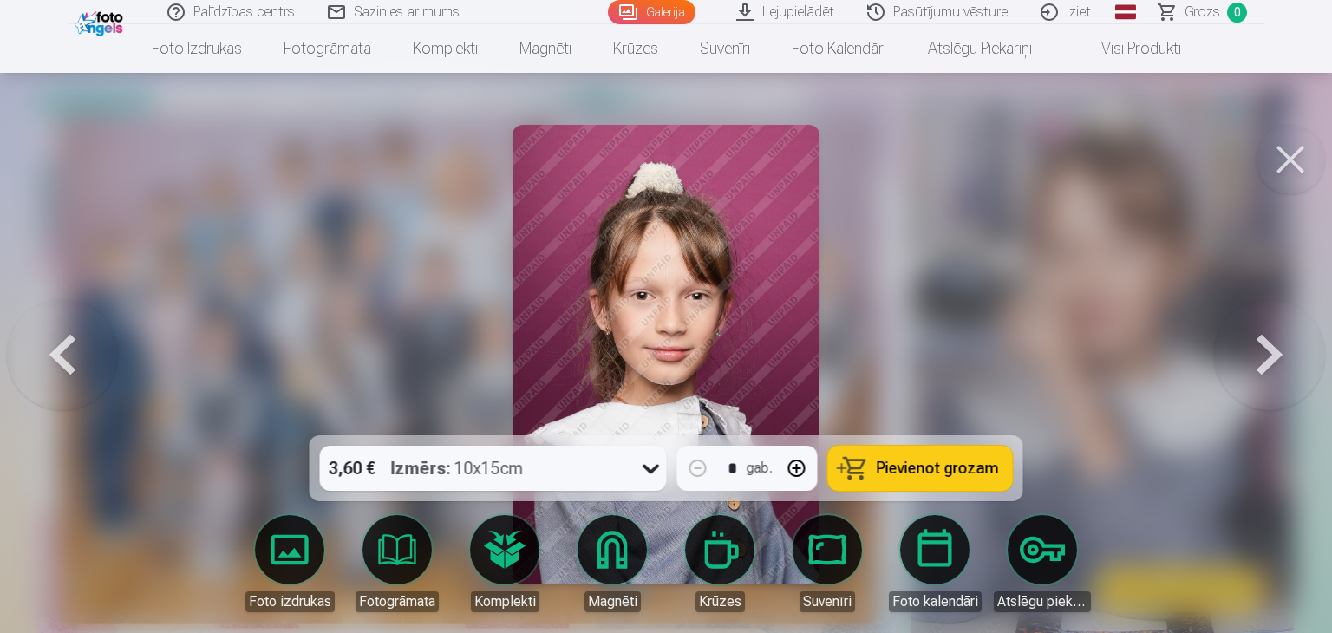
click at [1297, 398] on button at bounding box center [1269, 354] width 111 height 127
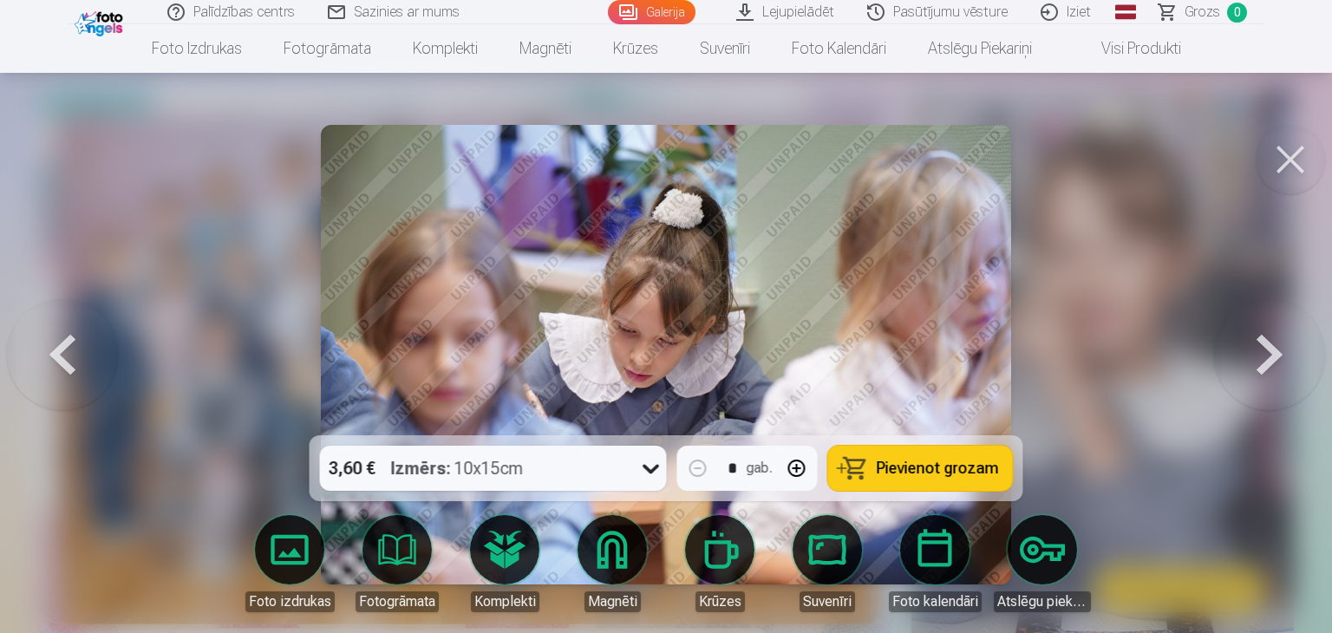
click at [1283, 406] on button at bounding box center [1269, 354] width 111 height 127
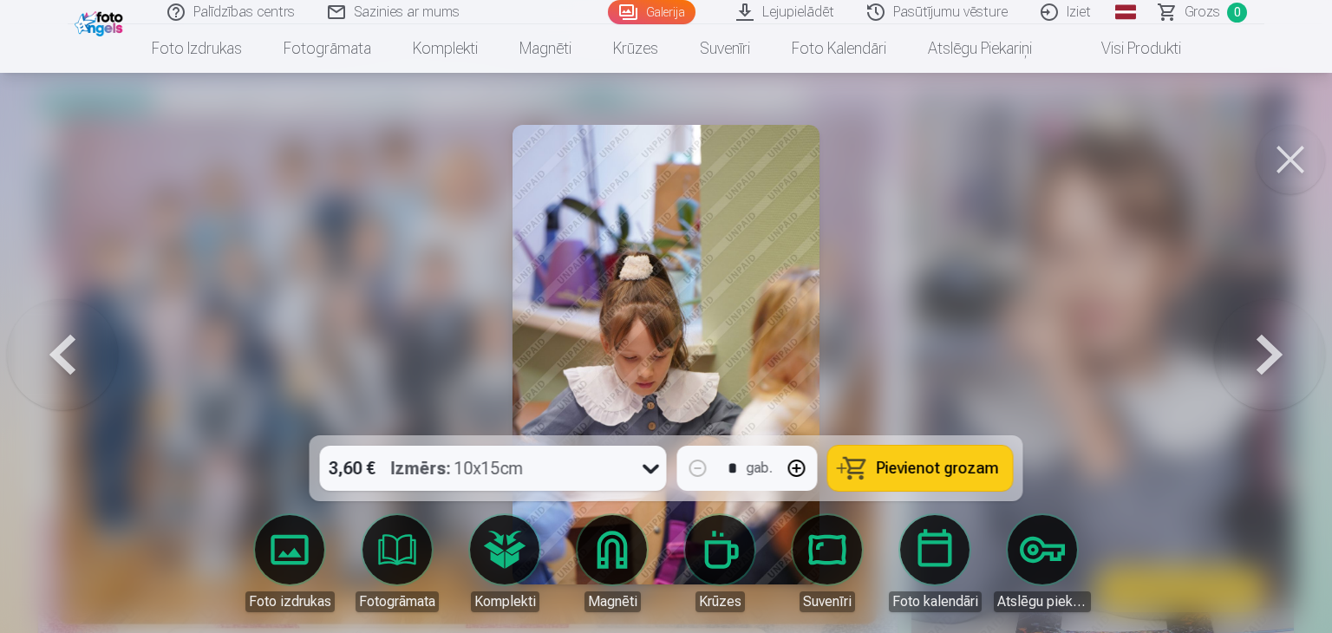
click at [1283, 406] on button at bounding box center [1269, 354] width 111 height 127
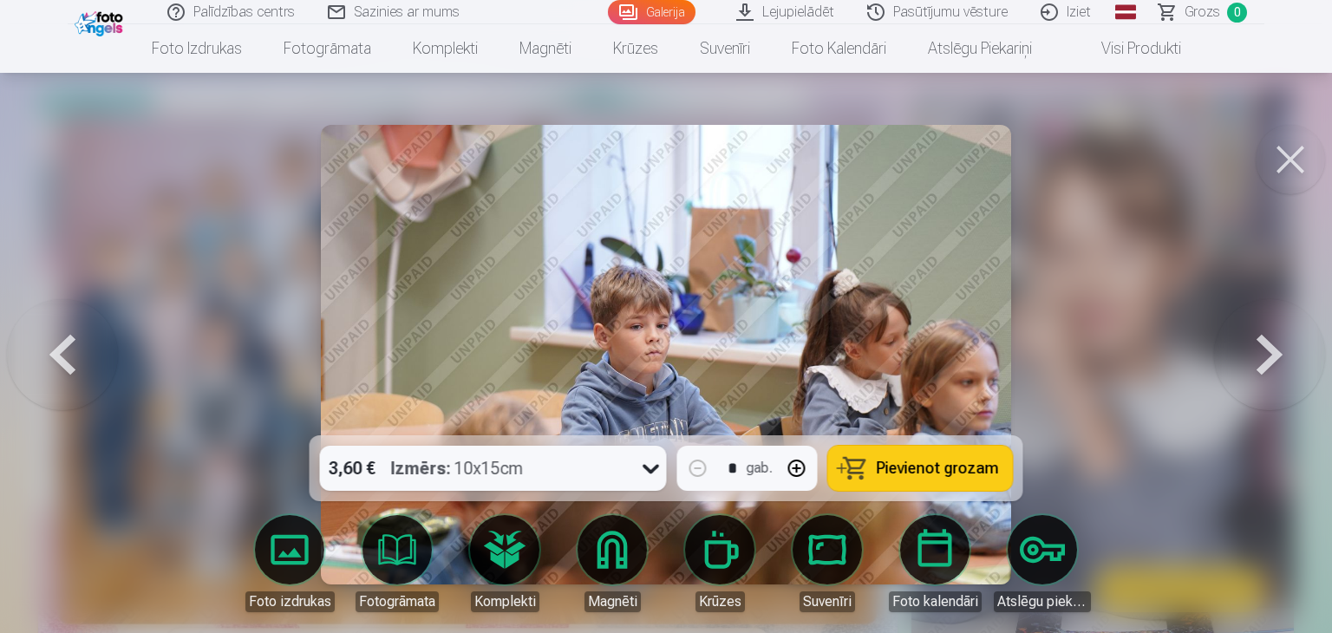
click at [1283, 406] on button at bounding box center [1269, 354] width 111 height 127
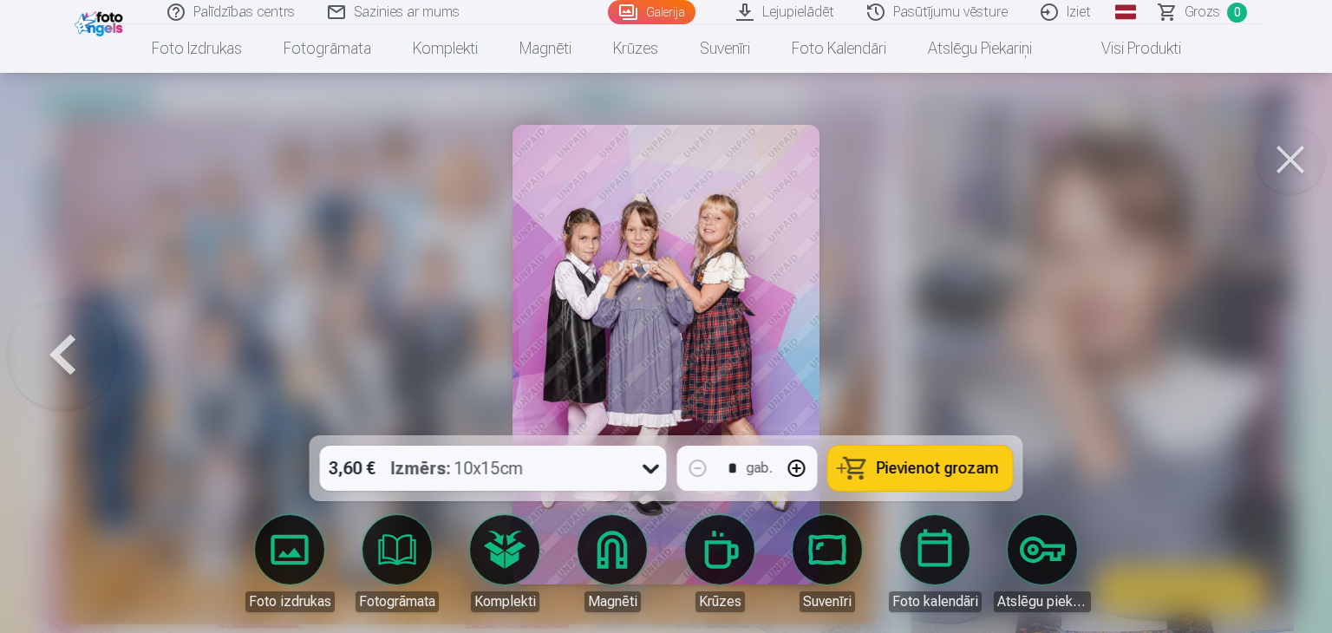
click at [1283, 406] on div at bounding box center [666, 316] width 1332 height 633
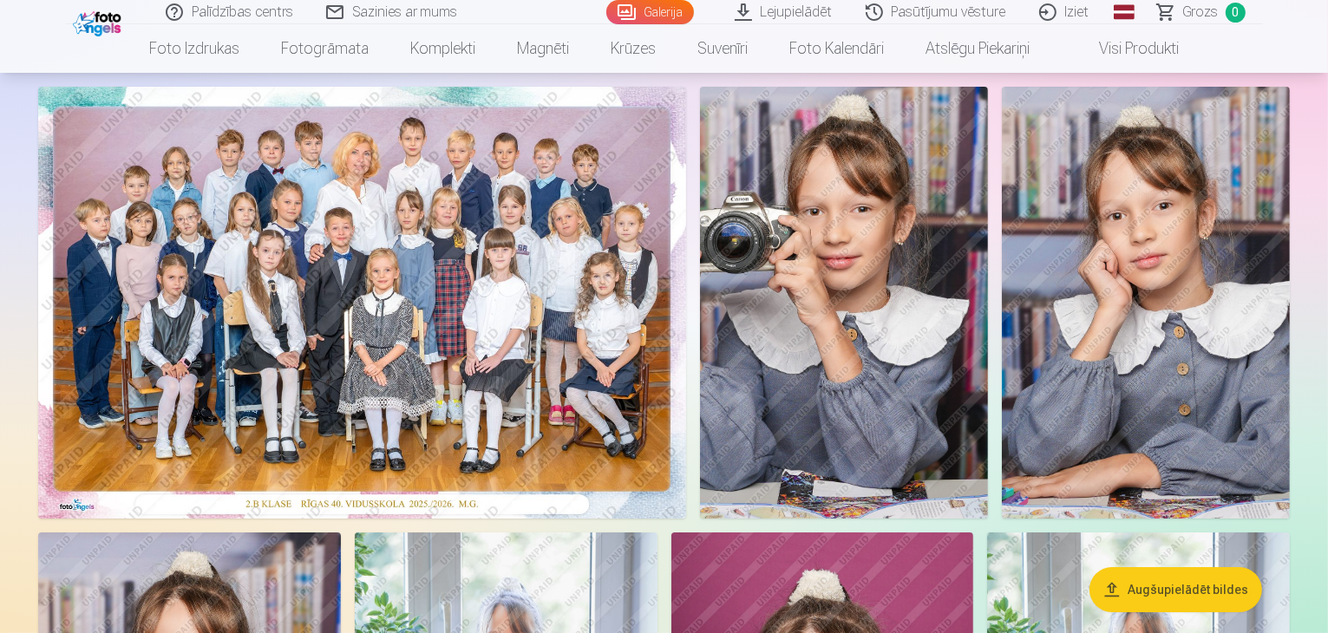
click at [988, 406] on img at bounding box center [844, 303] width 288 height 432
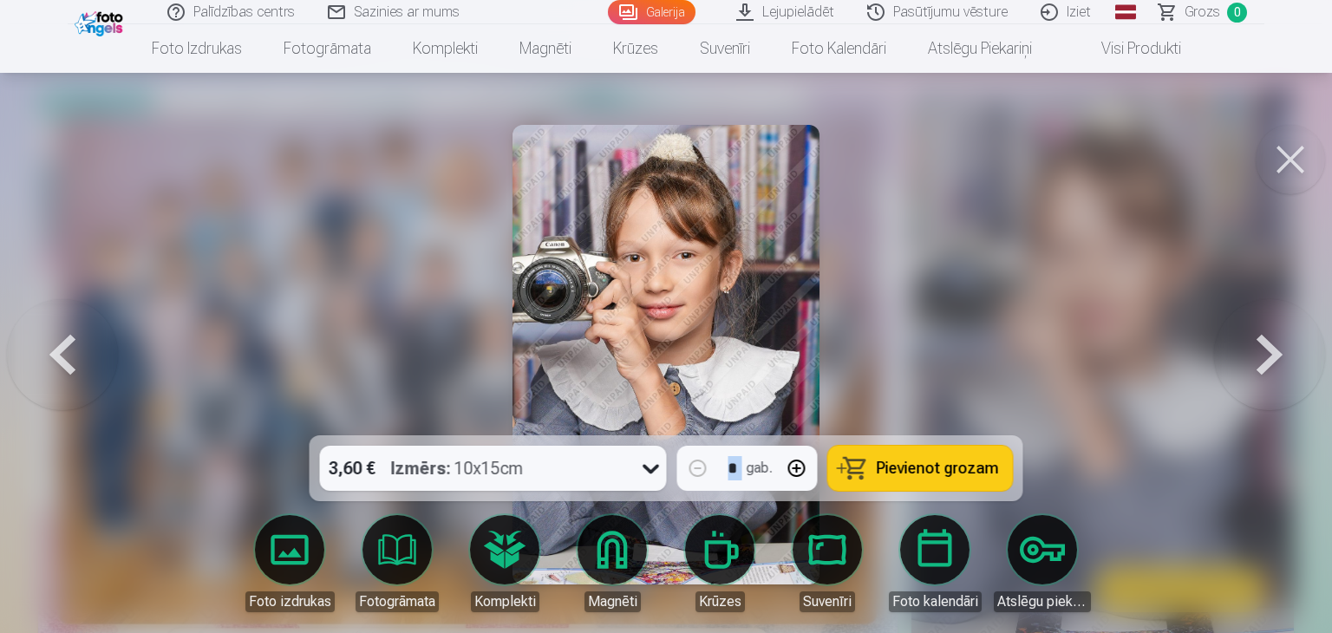
click at [1283, 406] on button at bounding box center [1269, 354] width 111 height 127
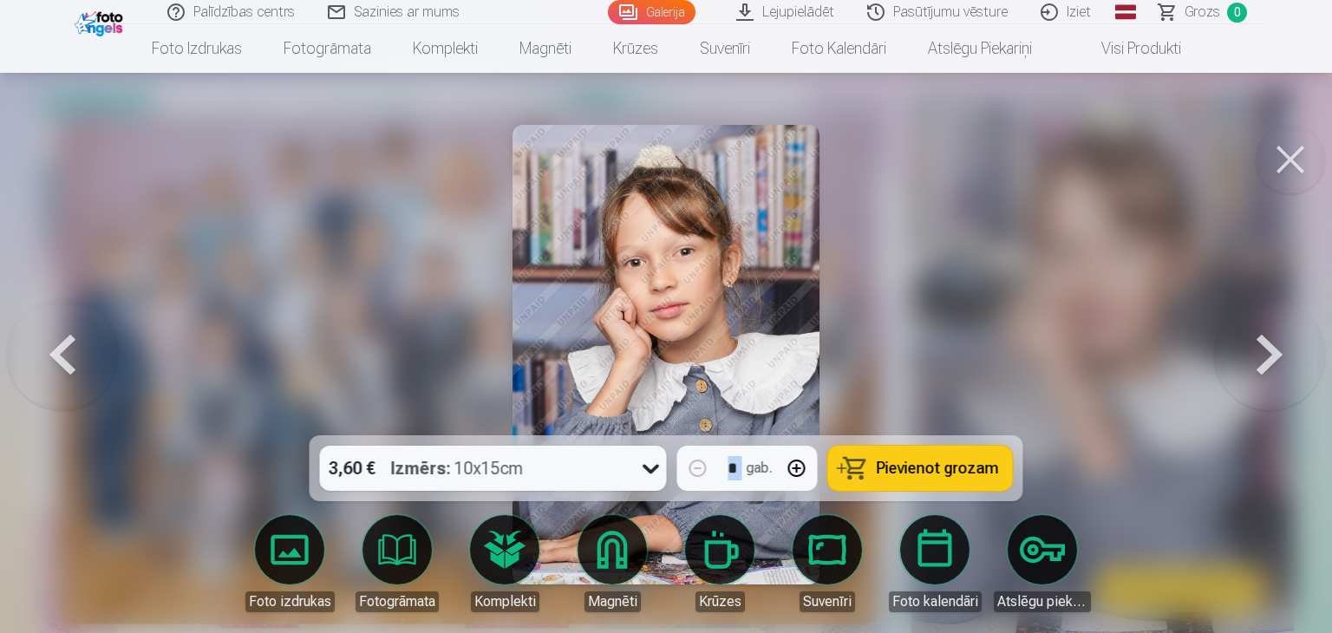
click at [1283, 406] on button at bounding box center [1269, 354] width 111 height 127
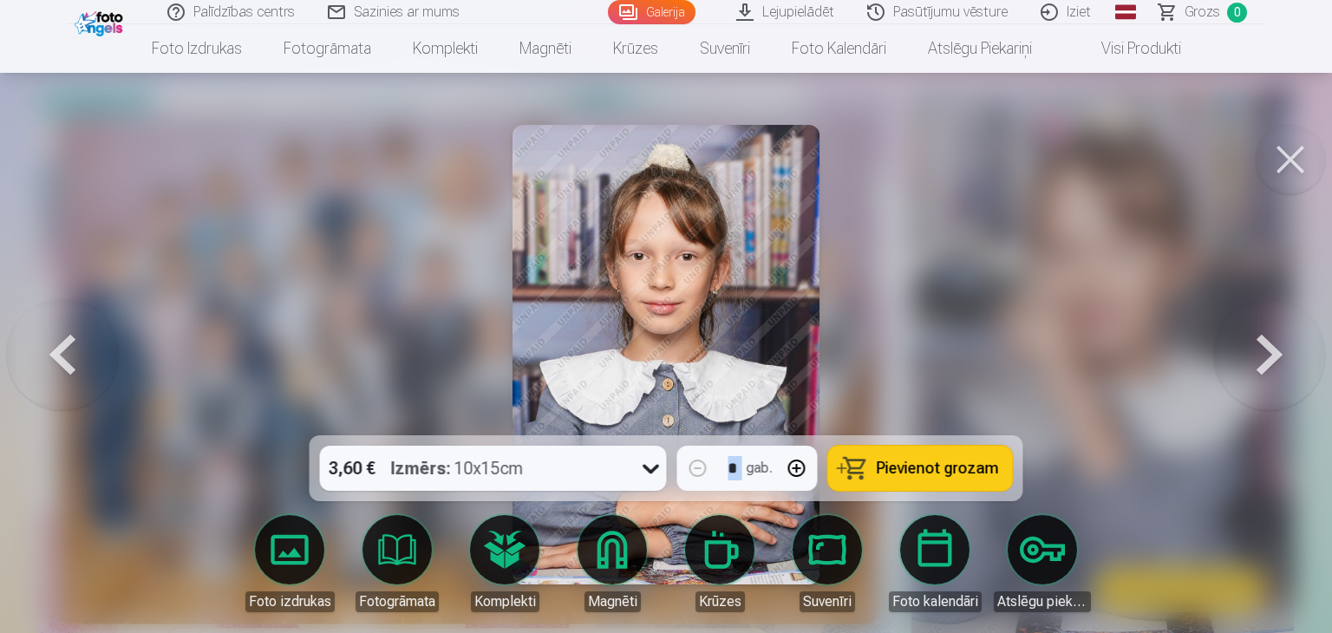
click at [1283, 406] on button at bounding box center [1269, 354] width 111 height 127
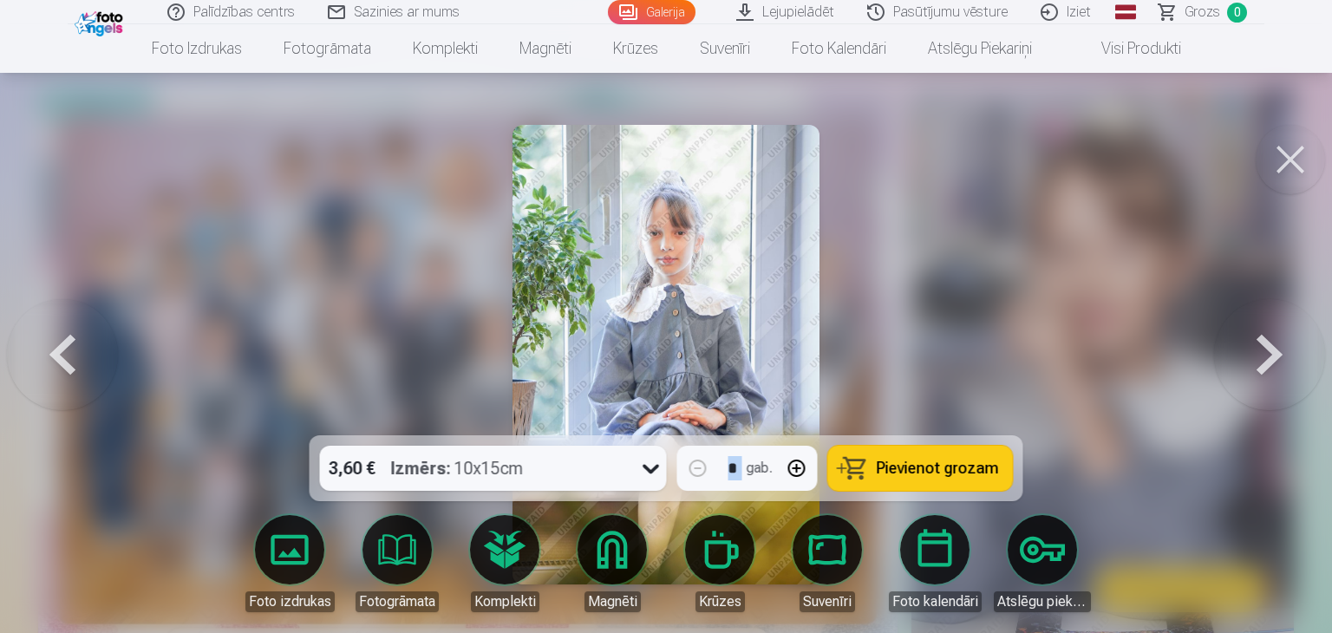
click at [1283, 406] on button at bounding box center [1269, 354] width 111 height 127
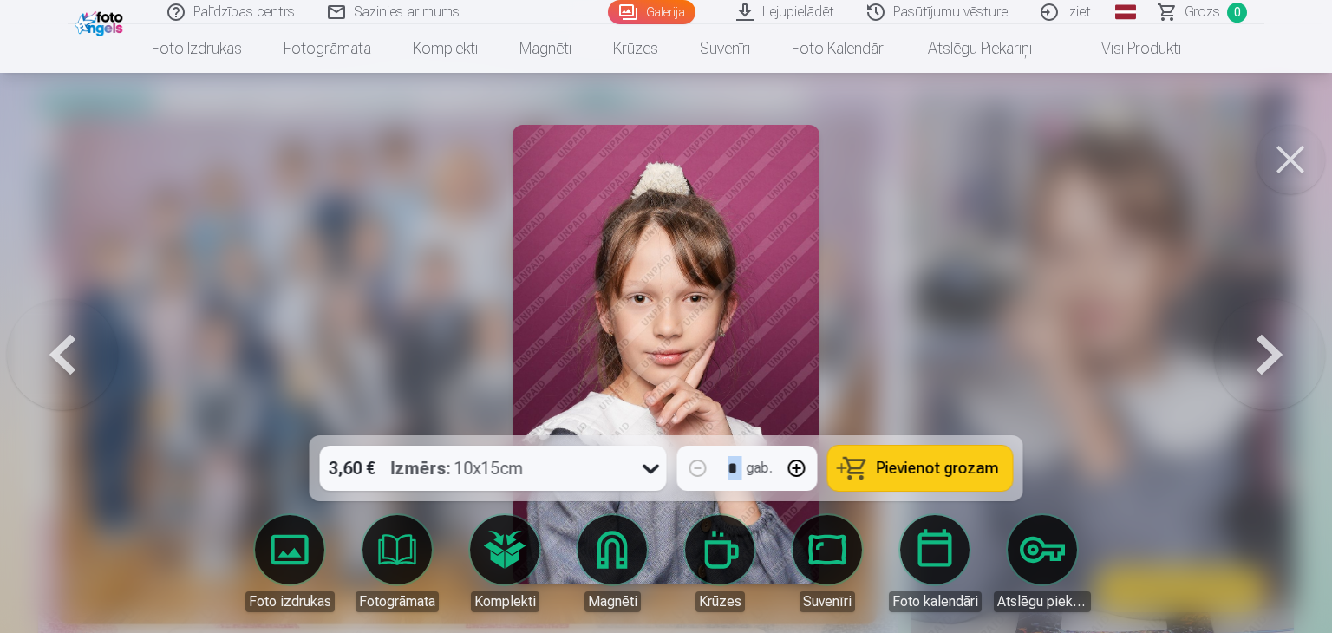
click at [1283, 406] on button at bounding box center [1269, 354] width 111 height 127
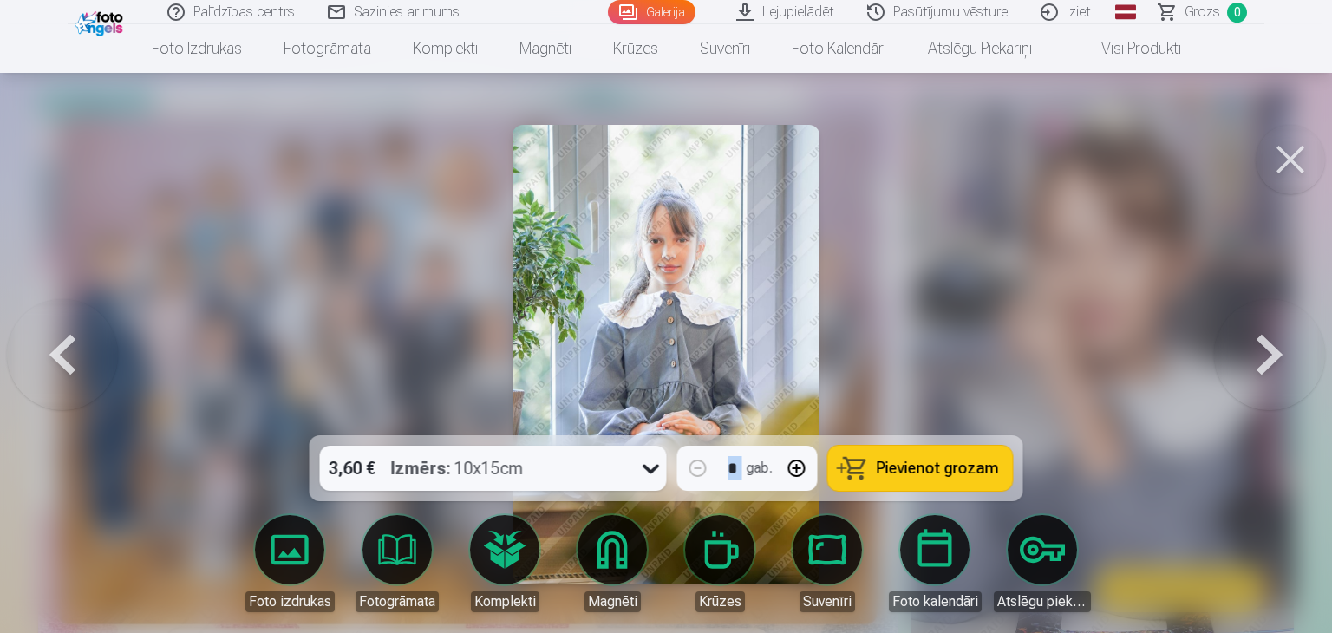
click at [1280, 404] on button at bounding box center [1269, 354] width 111 height 127
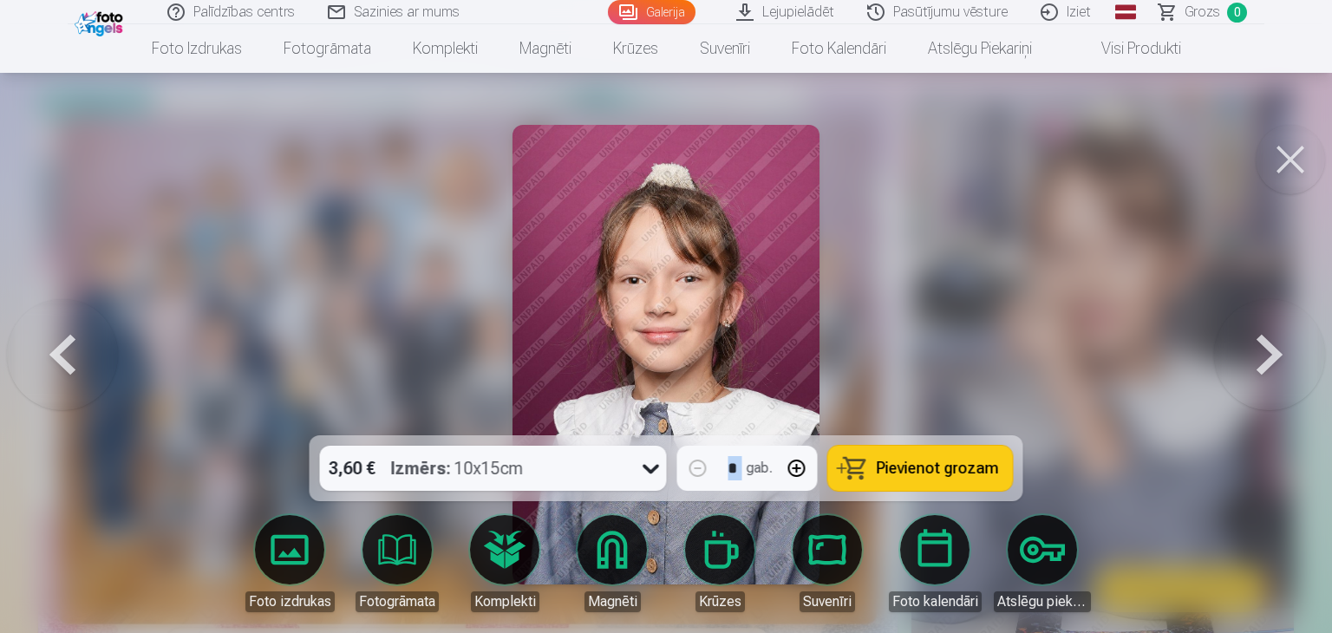
click at [1279, 409] on button at bounding box center [1269, 354] width 111 height 127
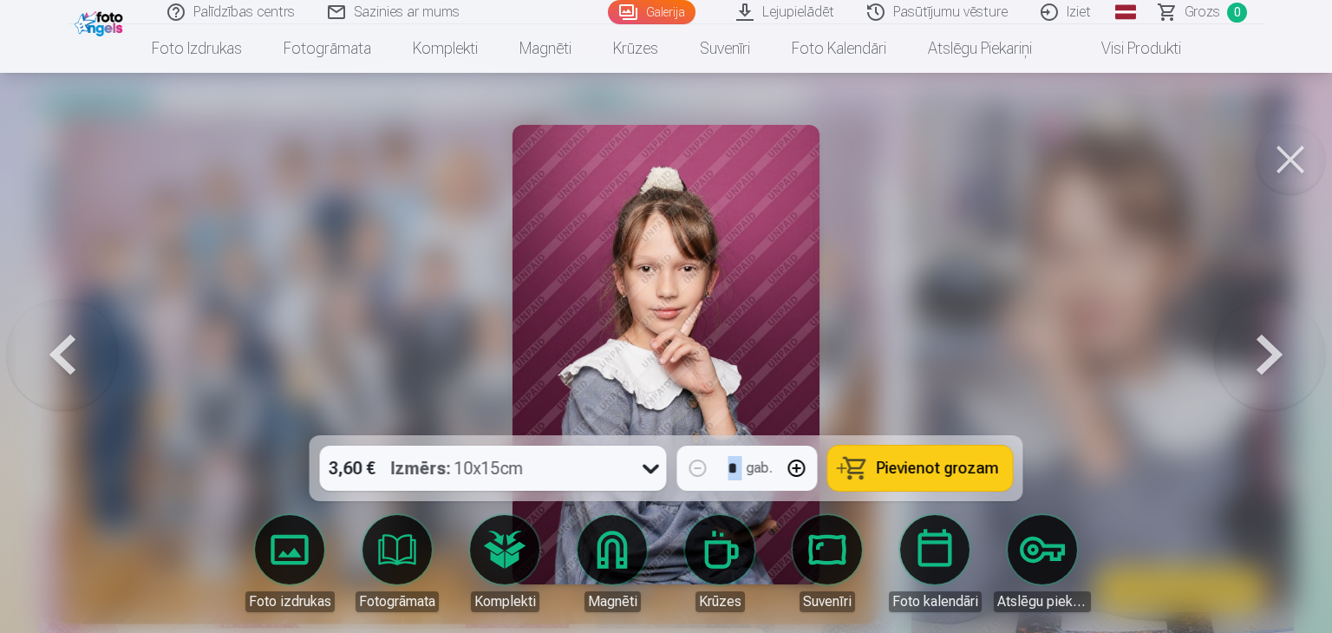
click at [1279, 409] on button at bounding box center [1269, 354] width 111 height 127
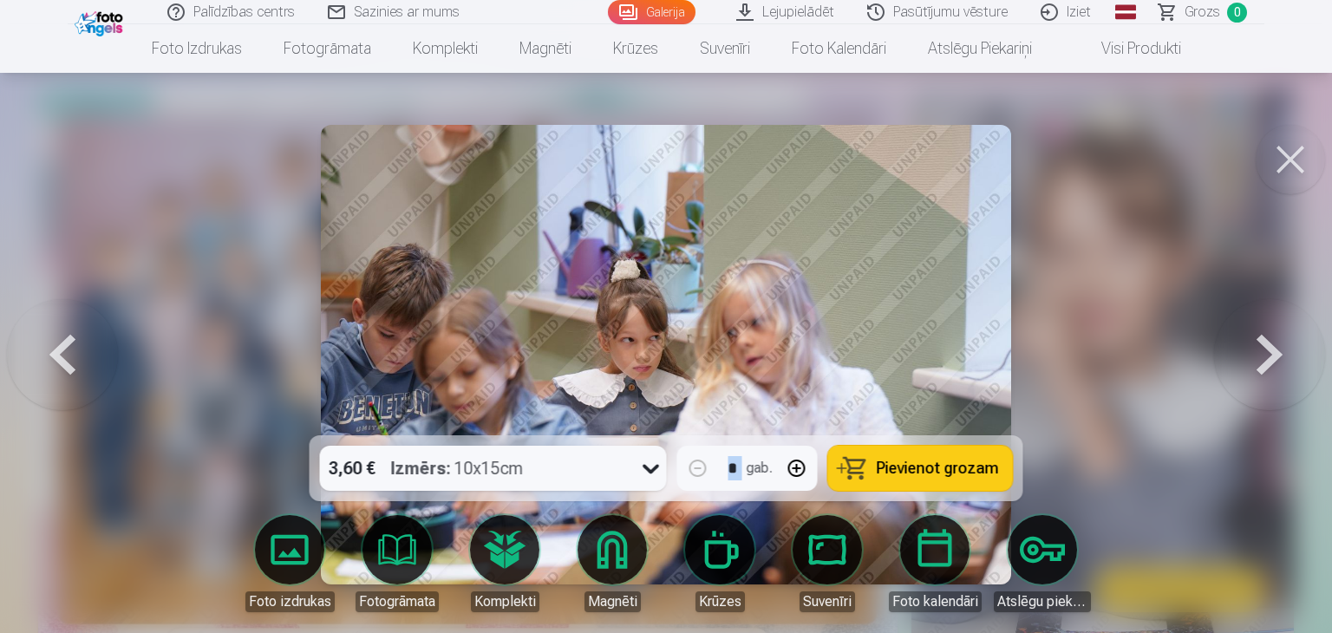
click at [1279, 409] on button at bounding box center [1269, 354] width 111 height 127
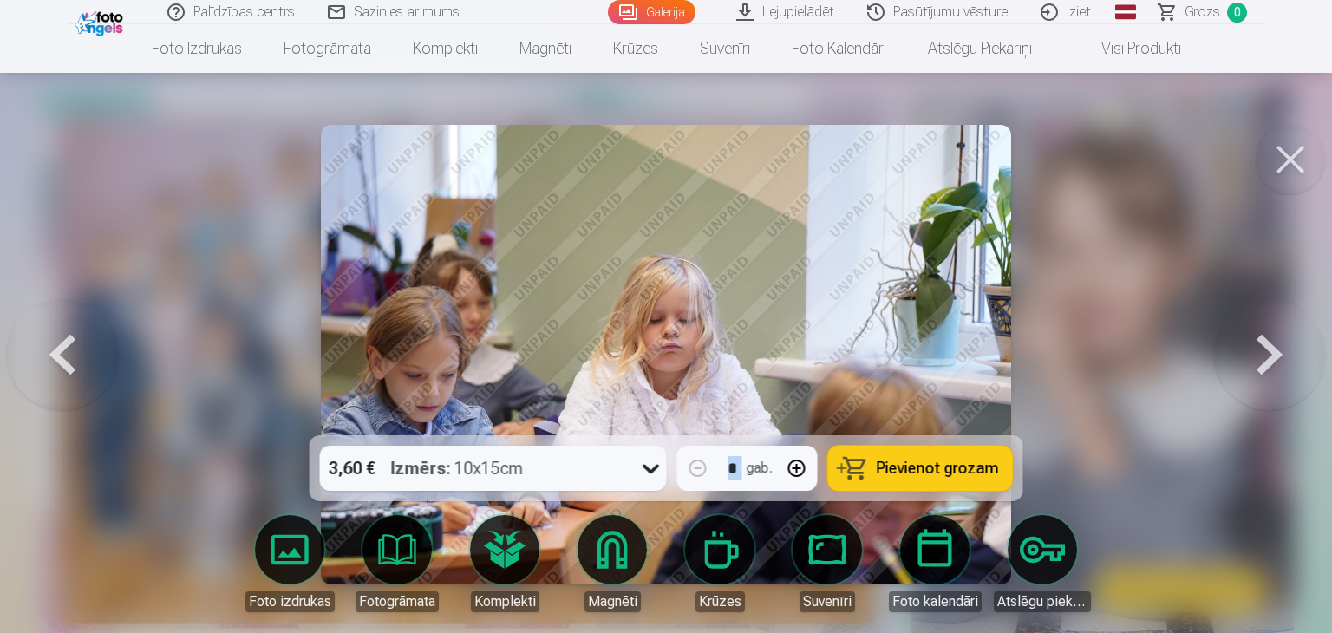
click at [1279, 409] on button at bounding box center [1269, 354] width 111 height 127
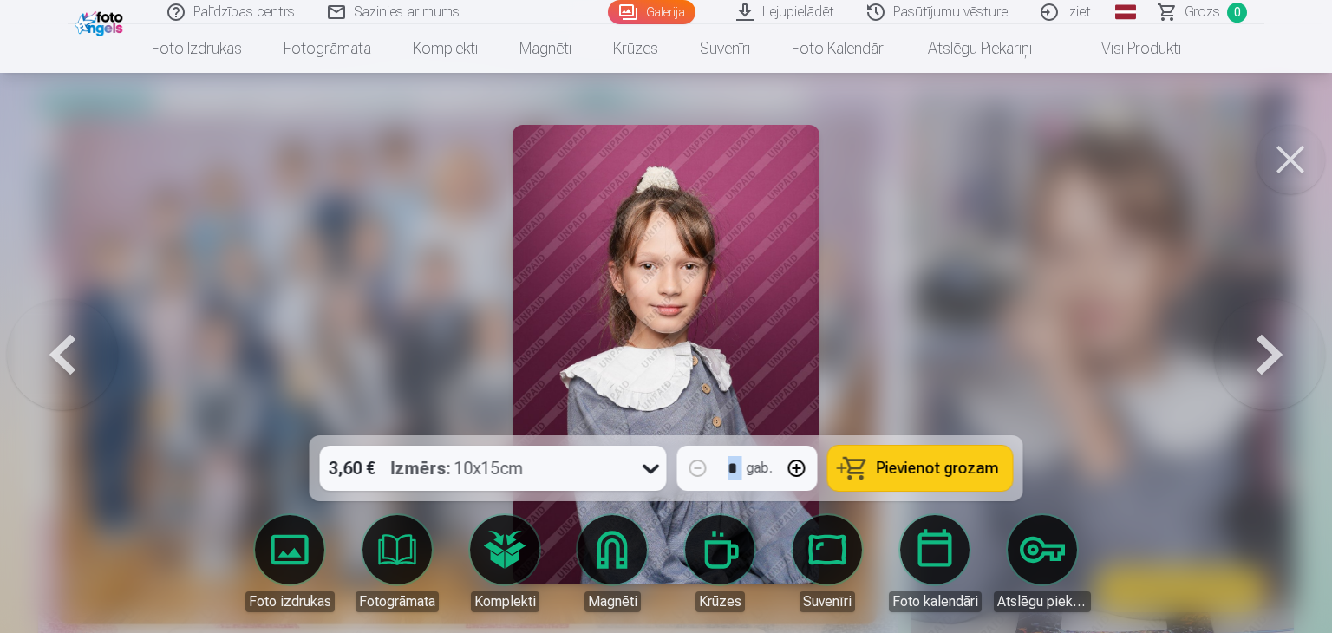
click at [1279, 409] on button at bounding box center [1269, 354] width 111 height 127
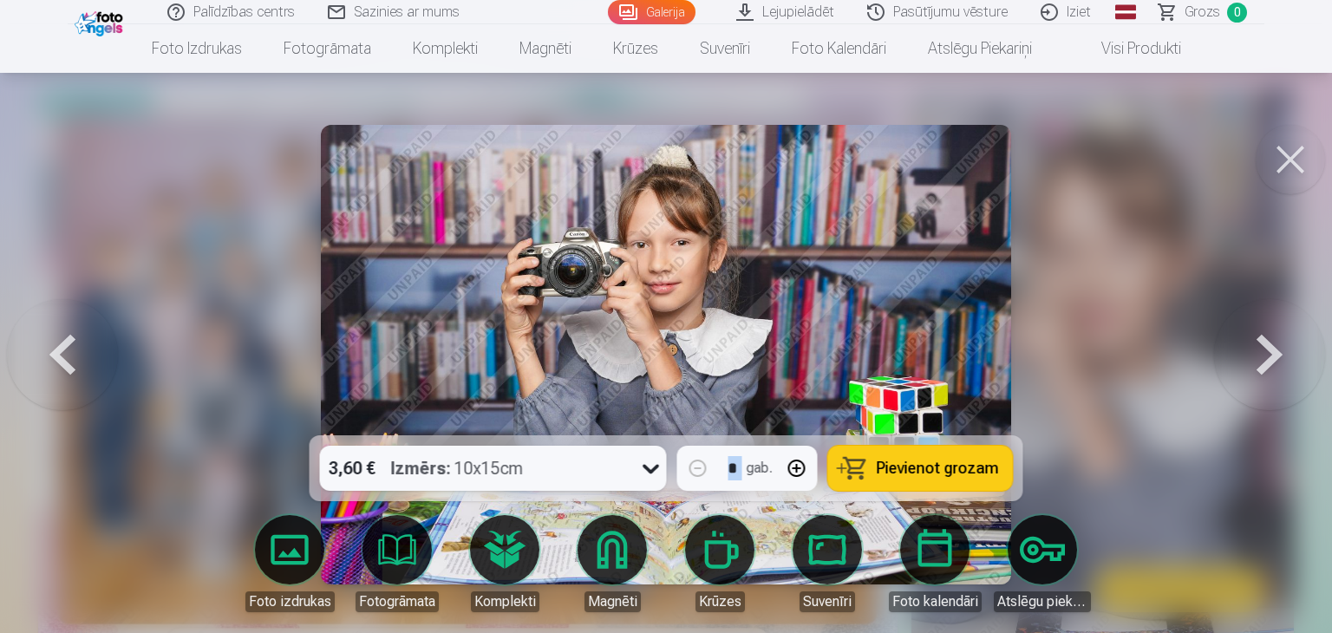
click at [1275, 418] on div at bounding box center [666, 316] width 1332 height 633
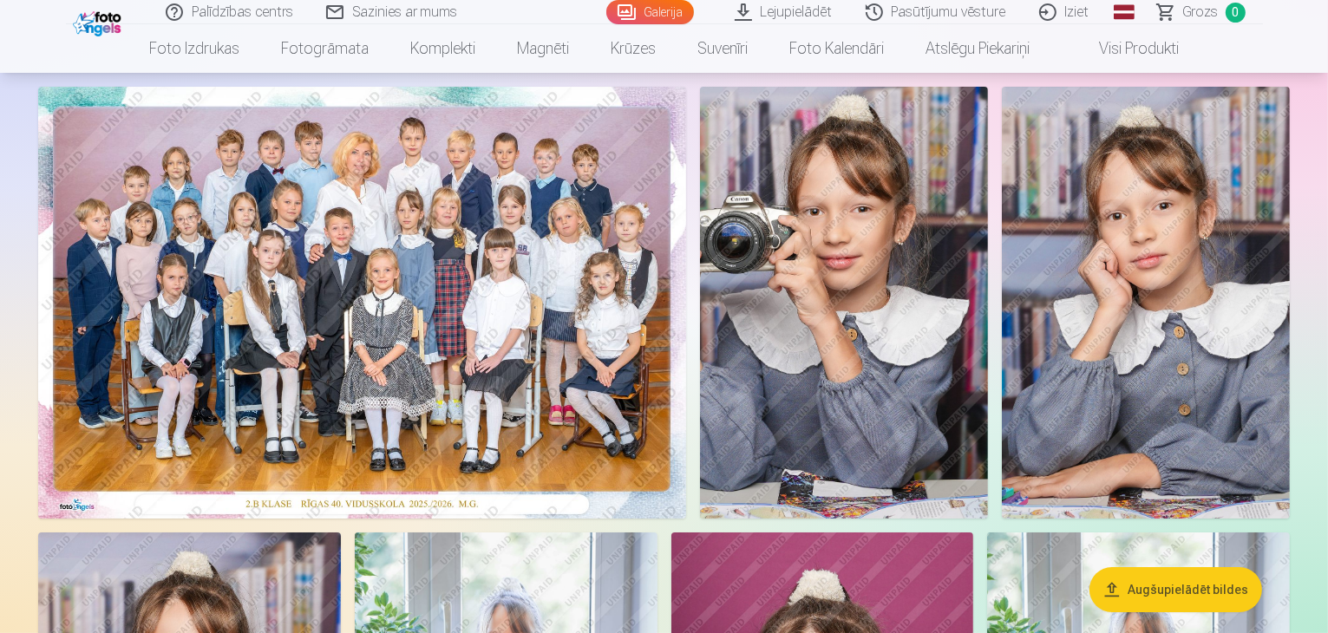
click at [988, 418] on img at bounding box center [844, 303] width 288 height 432
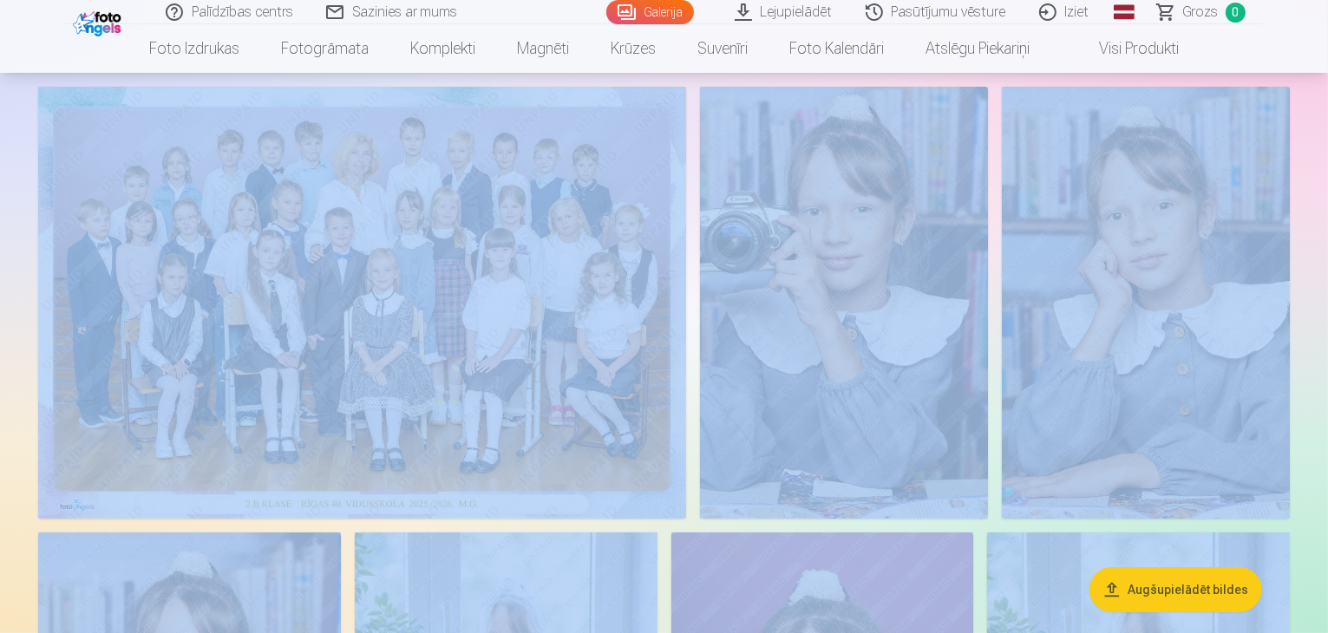
click at [988, 418] on img at bounding box center [844, 303] width 288 height 432
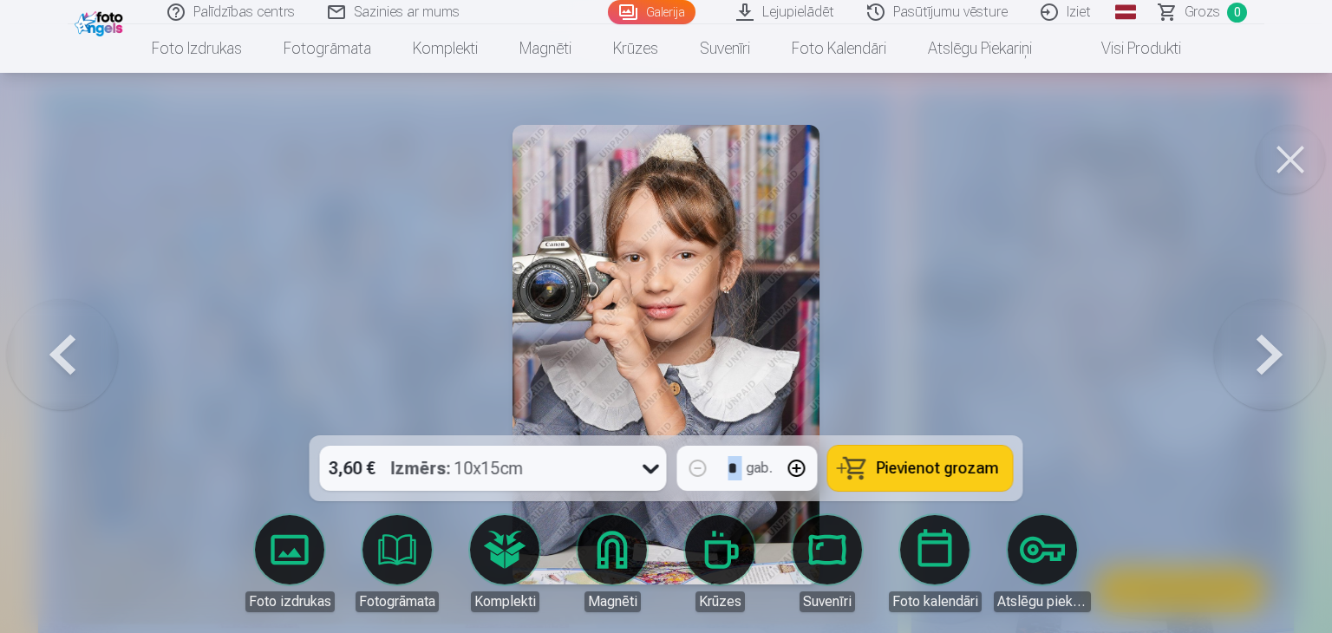
click at [1275, 418] on div at bounding box center [666, 316] width 1332 height 633
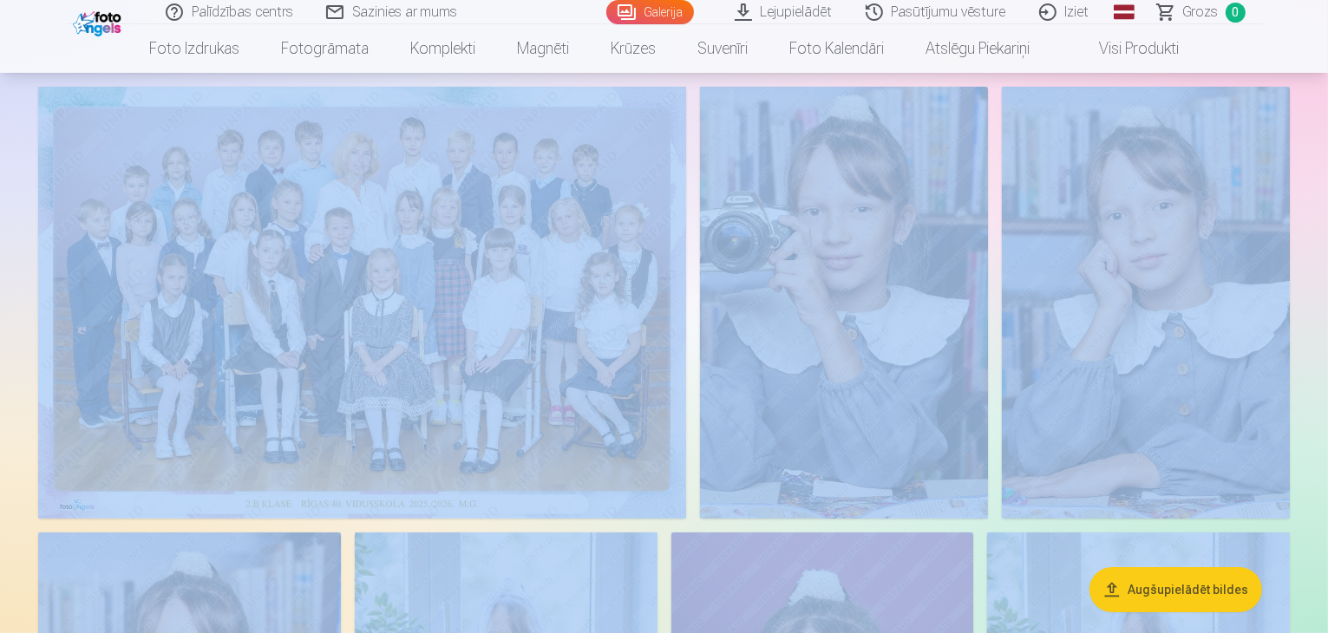
click at [988, 418] on img at bounding box center [844, 303] width 288 height 432
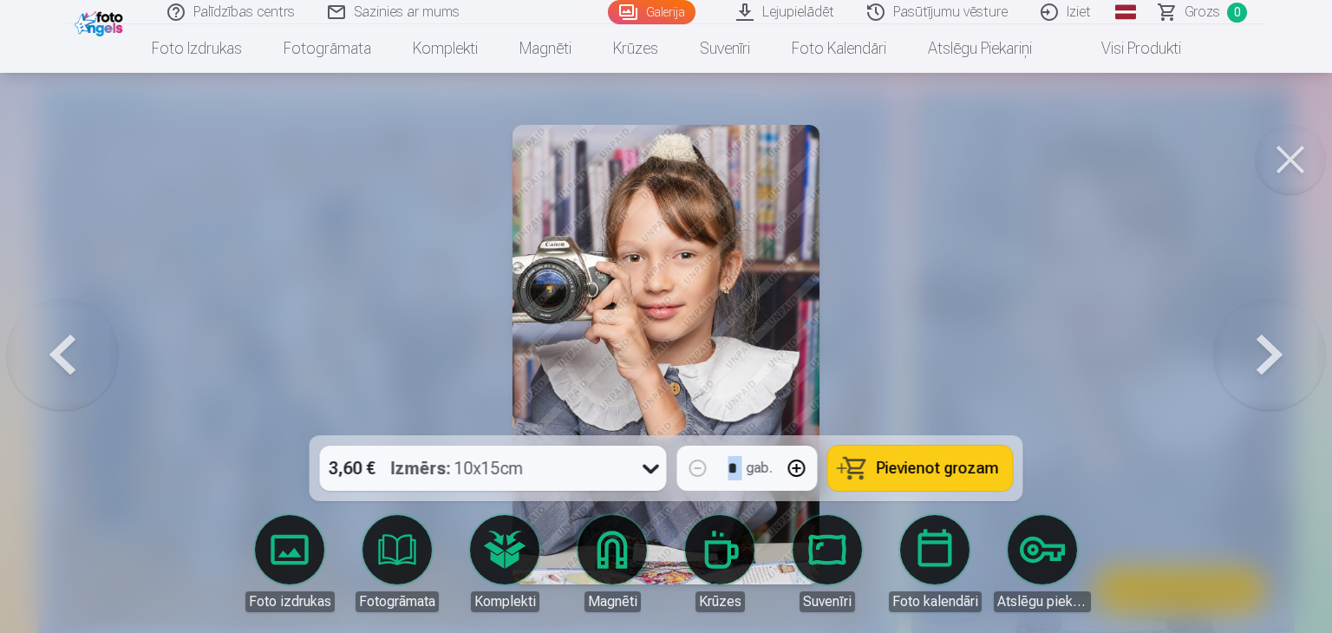
click at [1275, 418] on div at bounding box center [666, 316] width 1332 height 633
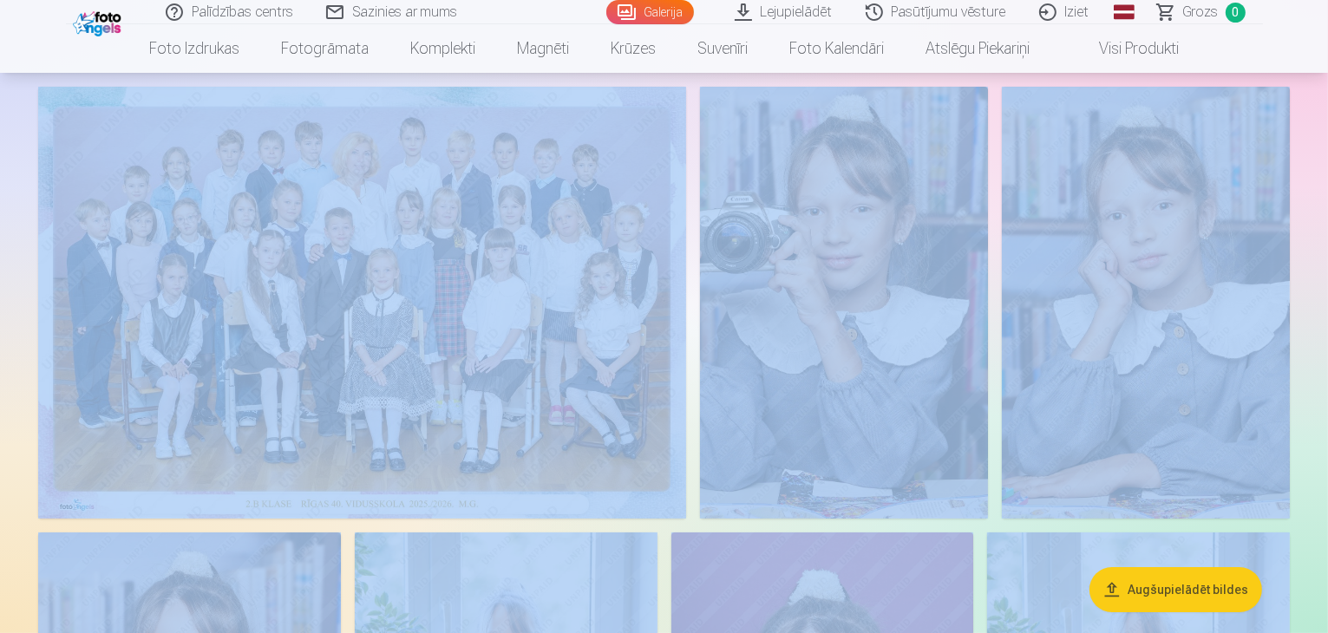
drag, startPoint x: 1275, startPoint y: 418, endPoint x: 1263, endPoint y: 410, distance: 14.4
click at [988, 410] on img at bounding box center [844, 303] width 288 height 432
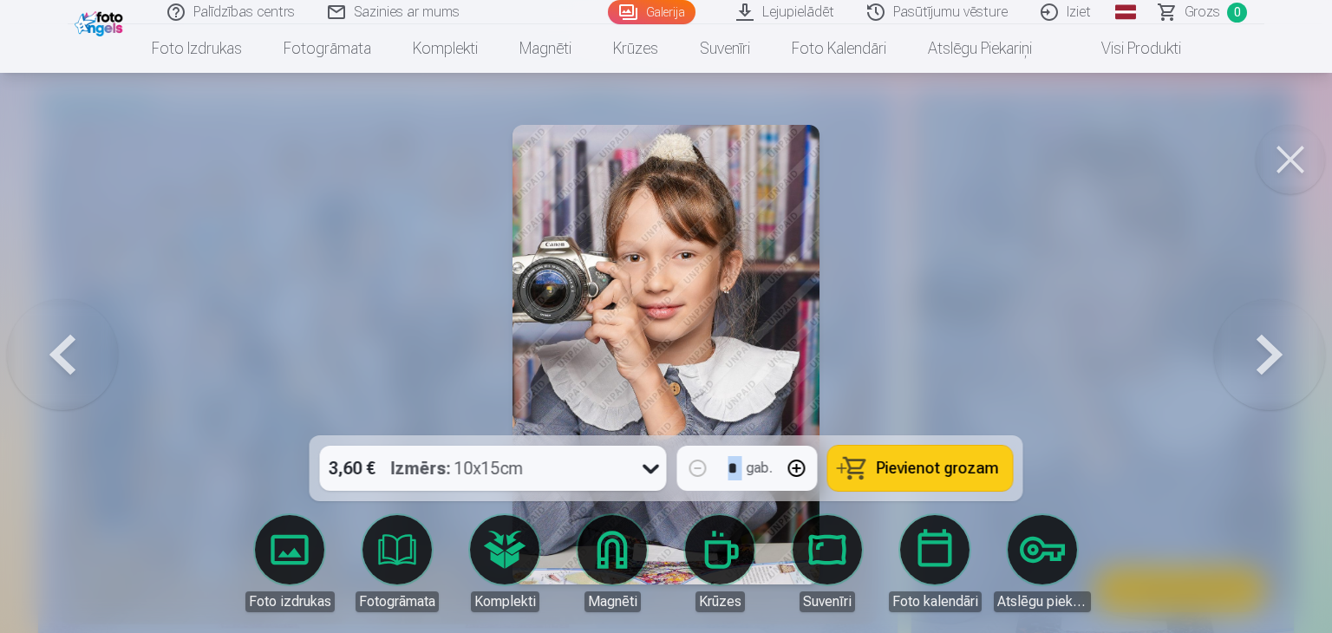
click at [1263, 410] on button at bounding box center [1269, 354] width 111 height 127
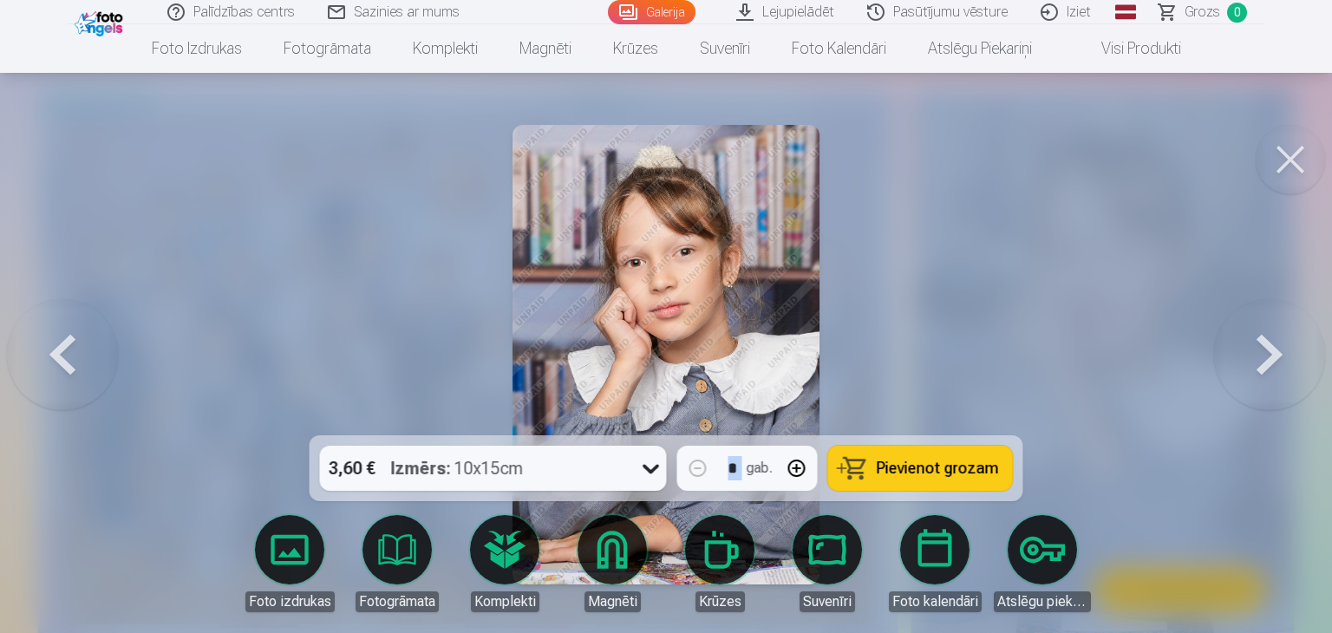
click at [1263, 410] on button at bounding box center [1269, 354] width 111 height 127
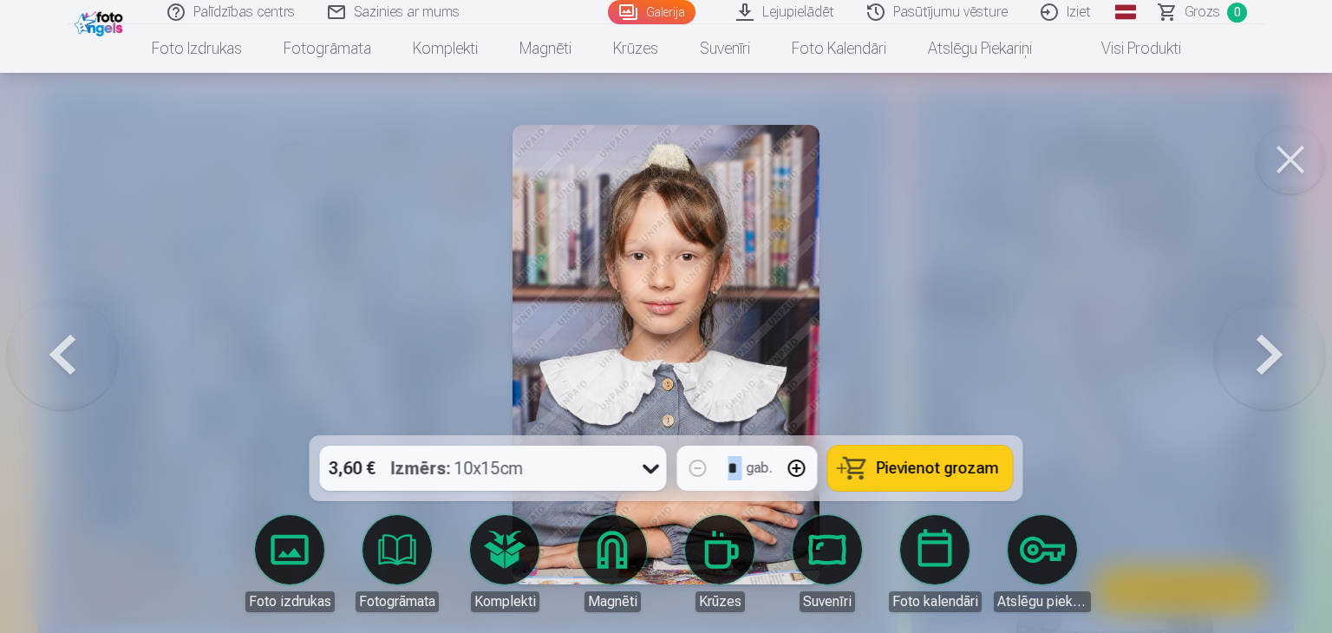
click at [1263, 410] on button at bounding box center [1269, 354] width 111 height 127
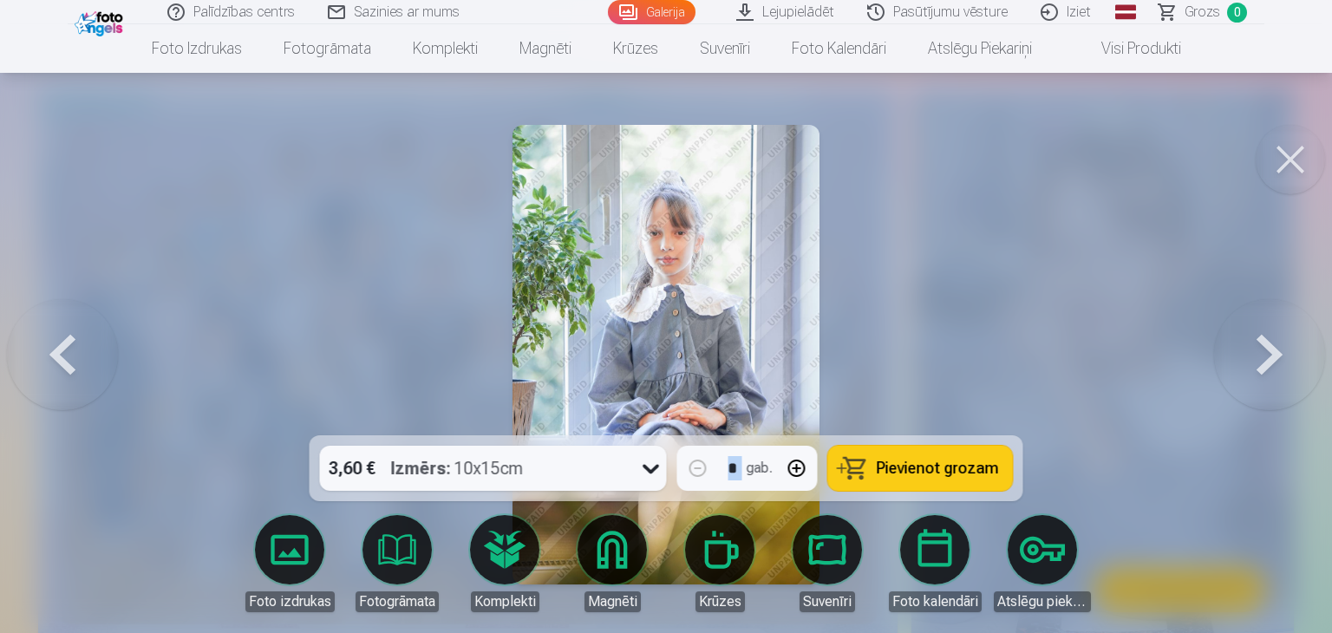
click at [1263, 410] on button at bounding box center [1269, 354] width 111 height 127
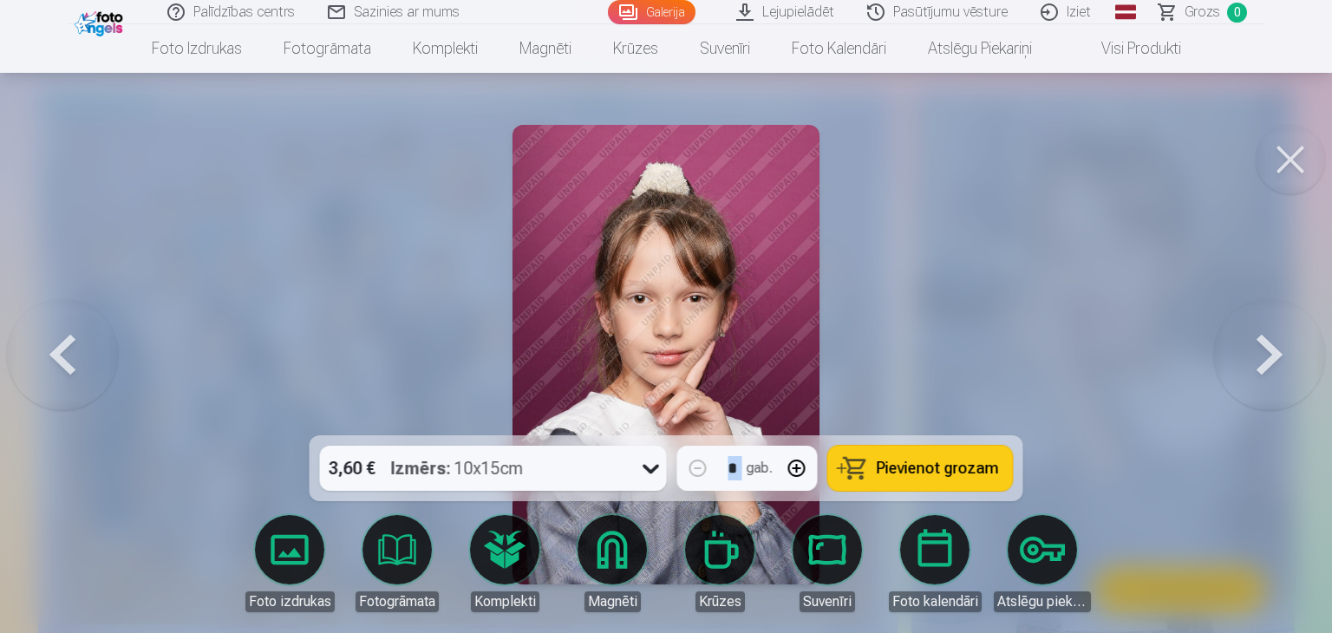
click at [1263, 410] on button at bounding box center [1269, 354] width 111 height 127
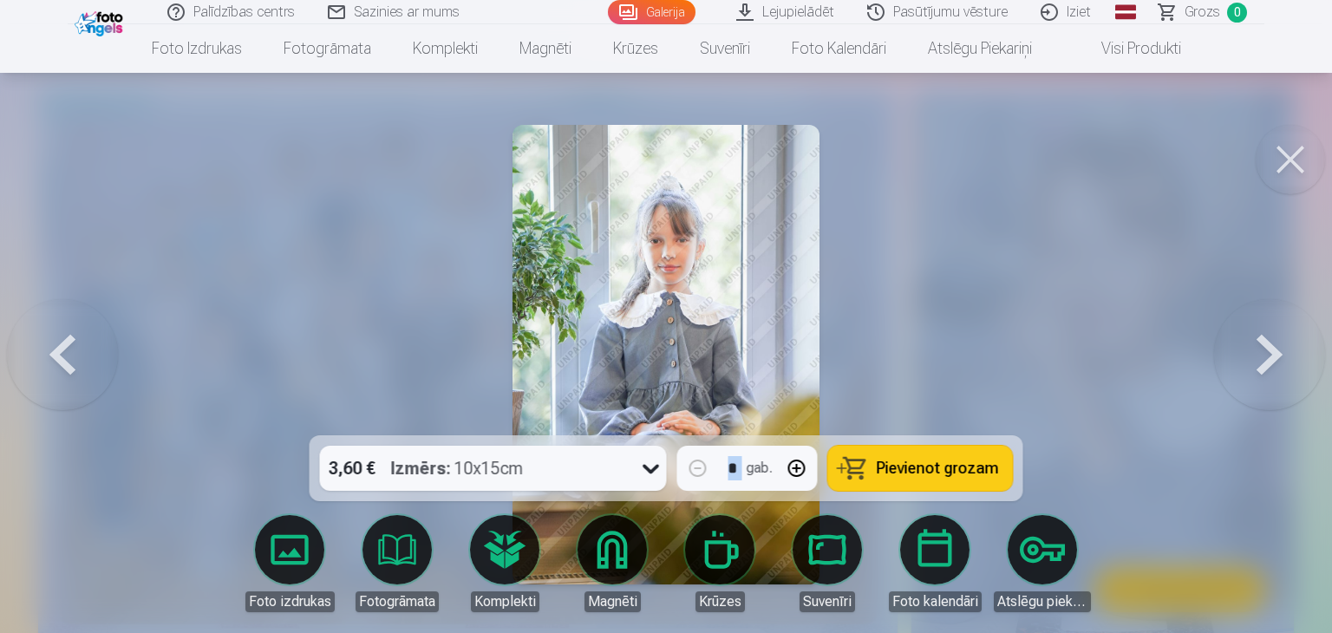
click at [1263, 410] on button at bounding box center [1269, 354] width 111 height 127
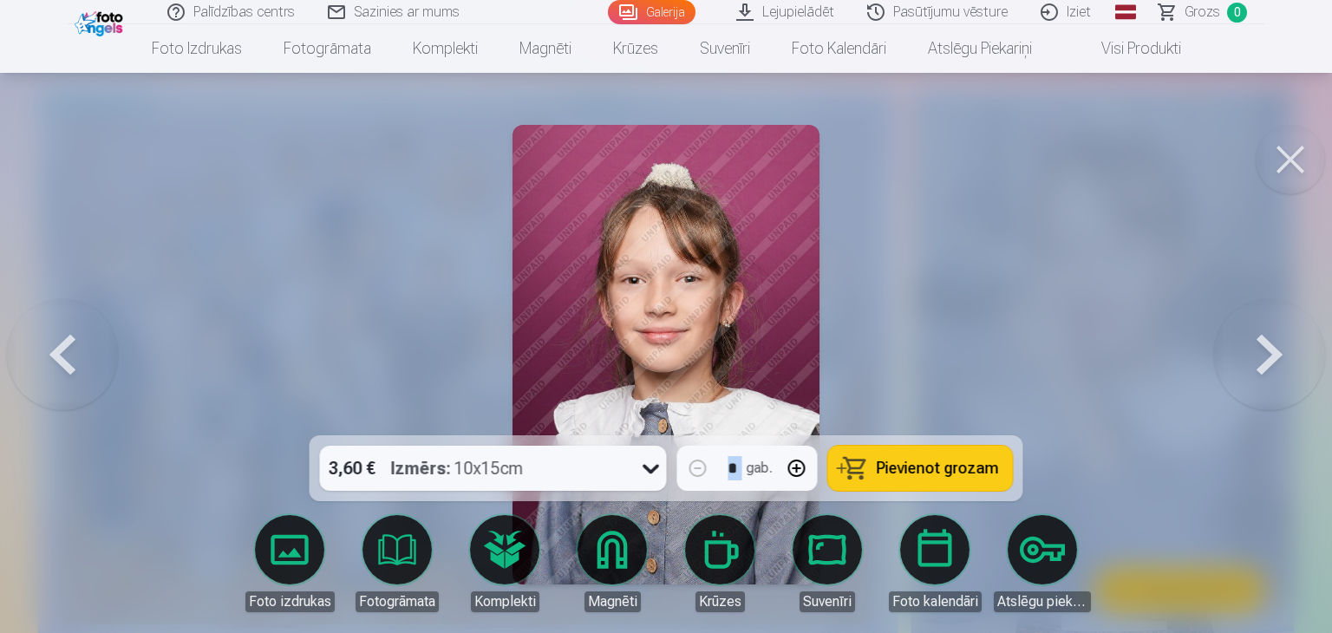
click at [1263, 410] on button at bounding box center [1269, 354] width 111 height 127
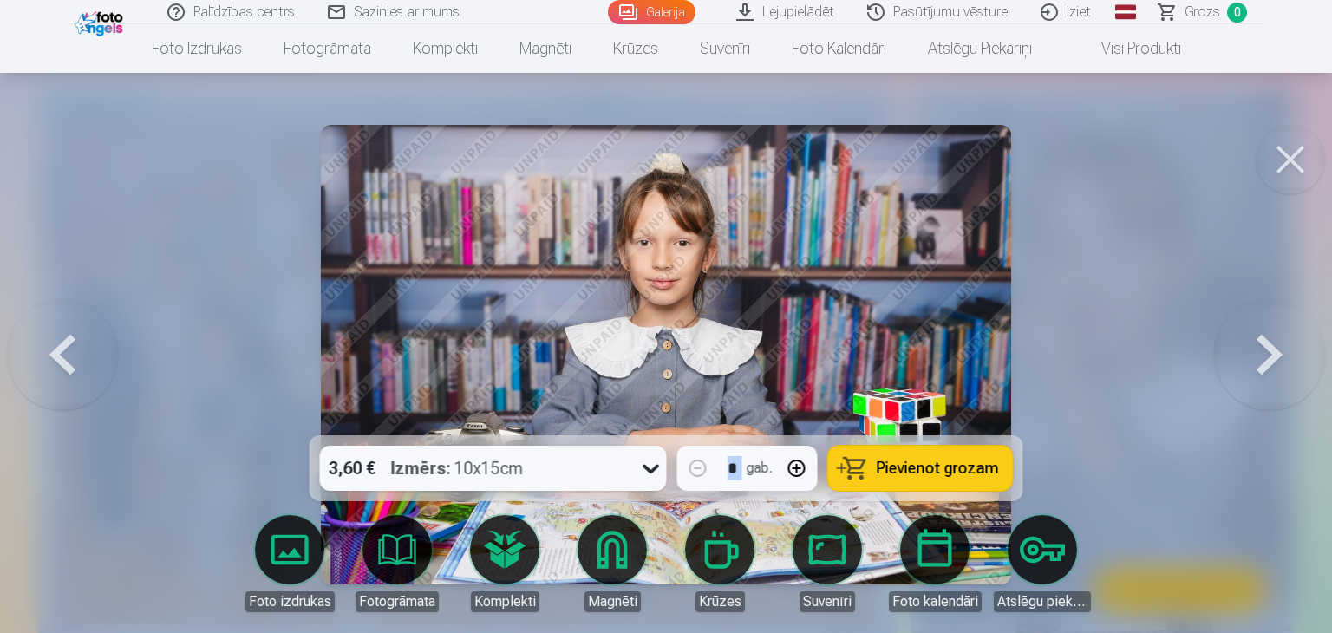
click at [1263, 410] on button at bounding box center [1269, 354] width 111 height 127
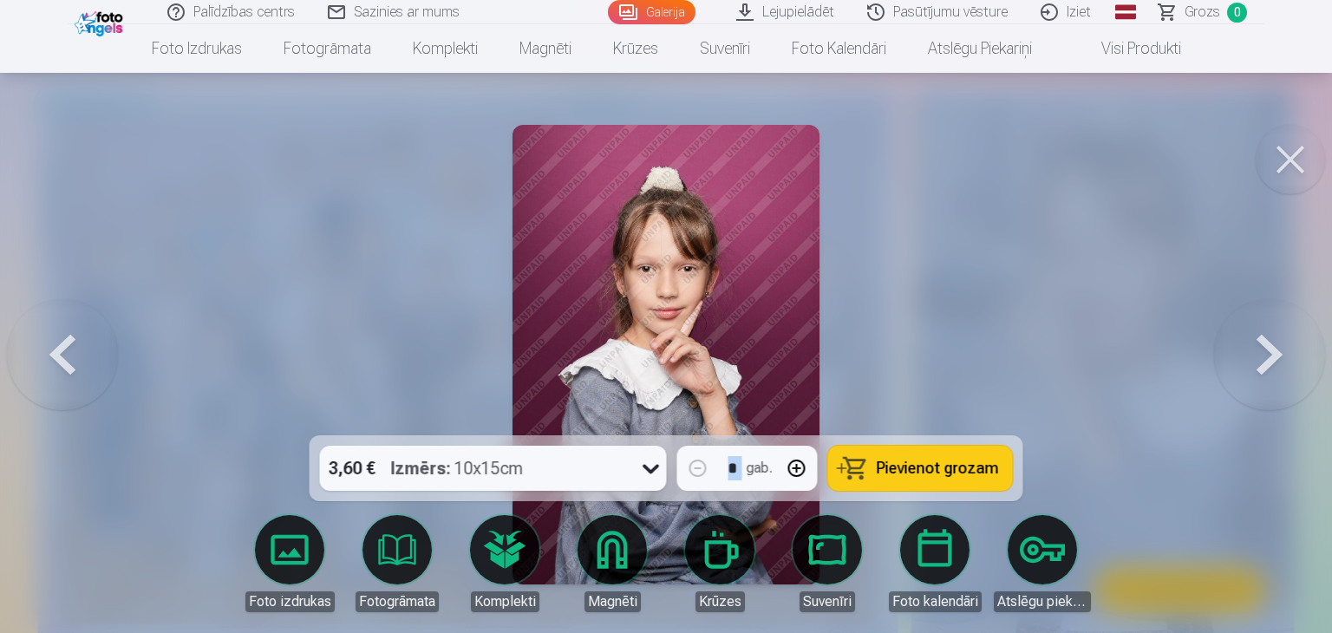
click at [1263, 410] on button at bounding box center [1269, 354] width 111 height 127
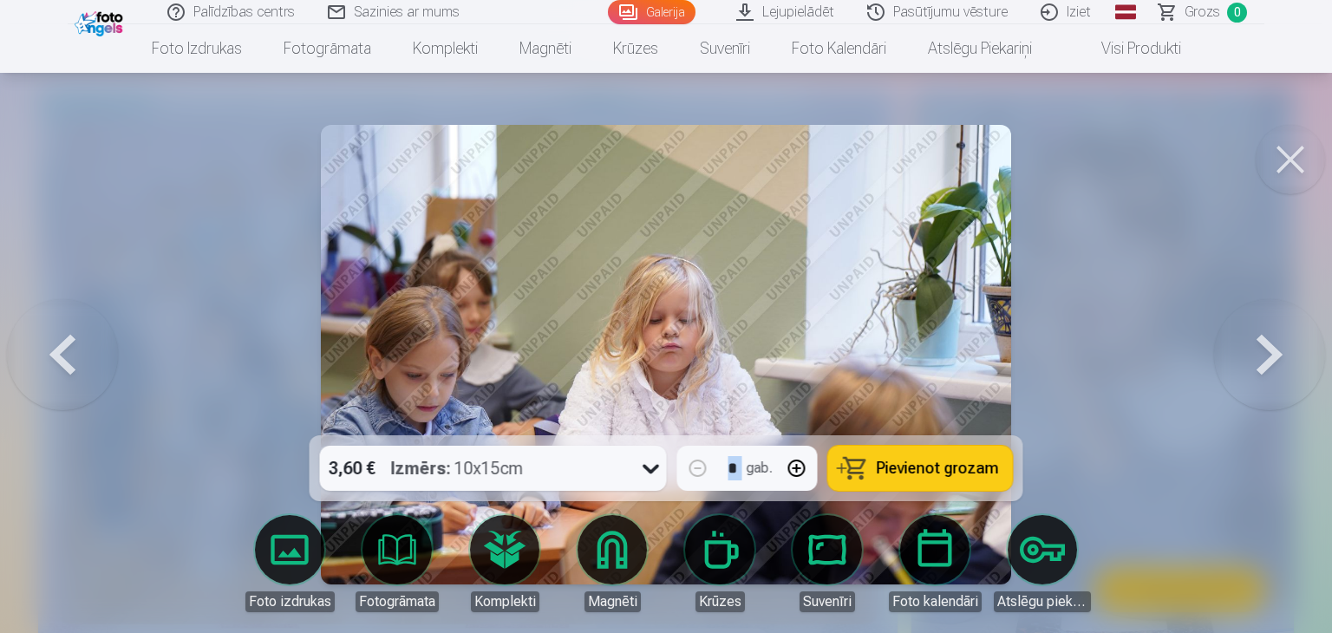
click at [1263, 410] on button at bounding box center [1269, 354] width 111 height 127
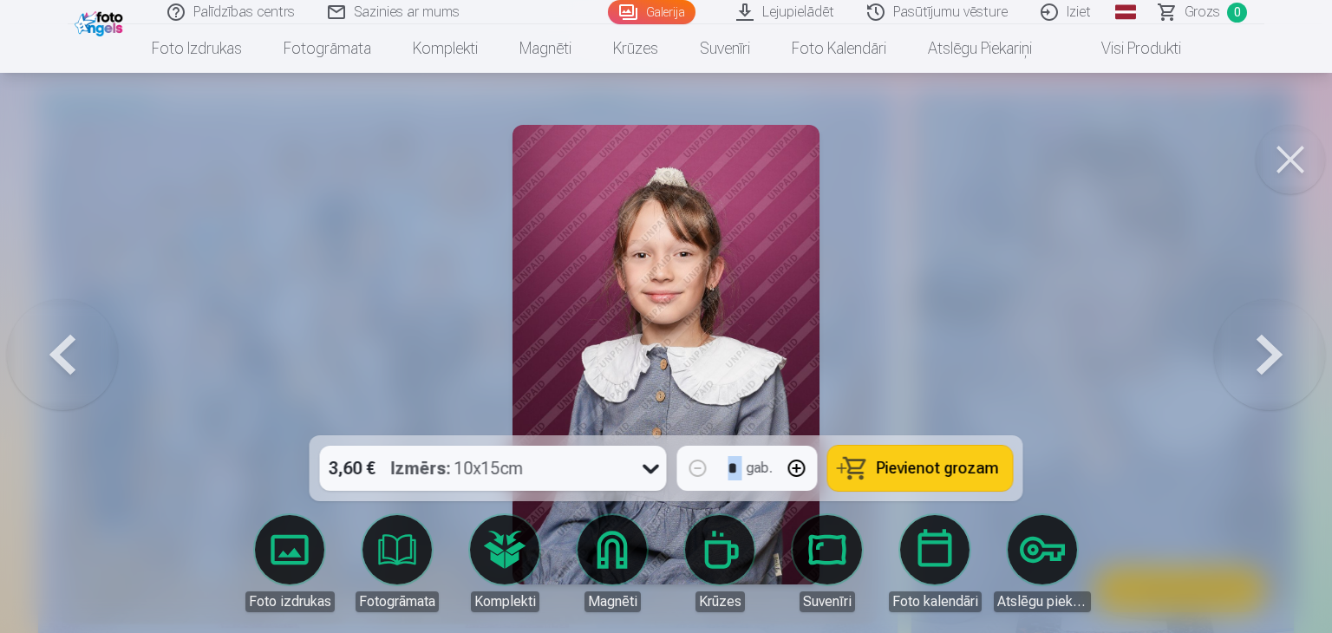
click at [1263, 410] on button at bounding box center [1269, 354] width 111 height 127
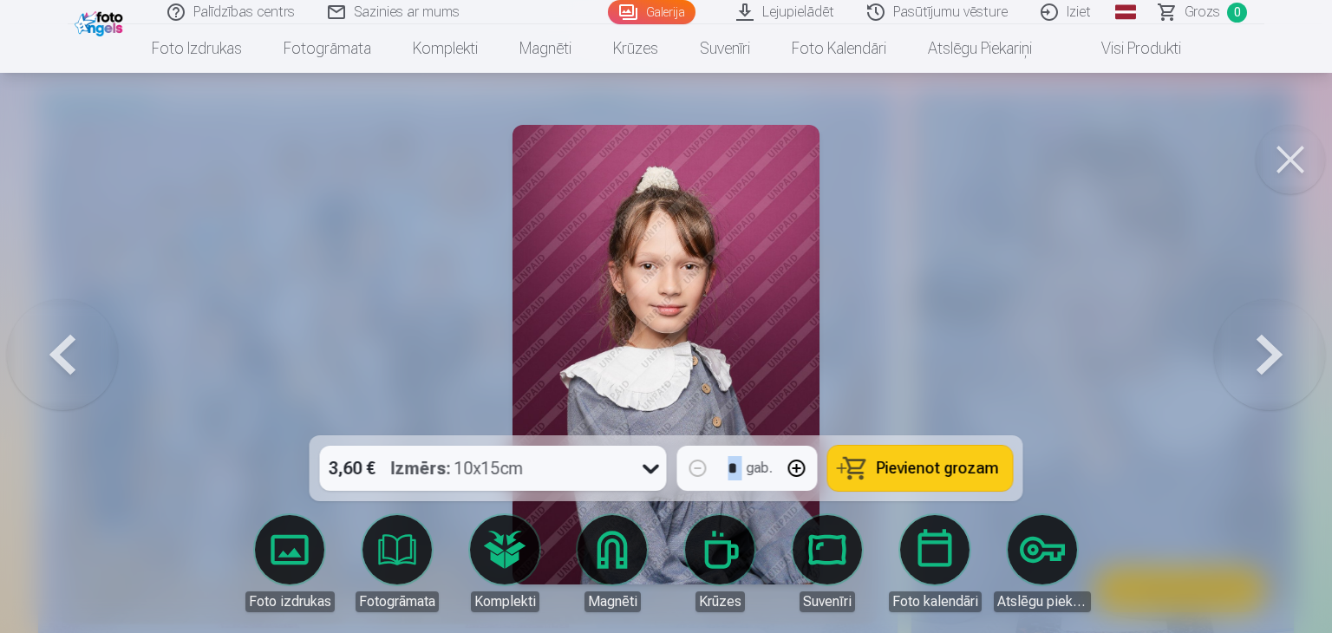
click at [1263, 410] on button at bounding box center [1269, 354] width 111 height 127
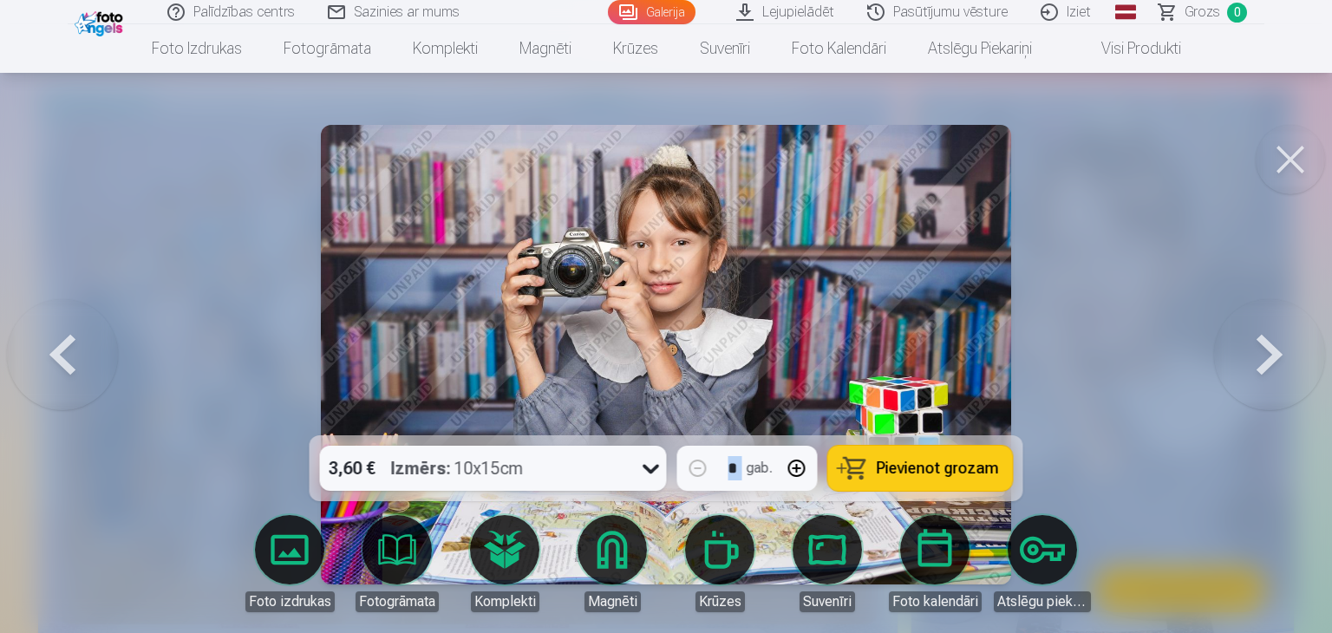
click at [1263, 410] on button at bounding box center [1269, 354] width 111 height 127
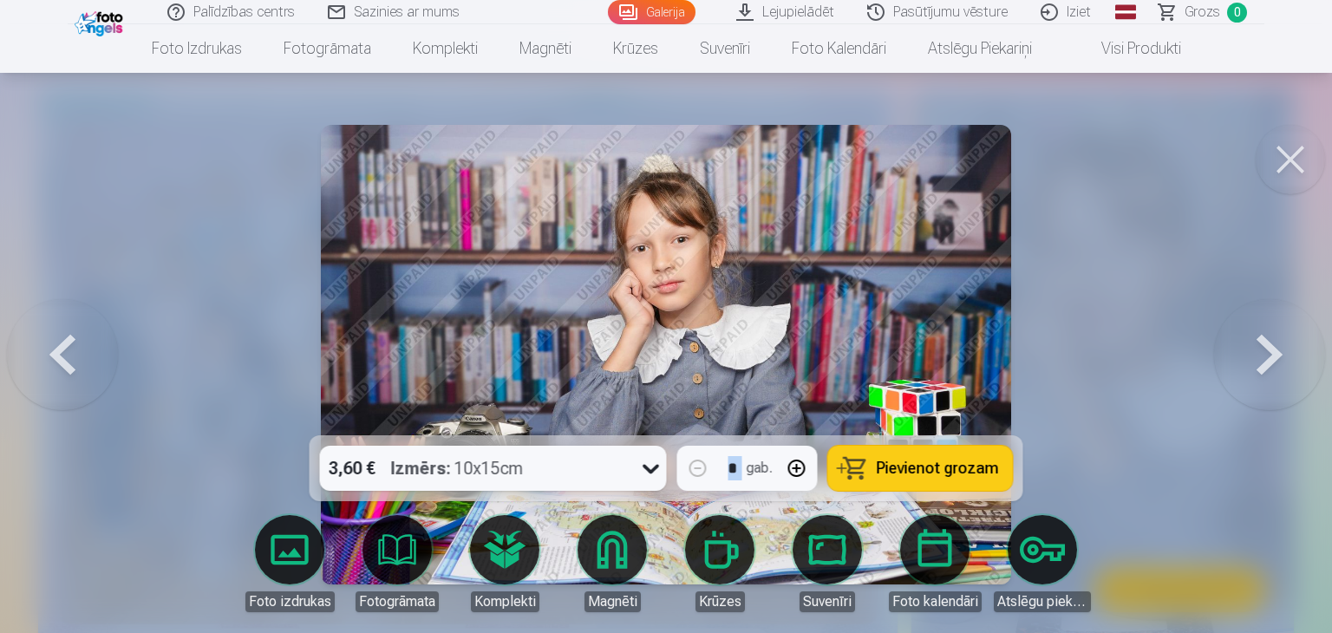
click at [1263, 410] on button at bounding box center [1269, 354] width 111 height 127
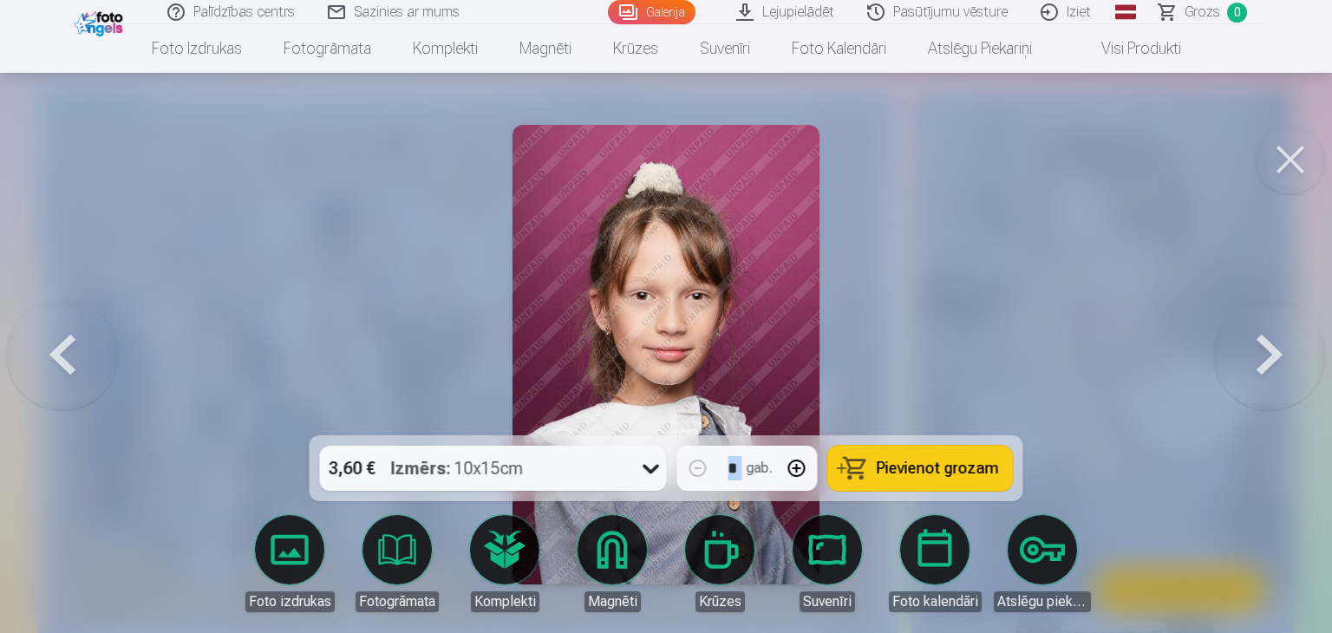
click at [1263, 410] on button at bounding box center [1269, 354] width 111 height 127
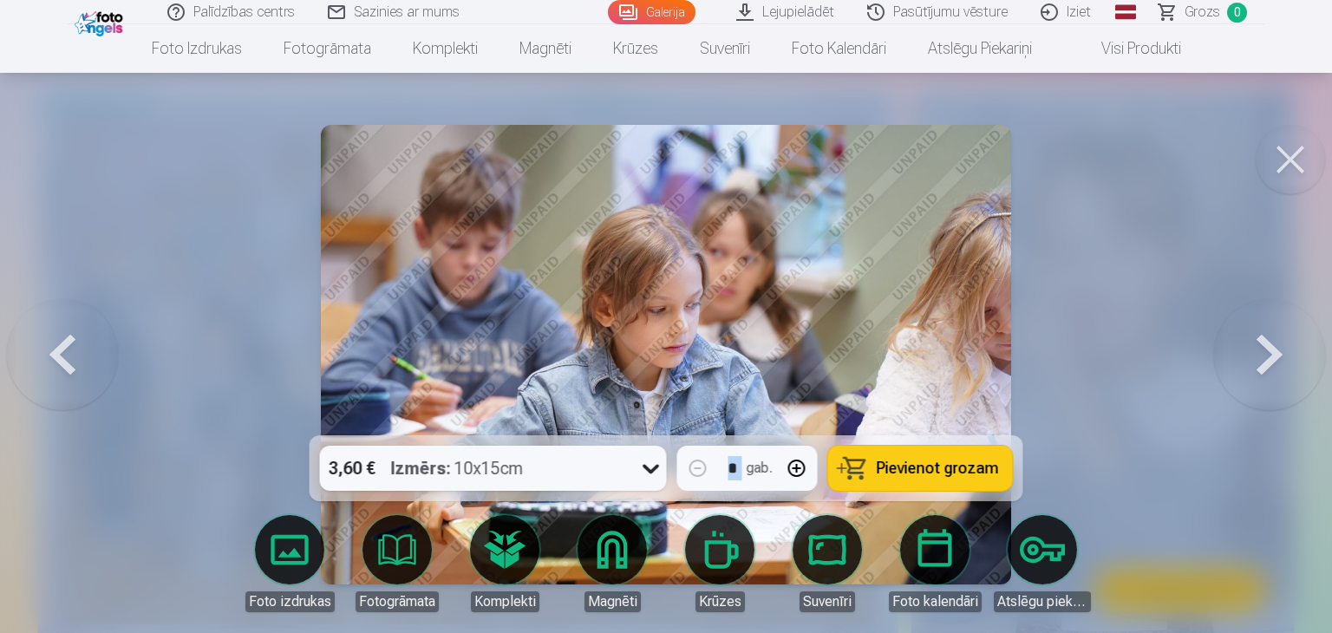
click at [1263, 410] on button at bounding box center [1269, 354] width 111 height 127
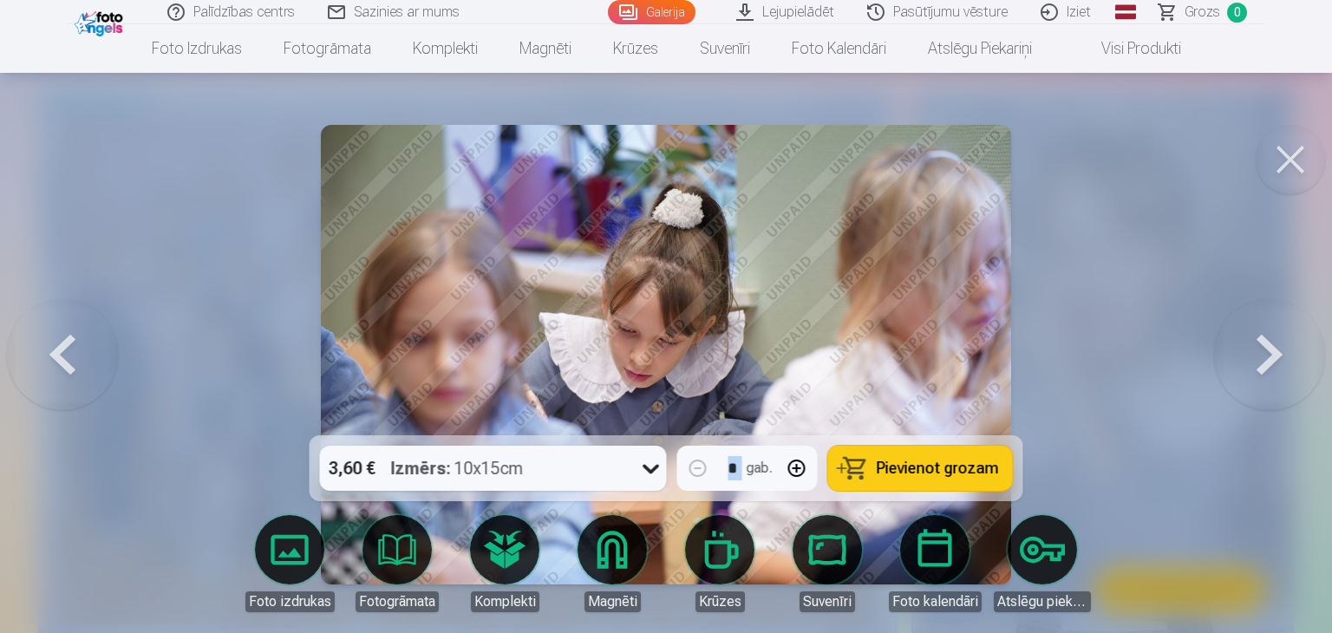
click at [1263, 410] on button at bounding box center [1269, 354] width 111 height 127
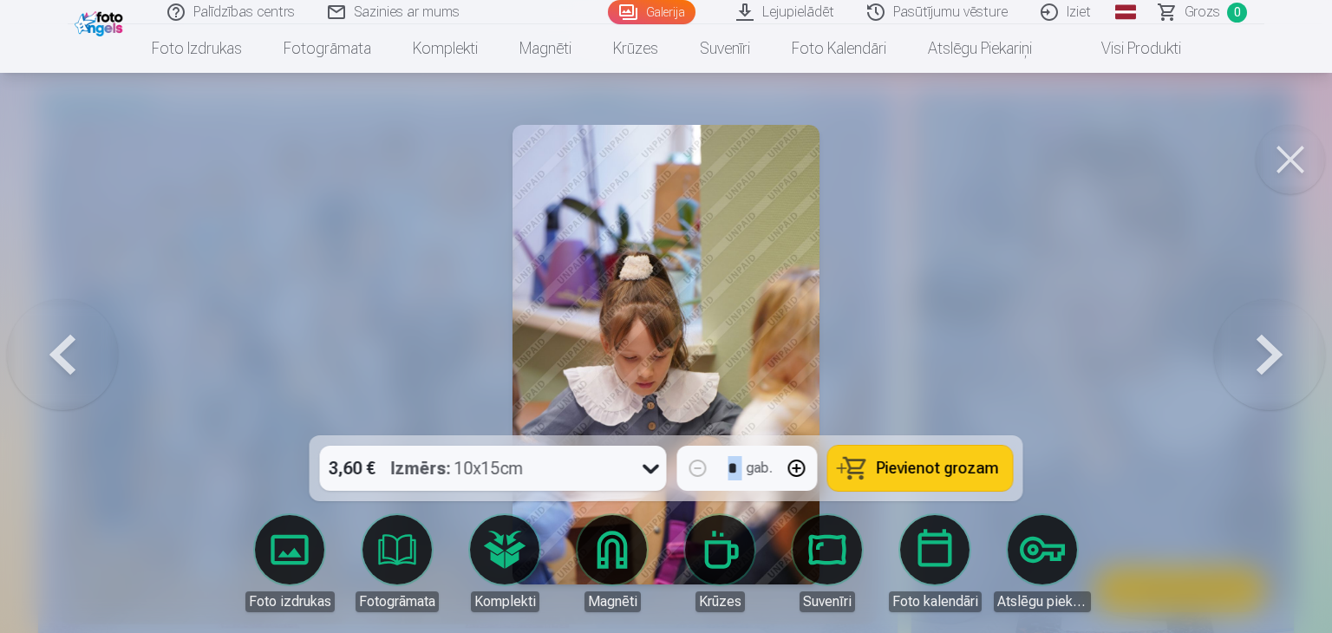
click at [1263, 410] on button at bounding box center [1269, 354] width 111 height 127
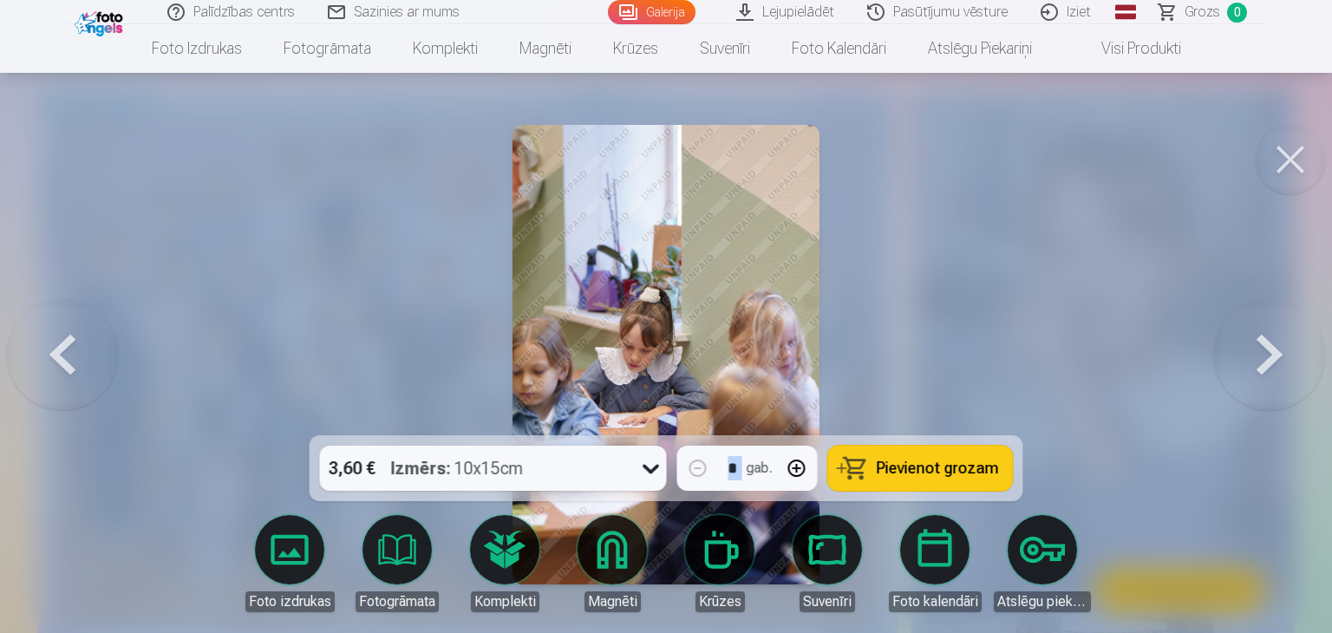
click at [1263, 410] on button at bounding box center [1269, 354] width 111 height 127
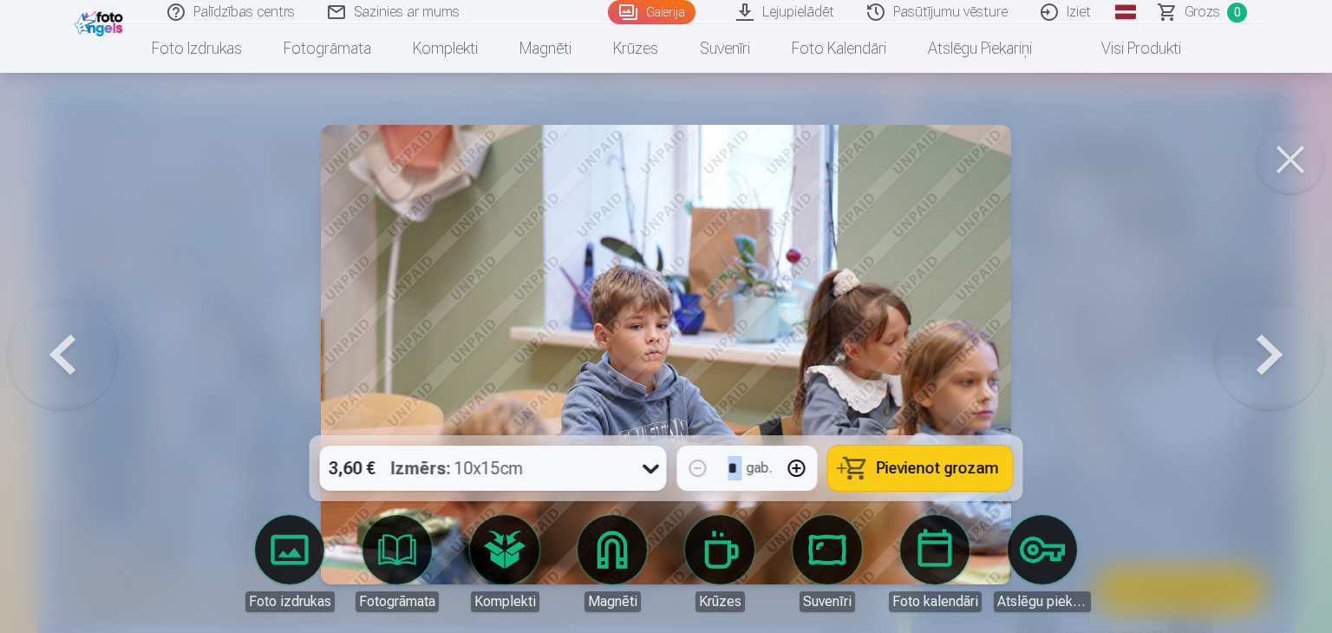
click at [1263, 410] on button at bounding box center [1269, 354] width 111 height 127
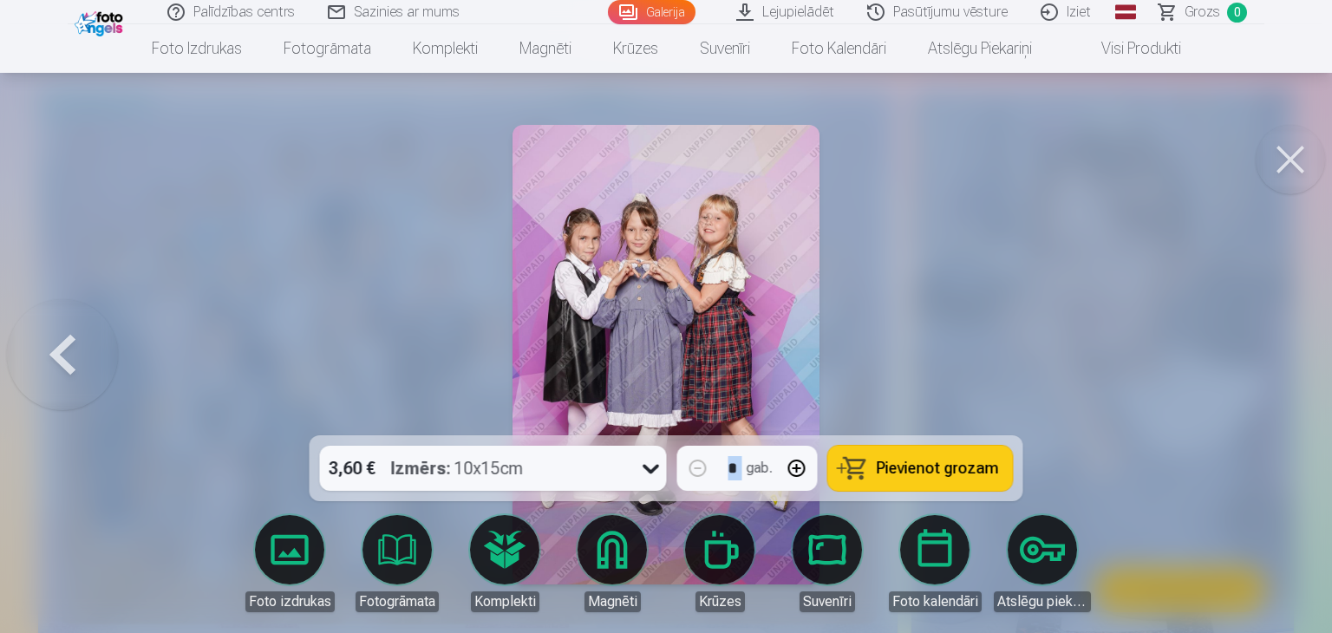
click at [1263, 410] on div at bounding box center [666, 316] width 1332 height 633
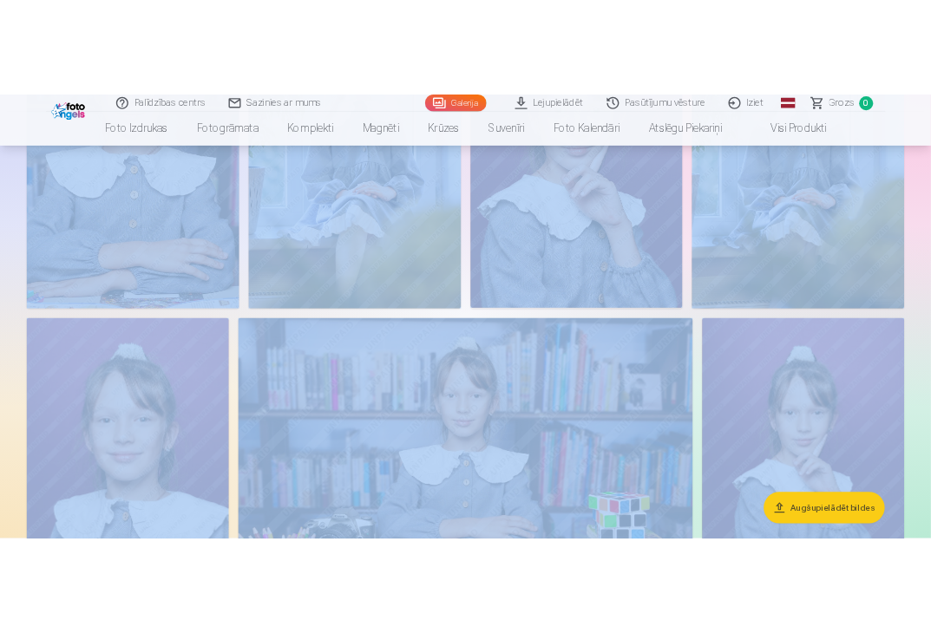
scroll to position [625, 0]
